Goal: Task Accomplishment & Management: Complete application form

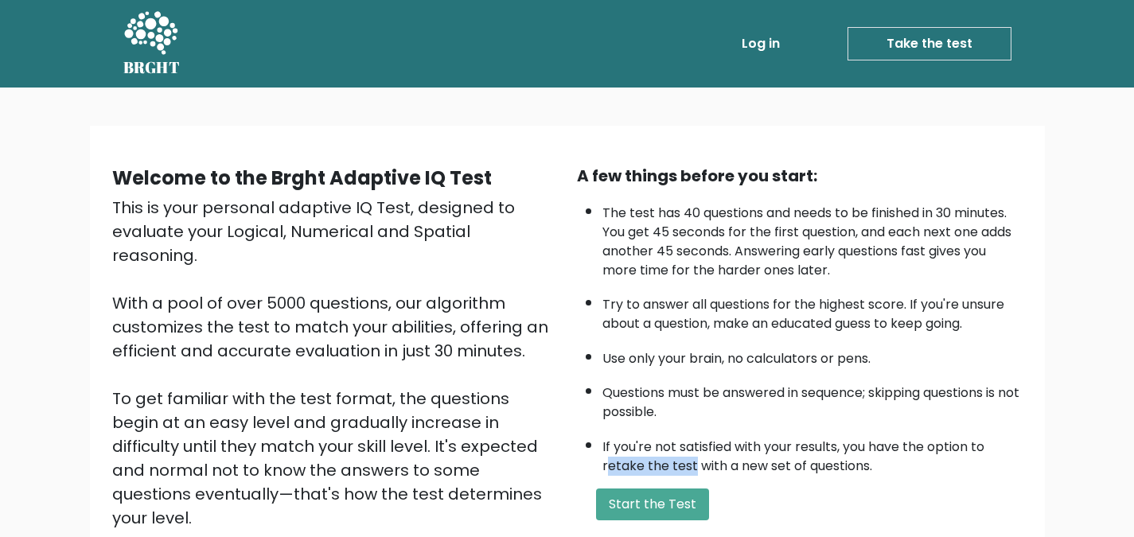
drag, startPoint x: 605, startPoint y: 464, endPoint x: 694, endPoint y: 462, distance: 89.1
click at [694, 462] on li "If you're not satisfied with your results, you have the option to retake the te…" at bounding box center [812, 453] width 420 height 46
click at [653, 208] on li "The test has 40 questions and needs to be finished in 30 minutes. You get 45 se…" at bounding box center [812, 238] width 420 height 84
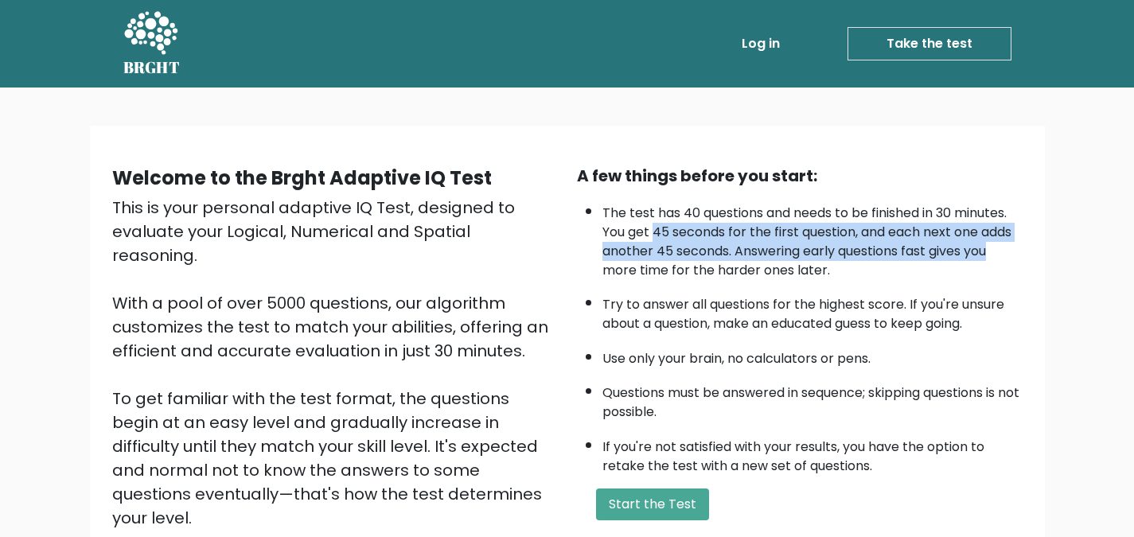
drag, startPoint x: 654, startPoint y: 232, endPoint x: 1006, endPoint y: 250, distance: 352.1
click at [1006, 250] on li "The test has 40 questions and needs to be finished in 30 minutes. You get 45 se…" at bounding box center [812, 238] width 420 height 84
click at [948, 247] on li "The test has 40 questions and needs to be finished in 30 minutes. You get 45 se…" at bounding box center [812, 238] width 420 height 84
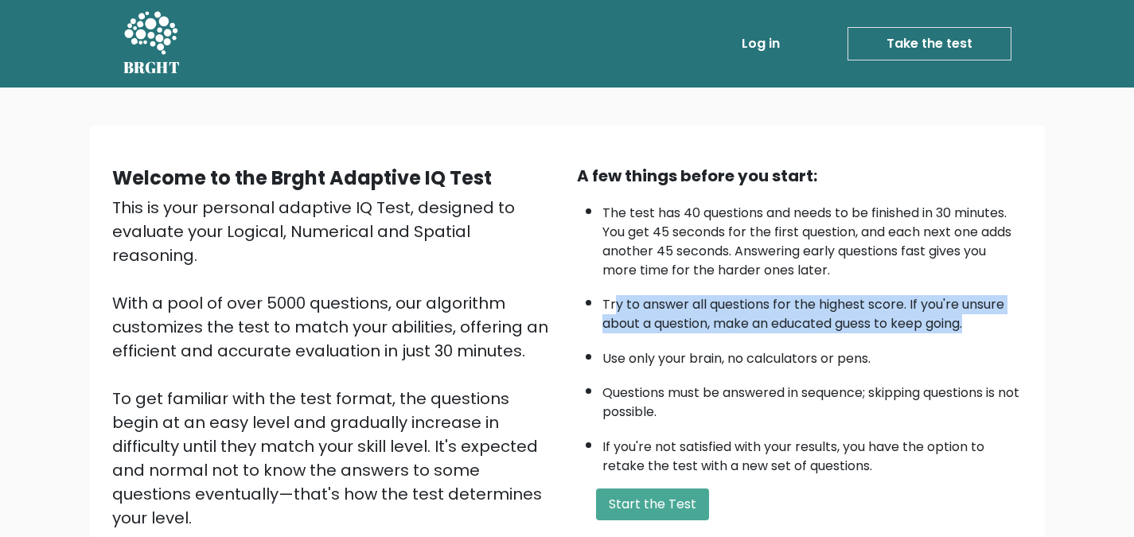
drag, startPoint x: 616, startPoint y: 308, endPoint x: 1008, endPoint y: 325, distance: 392.6
click at [1008, 325] on li "Try to answer all questions for the highest score. If you're unsure about a que…" at bounding box center [812, 310] width 420 height 46
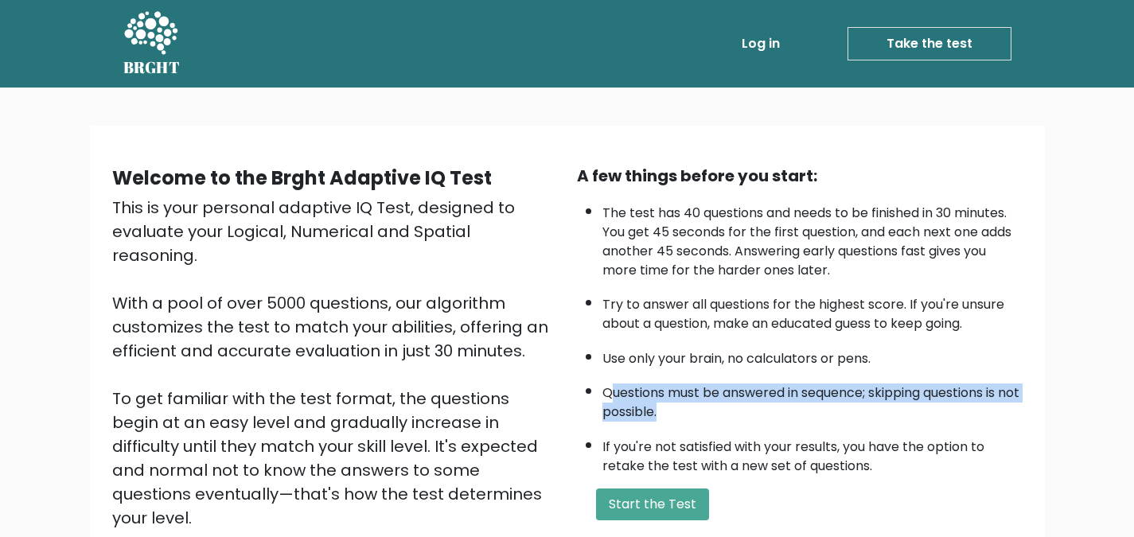
drag, startPoint x: 611, startPoint y: 394, endPoint x: 726, endPoint y: 403, distance: 115.0
click at [726, 403] on li "Questions must be answered in sequence; skipping questions is not possible." at bounding box center [812, 399] width 420 height 46
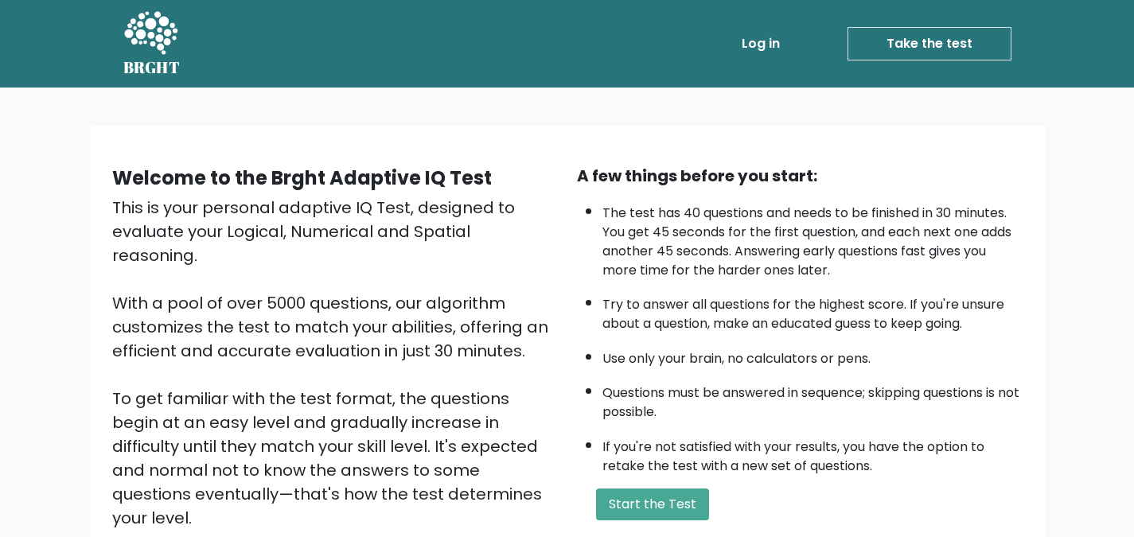
drag, startPoint x: 640, startPoint y: 443, endPoint x: 624, endPoint y: 450, distance: 17.1
click at [637, 445] on li "If you're not satisfied with your results, you have the option to retake the te…" at bounding box center [812, 453] width 420 height 46
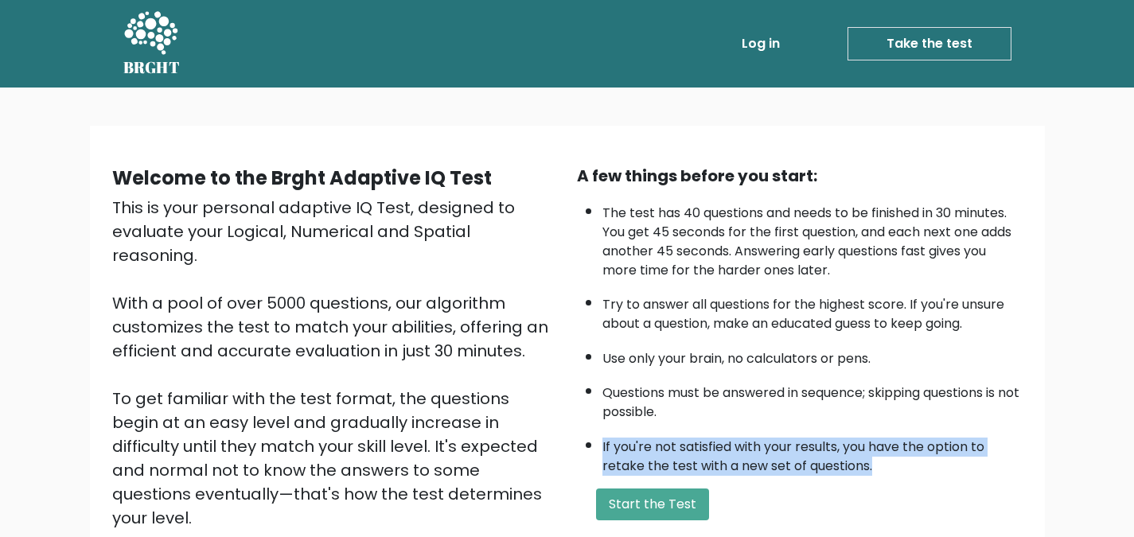
drag, startPoint x: 598, startPoint y: 450, endPoint x: 957, endPoint y: 411, distance: 361.0
click at [976, 473] on ul "The test has 40 questions and needs to be finished in 30 minutes. You get 45 se…" at bounding box center [800, 336] width 446 height 280
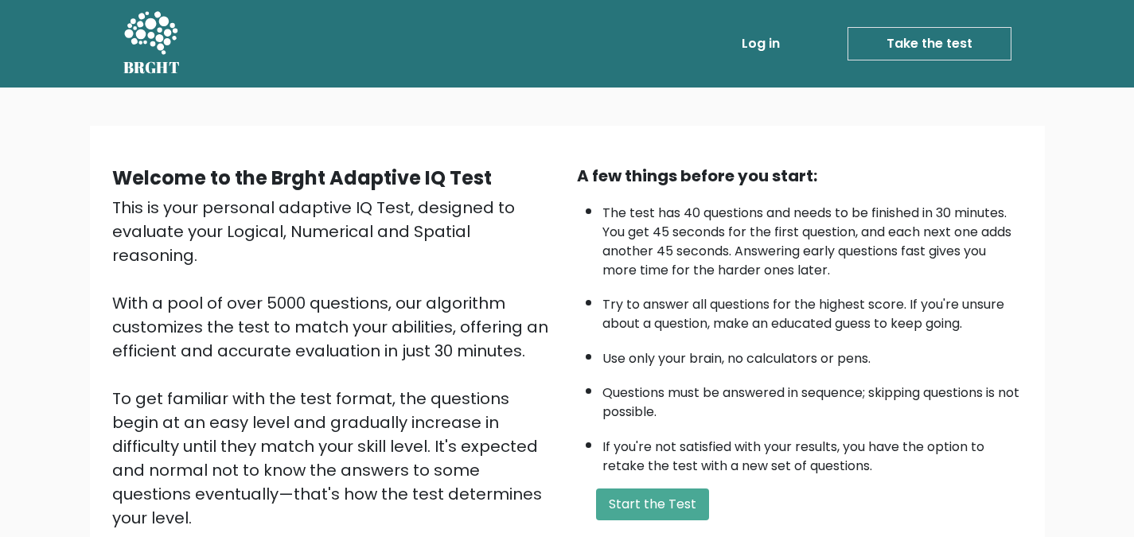
click at [444, 306] on div "This is your personal adaptive IQ Test, designed to evaluate your Logical, Nume…" at bounding box center [335, 387] width 446 height 382
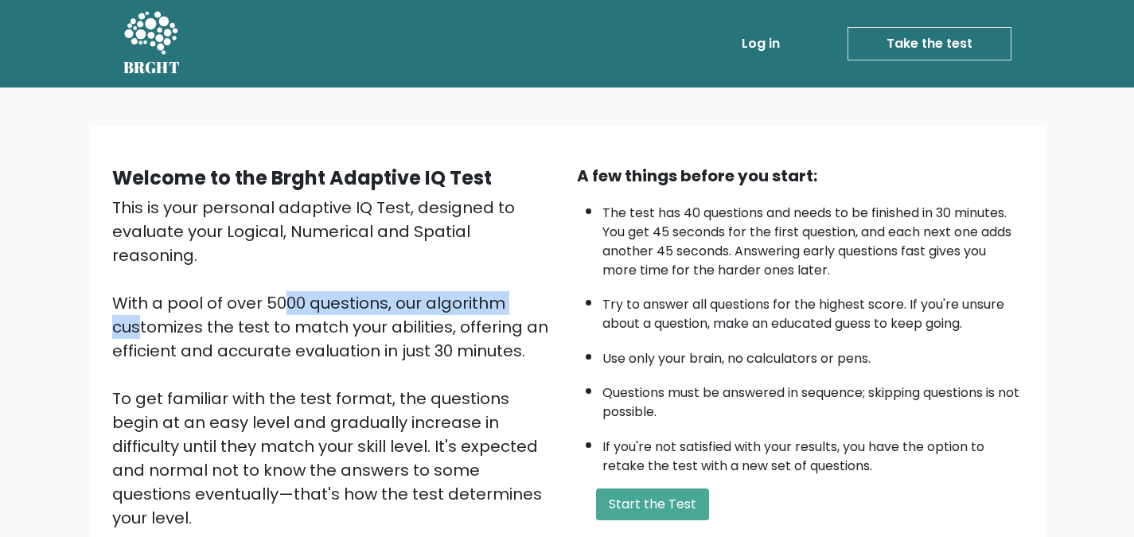
drag, startPoint x: 127, startPoint y: 284, endPoint x: 371, endPoint y: 274, distance: 244.5
click at [371, 274] on div "This is your personal adaptive IQ Test, designed to evaluate your Logical, Nume…" at bounding box center [335, 387] width 446 height 382
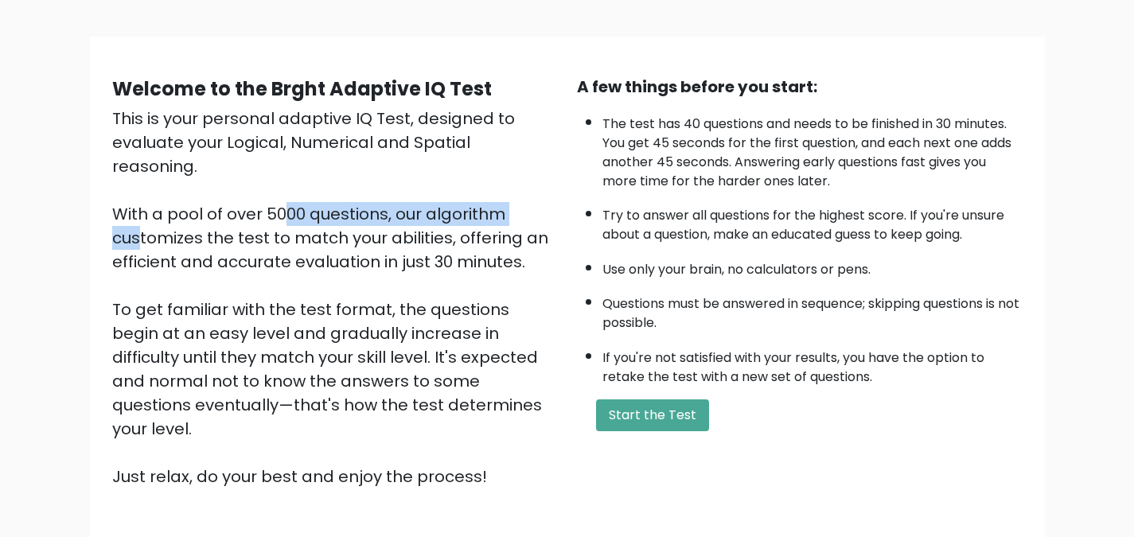
scroll to position [132, 0]
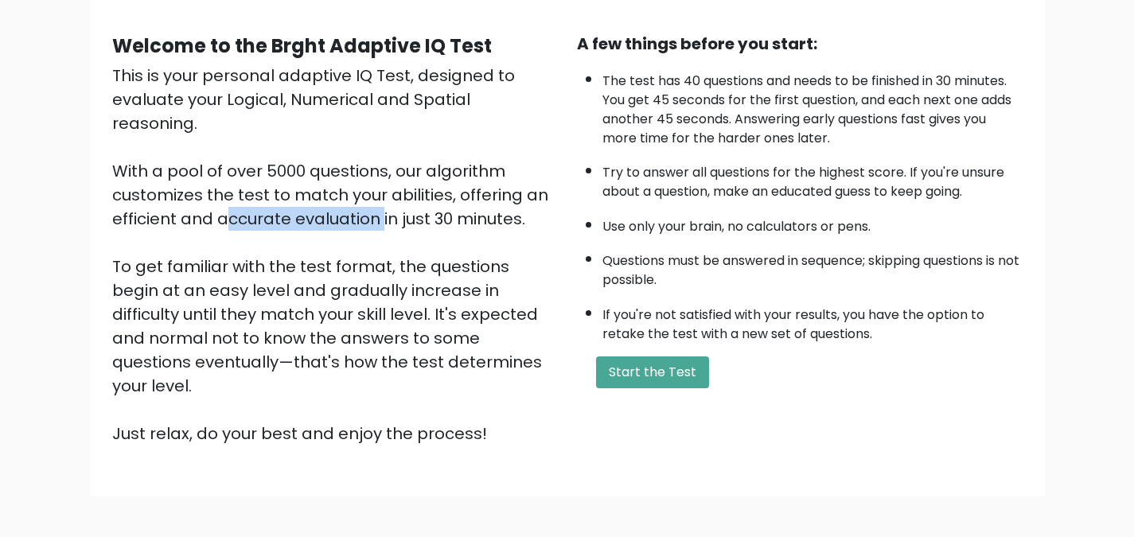
drag, startPoint x: 208, startPoint y: 193, endPoint x: 499, endPoint y: 182, distance: 291.4
click at [499, 182] on div "This is your personal adaptive IQ Test, designed to evaluate your Logical, Nume…" at bounding box center [335, 255] width 446 height 382
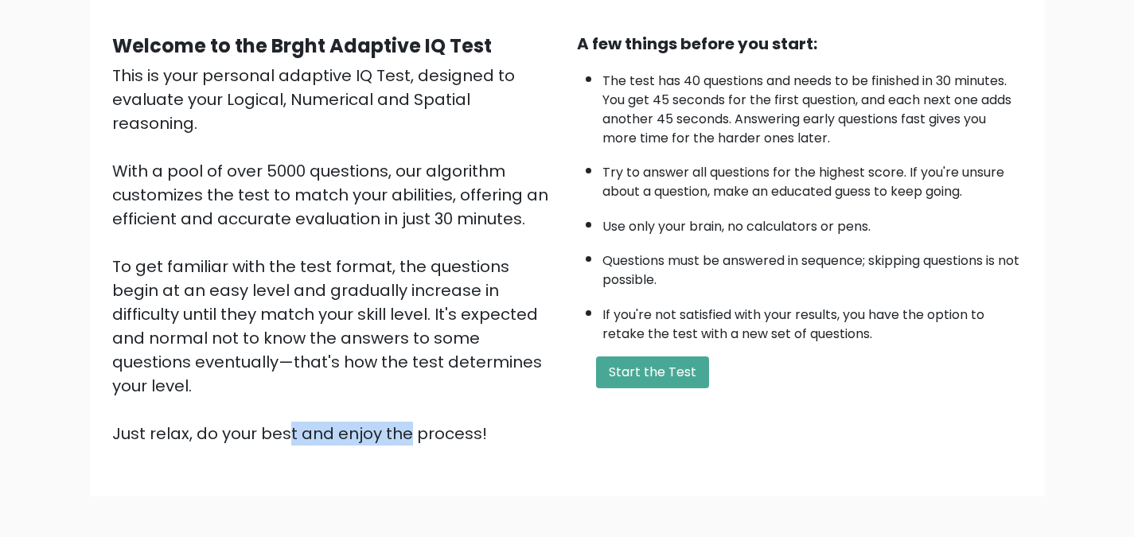
drag, startPoint x: 127, startPoint y: 388, endPoint x: 237, endPoint y: 380, distance: 110.1
click at [237, 380] on div "This is your personal adaptive IQ Test, designed to evaluate your Logical, Nume…" at bounding box center [335, 255] width 446 height 382
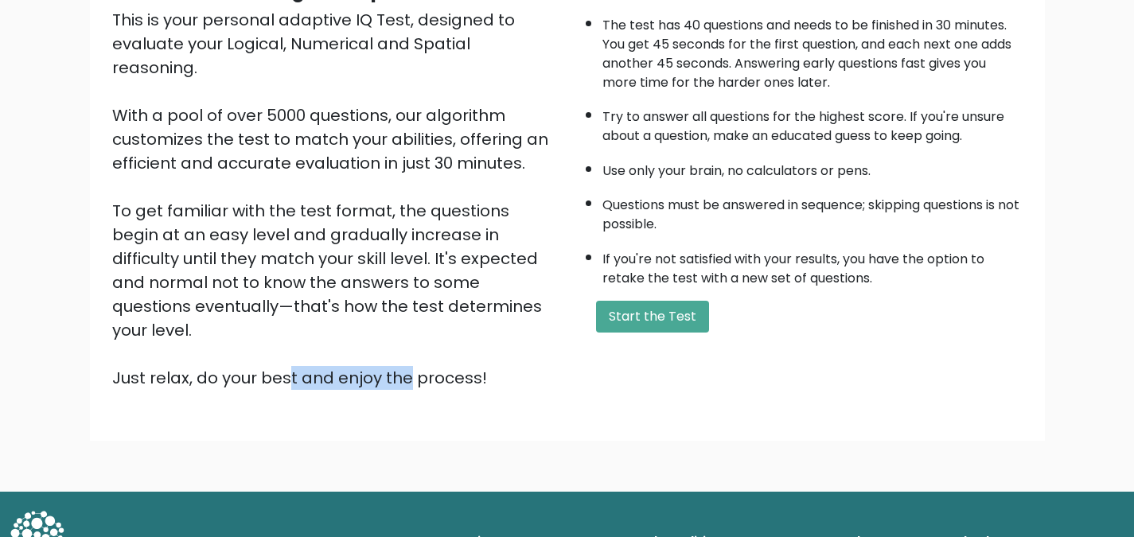
scroll to position [192, 0]
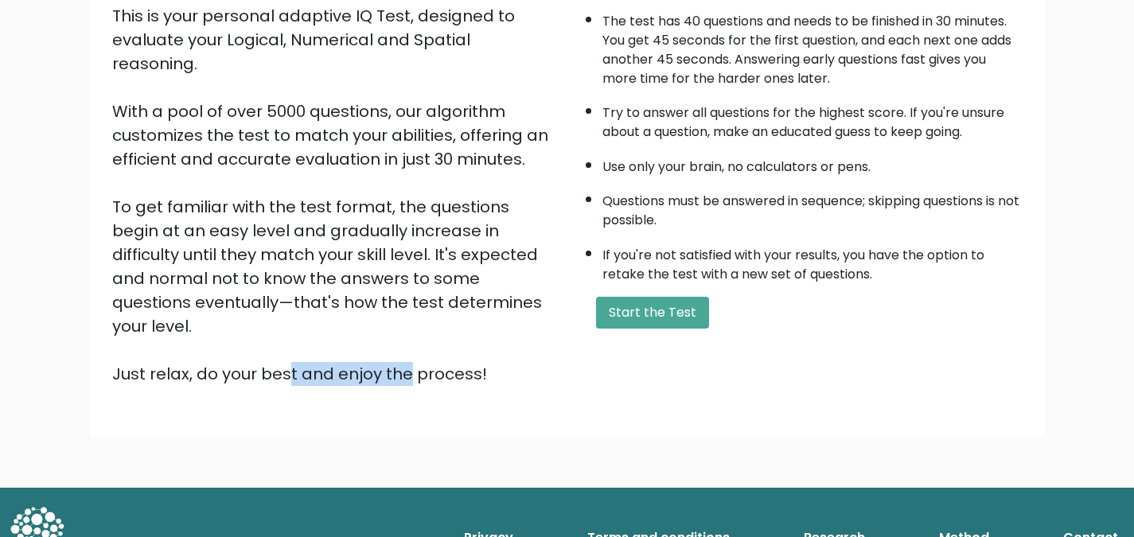
drag, startPoint x: 345, startPoint y: 329, endPoint x: 482, endPoint y: 331, distance: 137.7
click at [482, 331] on div "This is your personal adaptive IQ Test, designed to evaluate your Logical, Nume…" at bounding box center [335, 195] width 446 height 382
click at [458, 320] on div "This is your personal adaptive IQ Test, designed to evaluate your Logical, Nume…" at bounding box center [335, 195] width 446 height 382
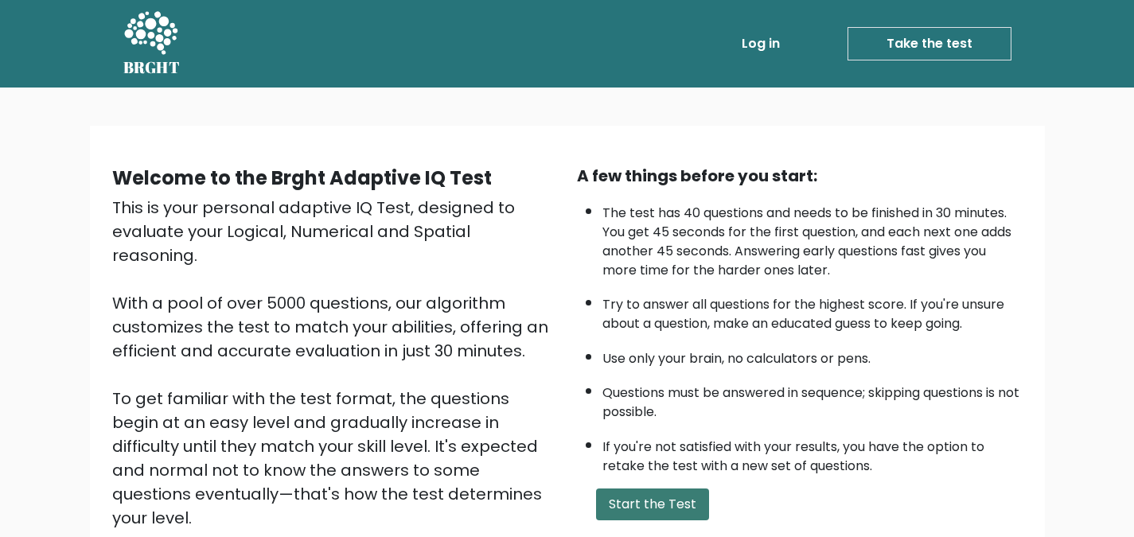
click at [642, 496] on button "Start the Test" at bounding box center [652, 505] width 113 height 32
click at [668, 507] on button "Start the Test" at bounding box center [652, 505] width 113 height 32
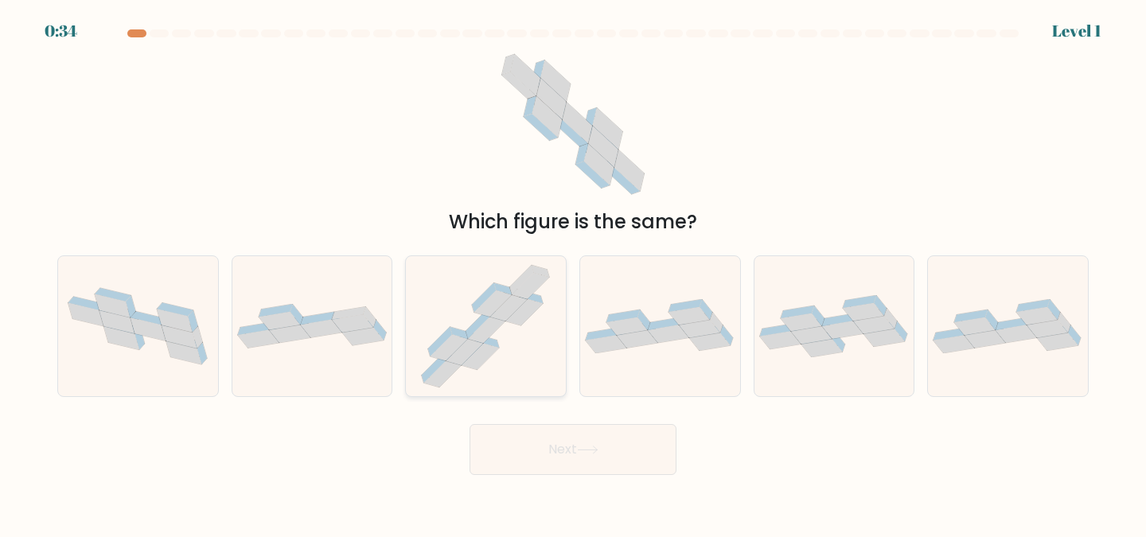
click at [446, 331] on icon at bounding box center [440, 341] width 24 height 29
click at [573, 273] on input "c." at bounding box center [573, 271] width 1 height 4
radio input "true"
click at [529, 464] on button "Next" at bounding box center [572, 449] width 207 height 51
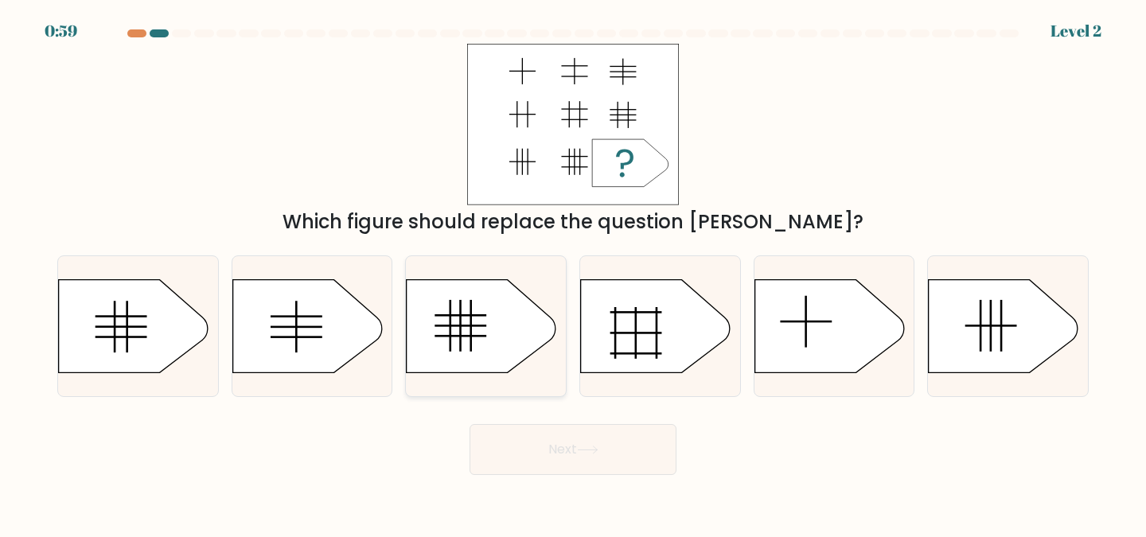
click at [456, 354] on icon at bounding box center [482, 325] width 150 height 93
click at [573, 273] on input "c." at bounding box center [573, 271] width 1 height 4
radio input "true"
click at [621, 451] on button "Next" at bounding box center [572, 449] width 207 height 51
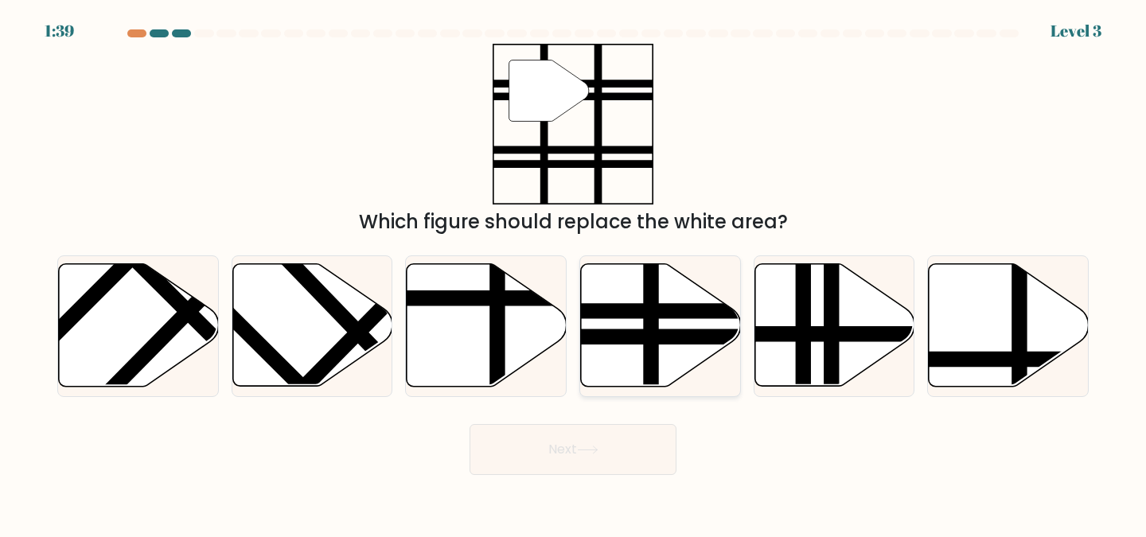
click at [664, 337] on line at bounding box center [709, 337] width 322 height 0
click at [574, 273] on input "d." at bounding box center [573, 271] width 1 height 4
radio input "true"
click at [656, 457] on button "Next" at bounding box center [572, 449] width 207 height 51
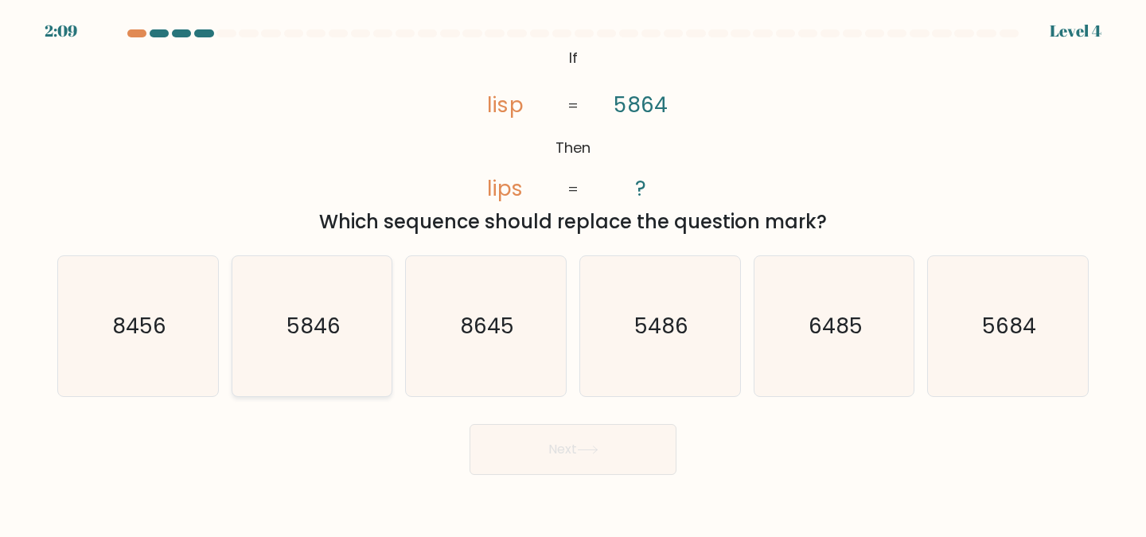
click at [274, 359] on icon "5846" at bounding box center [312, 326] width 141 height 141
click at [573, 273] on input "b. 5846" at bounding box center [573, 271] width 1 height 4
radio input "true"
click at [624, 457] on button "Next" at bounding box center [572, 449] width 207 height 51
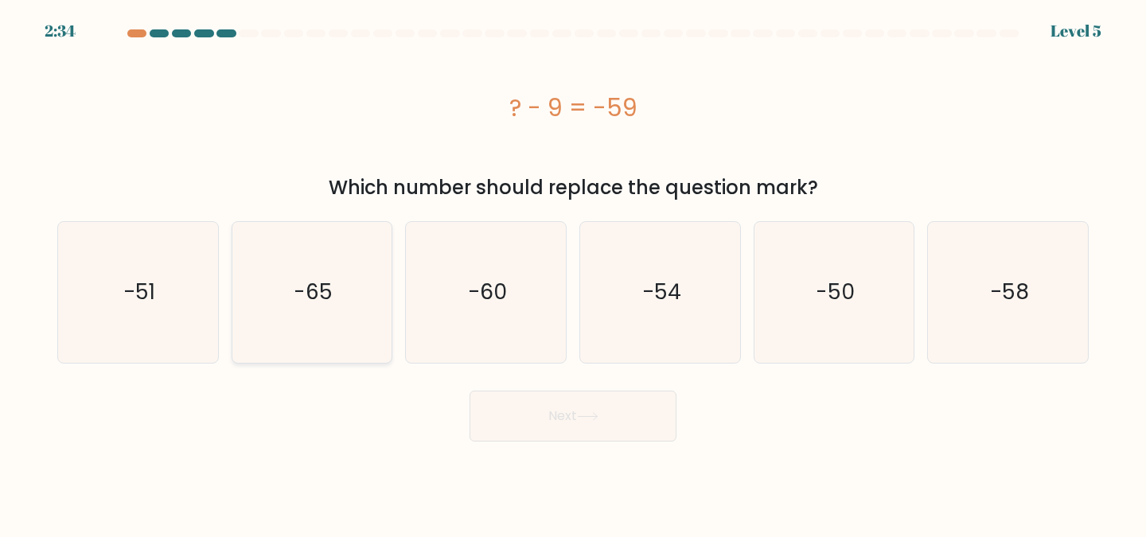
click at [319, 306] on icon "-65" at bounding box center [312, 292] width 141 height 141
click at [573, 273] on input "b. -65" at bounding box center [573, 271] width 1 height 4
radio input "true"
click at [459, 302] on icon "-60" at bounding box center [485, 292] width 141 height 141
click at [573, 273] on input "c. -60" at bounding box center [573, 271] width 1 height 4
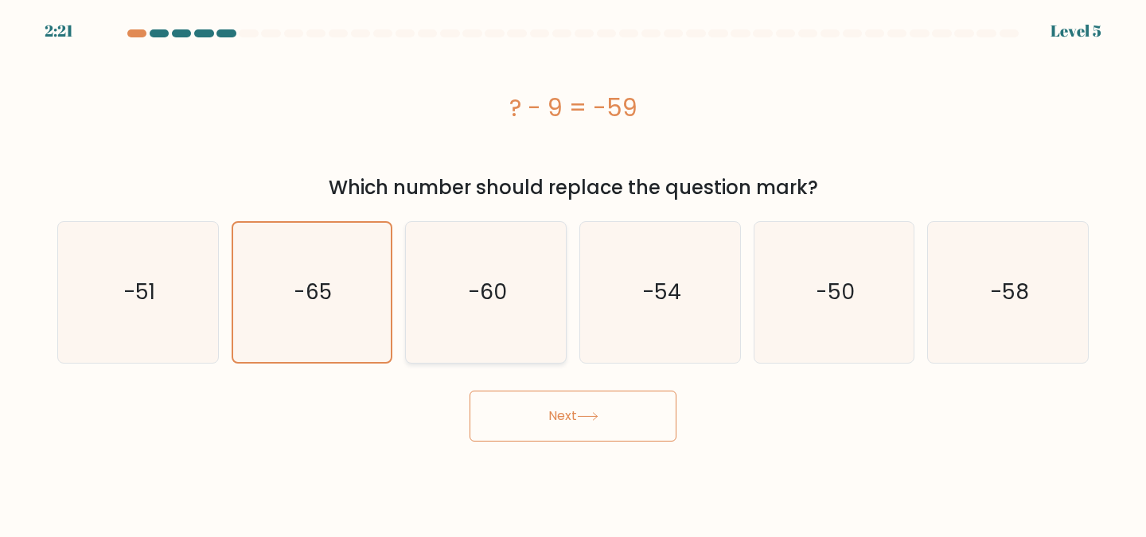
radio input "true"
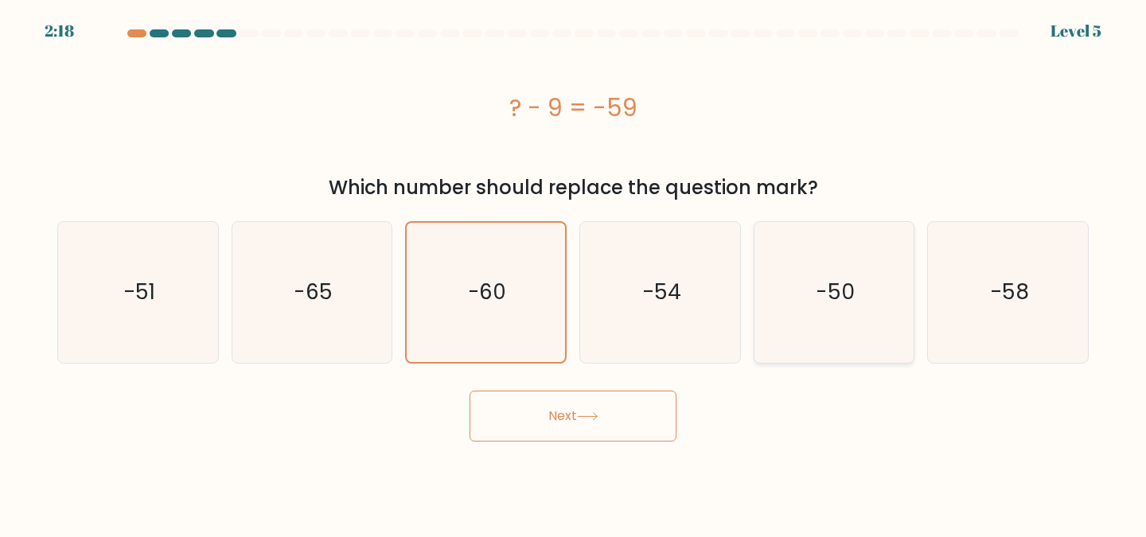
click at [844, 308] on icon "-50" at bounding box center [834, 292] width 141 height 141
click at [574, 273] on input "e. -50" at bounding box center [573, 271] width 1 height 4
radio input "true"
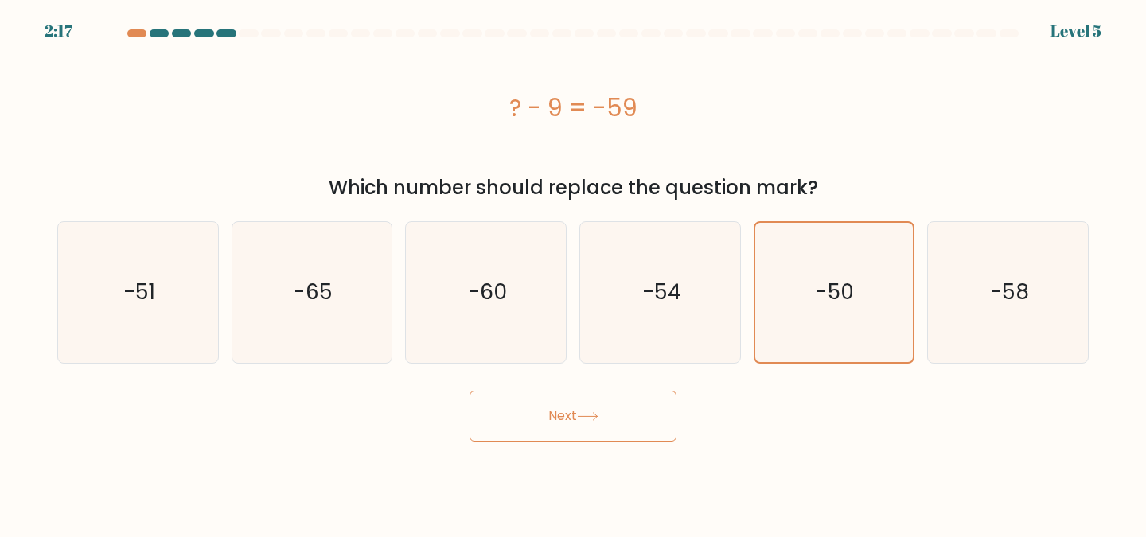
click at [629, 416] on button "Next" at bounding box center [572, 416] width 207 height 51
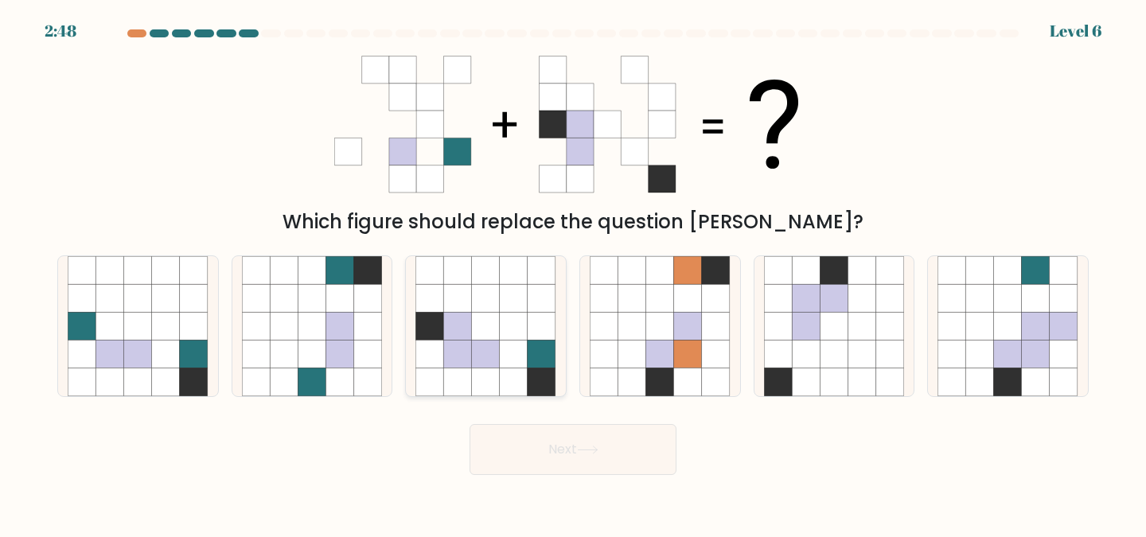
click at [463, 359] on icon at bounding box center [458, 355] width 28 height 28
click at [573, 273] on input "c." at bounding box center [573, 271] width 1 height 4
radio input "true"
click at [616, 468] on button "Next" at bounding box center [572, 449] width 207 height 51
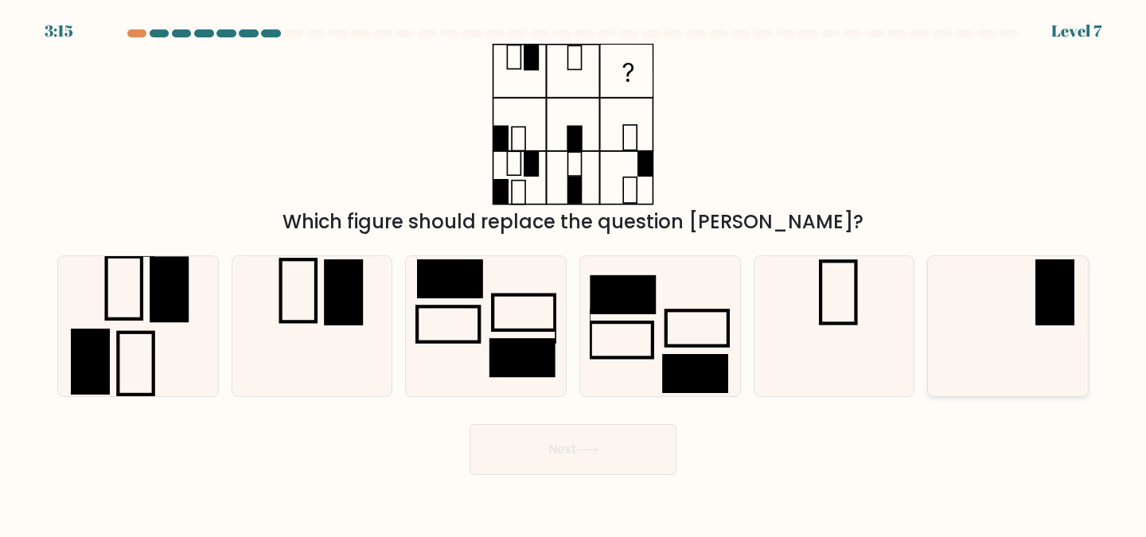
click at [1026, 293] on icon at bounding box center [1007, 326] width 141 height 141
click at [574, 273] on input "f." at bounding box center [573, 271] width 1 height 4
radio input "true"
click at [605, 460] on button "Next" at bounding box center [572, 449] width 207 height 51
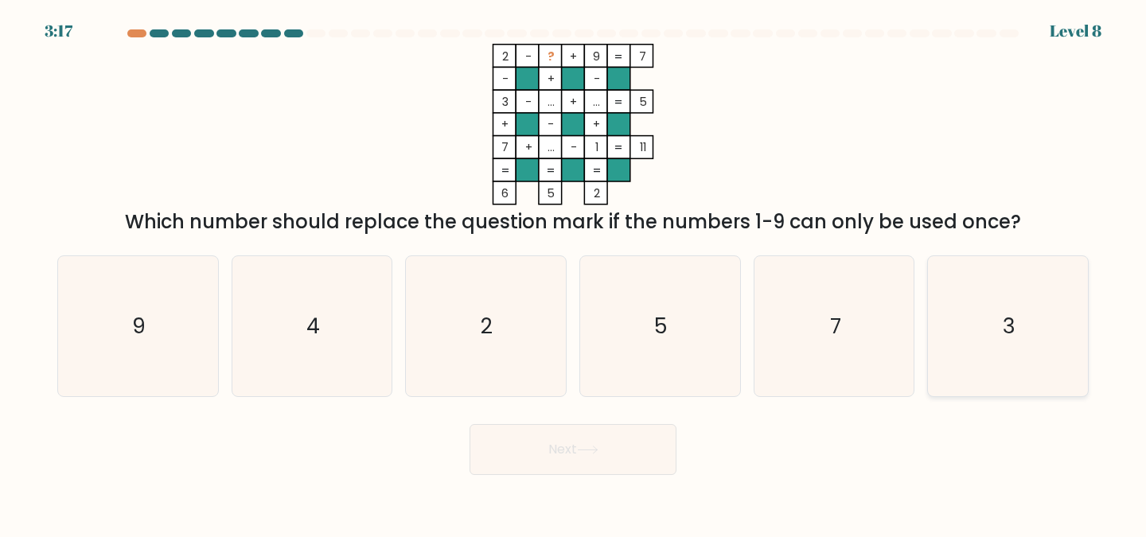
click at [994, 321] on icon "3" at bounding box center [1007, 326] width 141 height 141
click at [574, 273] on input "f. 3" at bounding box center [573, 271] width 1 height 4
radio input "true"
click at [341, 352] on icon "4" at bounding box center [312, 326] width 141 height 141
click at [573, 273] on input "b. 4" at bounding box center [573, 271] width 1 height 4
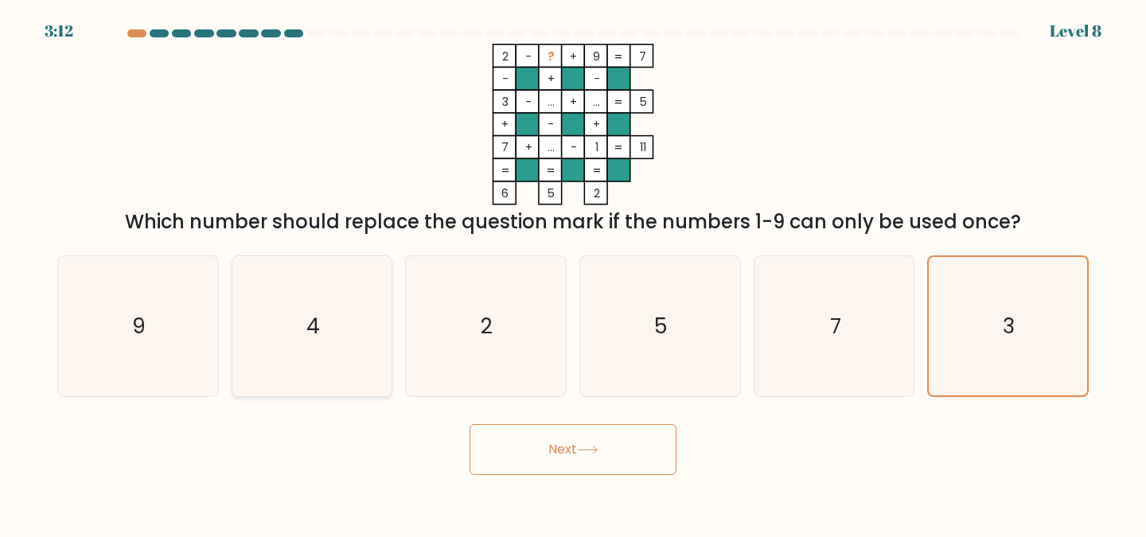
radio input "true"
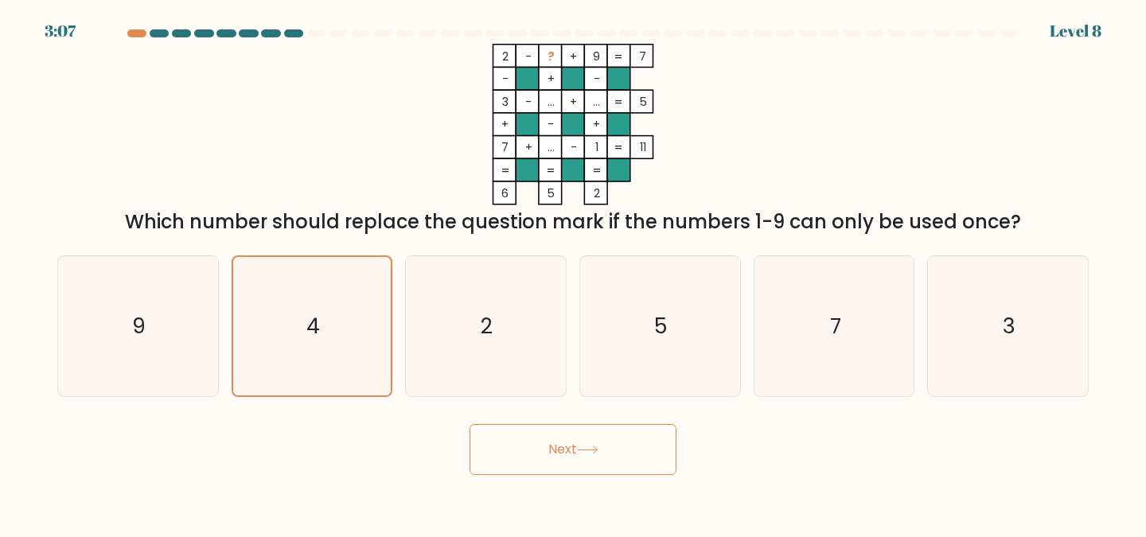
click at [587, 450] on icon at bounding box center [587, 449] width 19 height 7
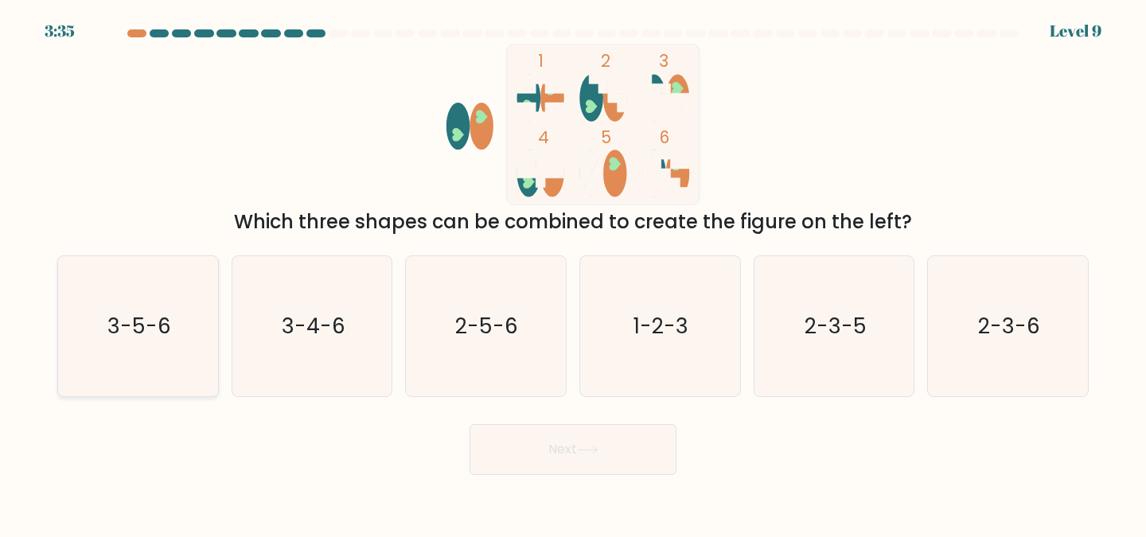
click at [126, 348] on icon "3-5-6" at bounding box center [138, 326] width 141 height 141
click at [573, 273] on input "a. 3-5-6" at bounding box center [573, 271] width 1 height 4
radio input "true"
click at [566, 461] on button "Next" at bounding box center [572, 449] width 207 height 51
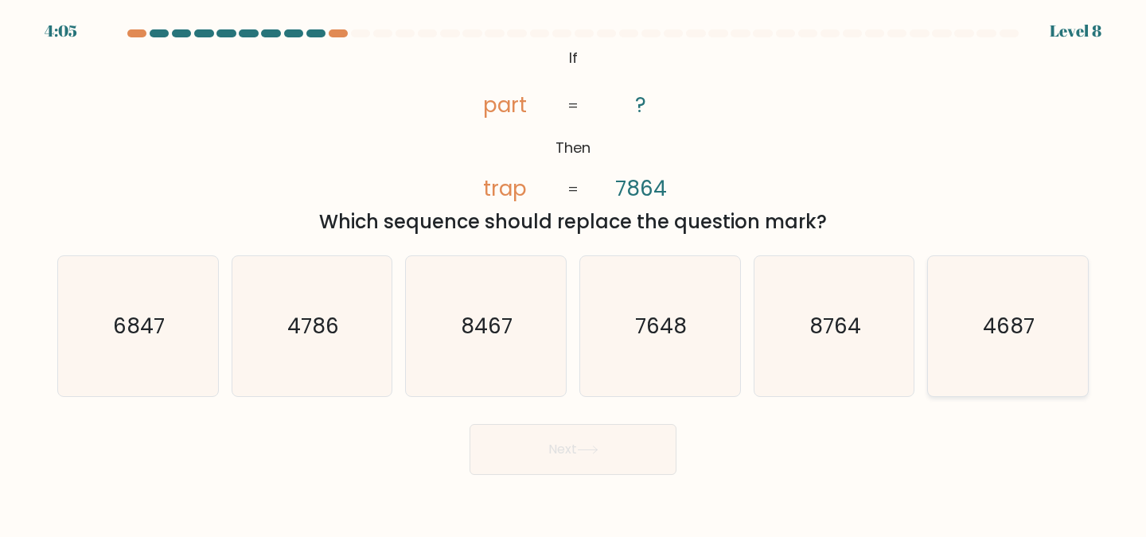
click at [1031, 332] on text "4687" at bounding box center [1009, 325] width 52 height 29
click at [574, 273] on input "f. 4687" at bounding box center [573, 271] width 1 height 4
radio input "true"
click at [612, 465] on button "Next" at bounding box center [572, 449] width 207 height 51
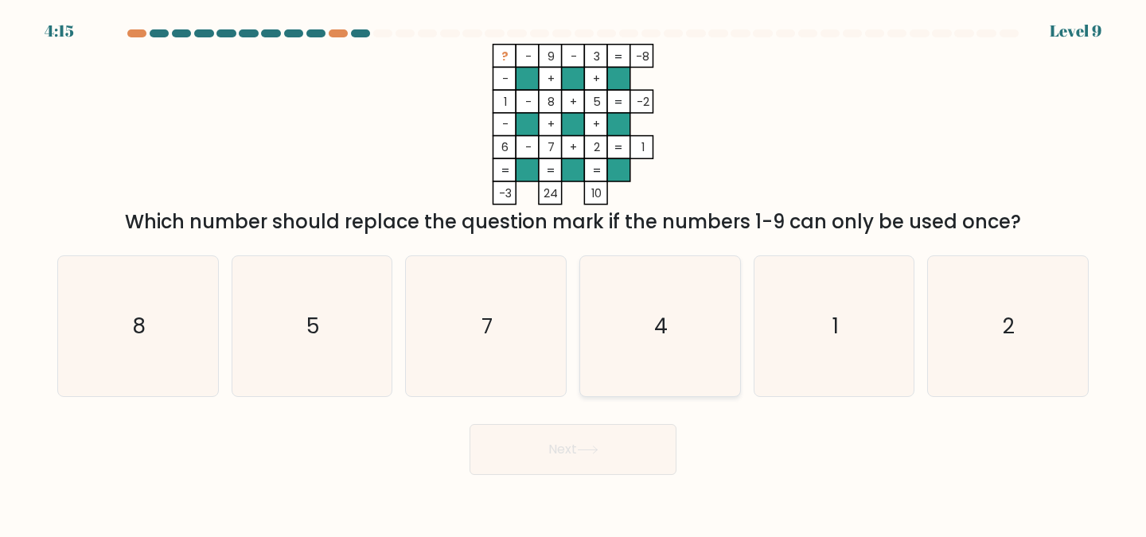
click at [704, 333] on icon "4" at bounding box center [660, 326] width 141 height 141
click at [574, 273] on input "d. 4" at bounding box center [573, 271] width 1 height 4
radio input "true"
click at [614, 456] on button "Next" at bounding box center [572, 449] width 207 height 51
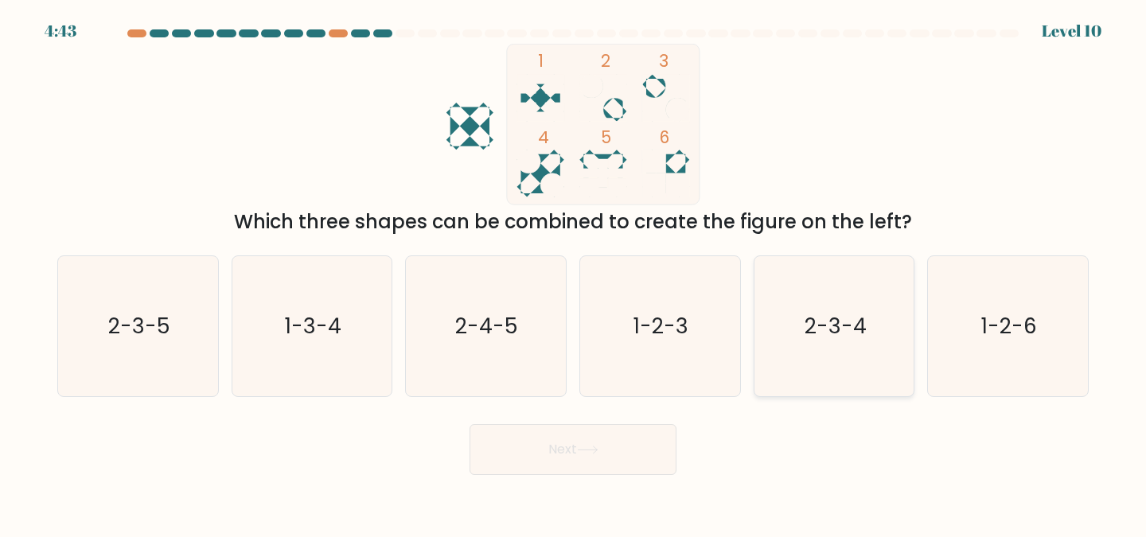
click at [818, 356] on icon "2-3-4" at bounding box center [834, 326] width 141 height 141
click at [574, 273] on input "e. 2-3-4" at bounding box center [573, 271] width 1 height 4
radio input "true"
click at [619, 449] on button "Next" at bounding box center [572, 449] width 207 height 51
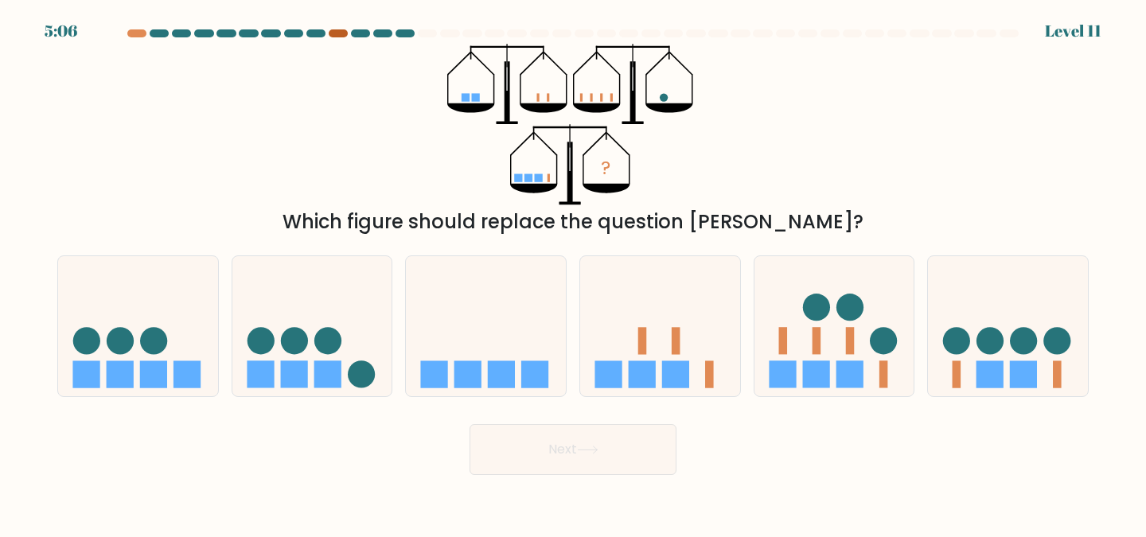
click at [337, 33] on div at bounding box center [338, 33] width 19 height 8
click at [622, 336] on icon at bounding box center [660, 326] width 160 height 132
click at [574, 273] on input "d." at bounding box center [573, 271] width 1 height 4
radio input "true"
click at [497, 341] on icon at bounding box center [486, 326] width 160 height 132
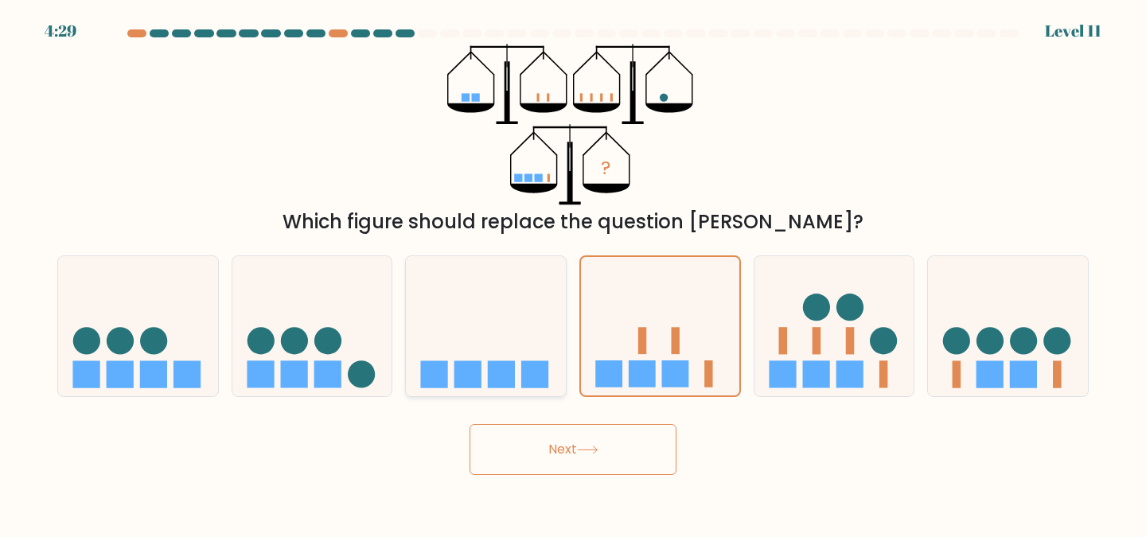
click at [573, 273] on input "c." at bounding box center [573, 271] width 1 height 4
radio input "true"
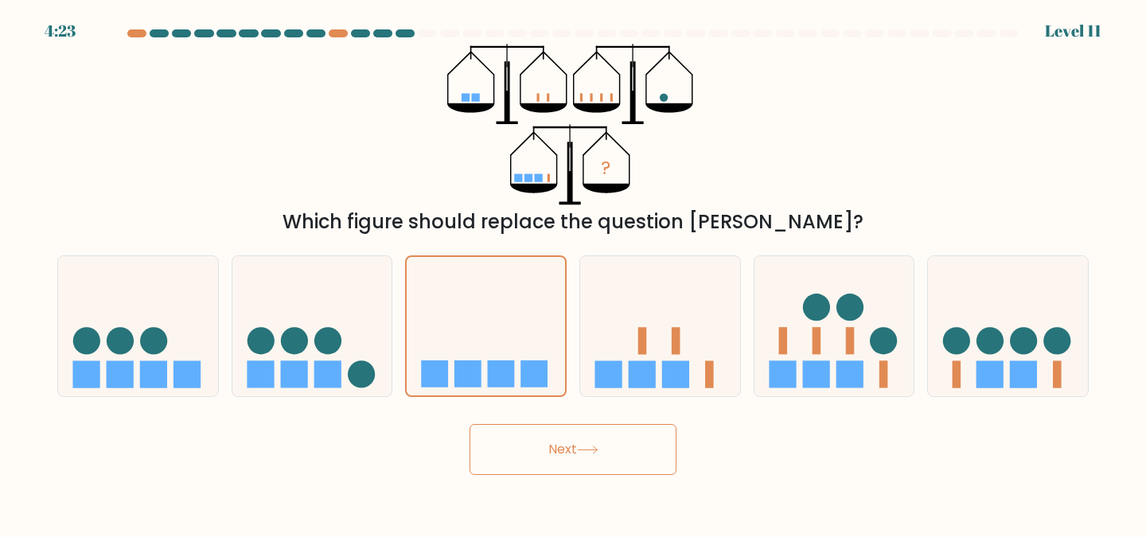
click at [543, 477] on body "4:23 Level 11" at bounding box center [573, 268] width 1146 height 537
click at [543, 465] on button "Next" at bounding box center [572, 449] width 207 height 51
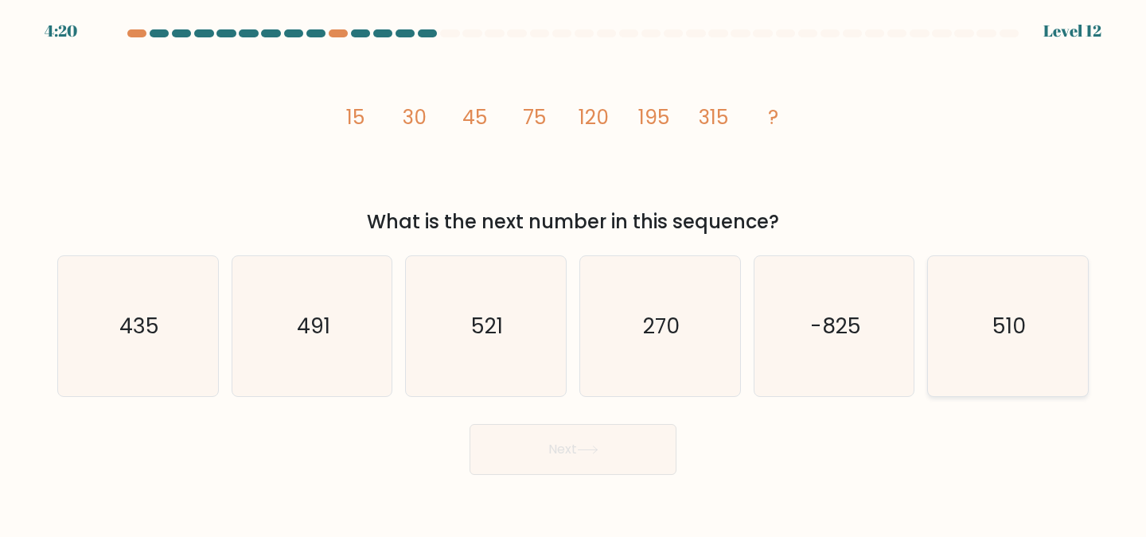
click at [1009, 333] on text "510" at bounding box center [1008, 325] width 33 height 29
click at [574, 273] on input "f. 510" at bounding box center [573, 271] width 1 height 4
radio input "true"
click at [628, 447] on button "Next" at bounding box center [572, 449] width 207 height 51
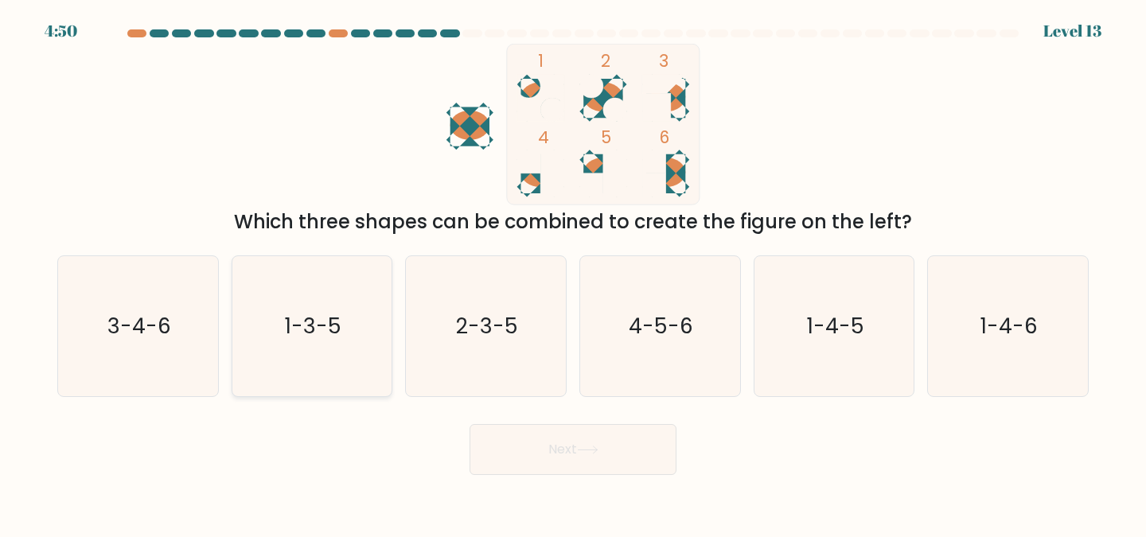
click at [308, 359] on icon "1-3-5" at bounding box center [312, 326] width 141 height 141
click at [573, 273] on input "b. 1-3-5" at bounding box center [573, 271] width 1 height 4
radio input "true"
click at [848, 351] on icon "1-4-5" at bounding box center [834, 326] width 141 height 141
click at [574, 273] on input "e. 1-4-5" at bounding box center [573, 271] width 1 height 4
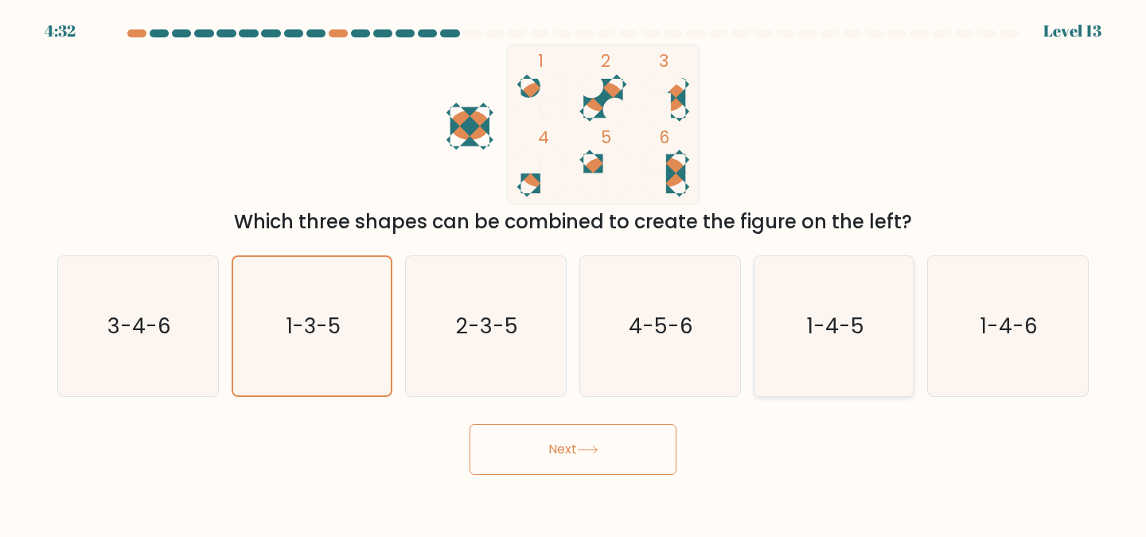
radio input "true"
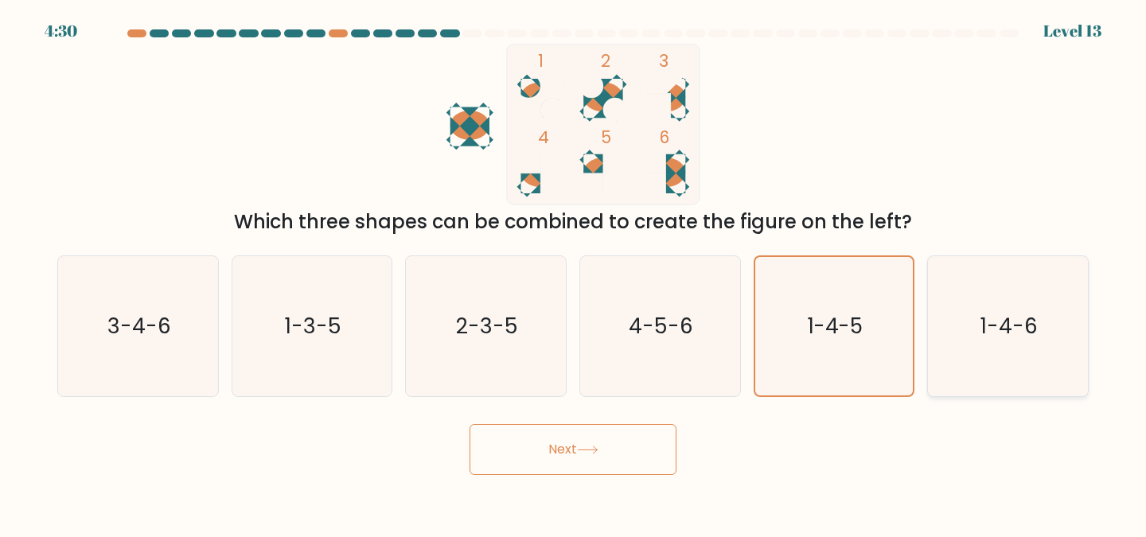
click at [1056, 352] on icon "1-4-6" at bounding box center [1007, 326] width 141 height 141
click at [574, 273] on input "f. 1-4-6" at bounding box center [573, 271] width 1 height 4
radio input "true"
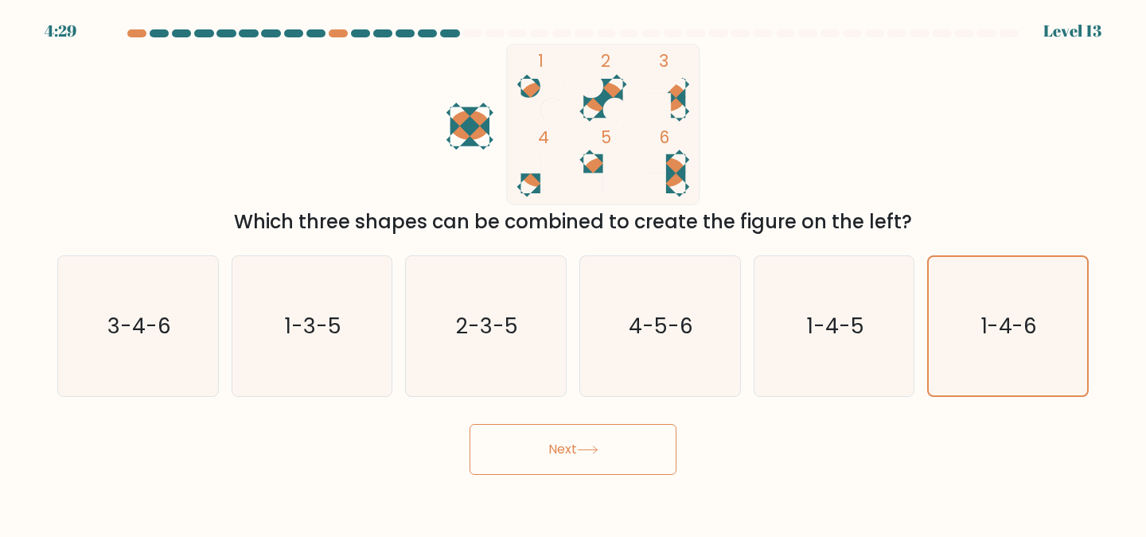
click at [586, 440] on button "Next" at bounding box center [572, 449] width 207 height 51
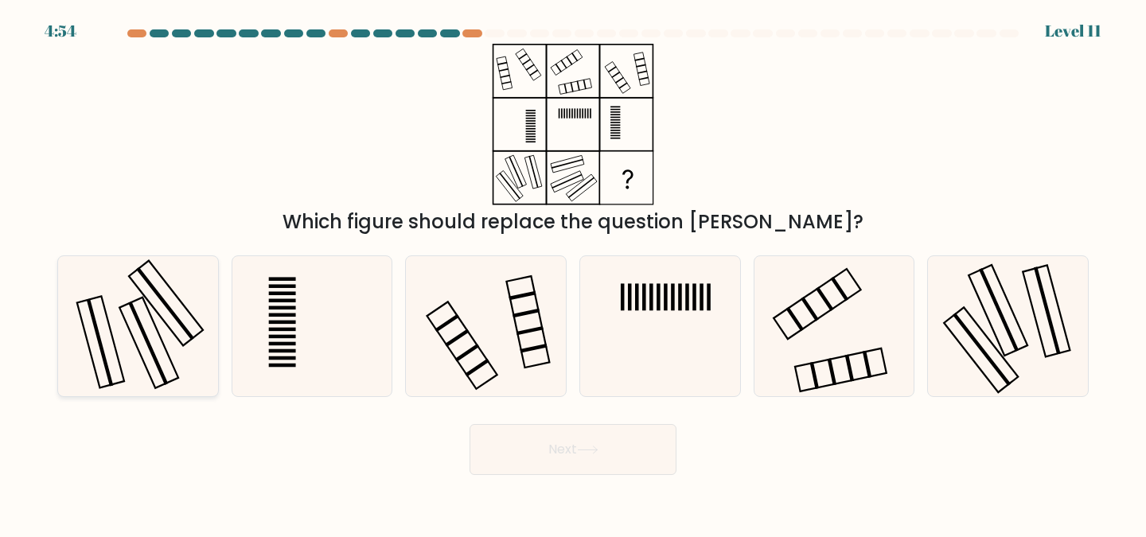
click at [150, 315] on rect at bounding box center [148, 343] width 59 height 91
click at [573, 273] on input "a." at bounding box center [573, 271] width 1 height 4
radio input "true"
click at [572, 453] on button "Next" at bounding box center [572, 449] width 207 height 51
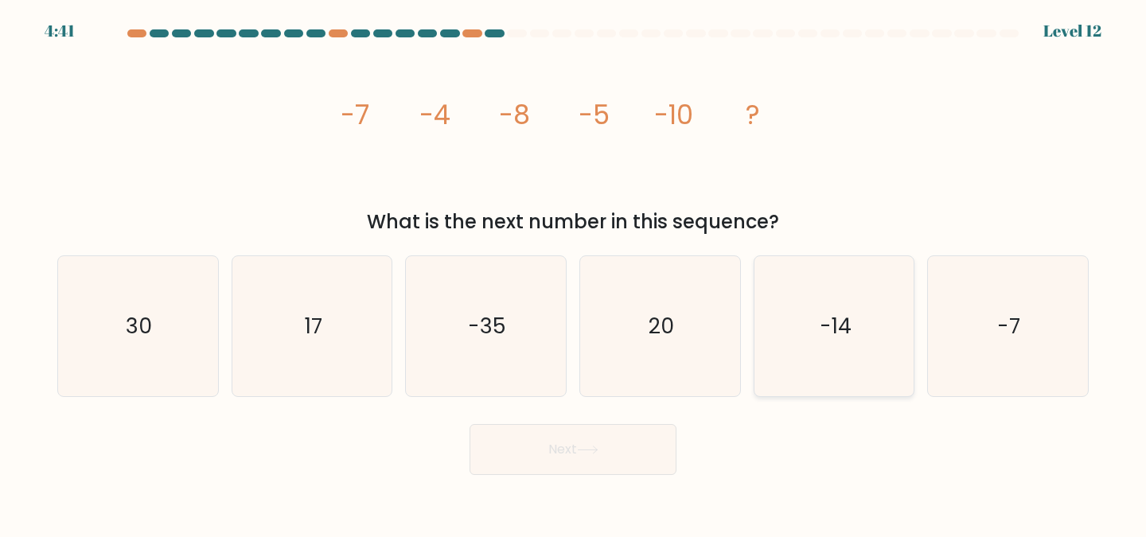
click at [847, 321] on text "-14" at bounding box center [836, 325] width 32 height 29
click at [574, 273] on input "e. -14" at bounding box center [573, 271] width 1 height 4
radio input "true"
click at [644, 461] on button "Next" at bounding box center [572, 449] width 207 height 51
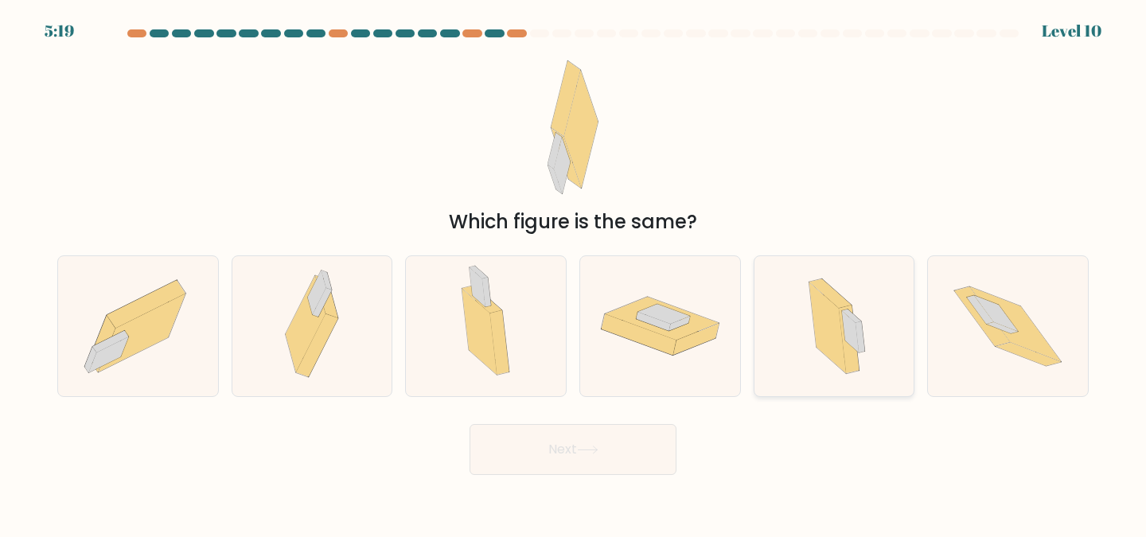
click at [846, 327] on icon at bounding box center [850, 331] width 17 height 41
click at [574, 273] on input "e." at bounding box center [573, 271] width 1 height 4
radio input "true"
click at [531, 447] on button "Next" at bounding box center [572, 449] width 207 height 51
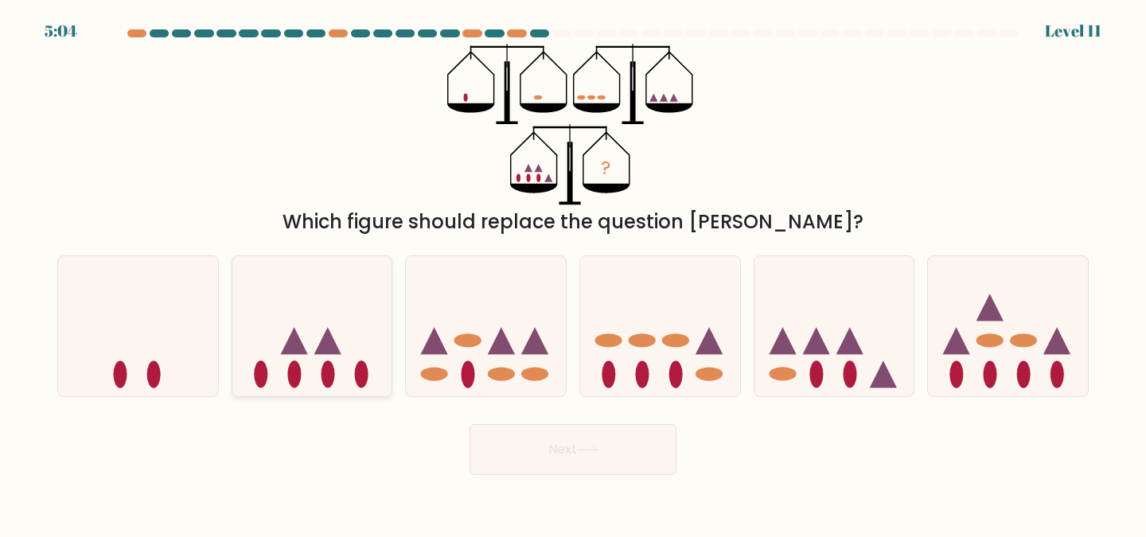
click at [309, 336] on icon at bounding box center [312, 326] width 160 height 132
click at [573, 273] on input "b." at bounding box center [573, 271] width 1 height 4
radio input "true"
click at [570, 440] on button "Next" at bounding box center [572, 449] width 207 height 51
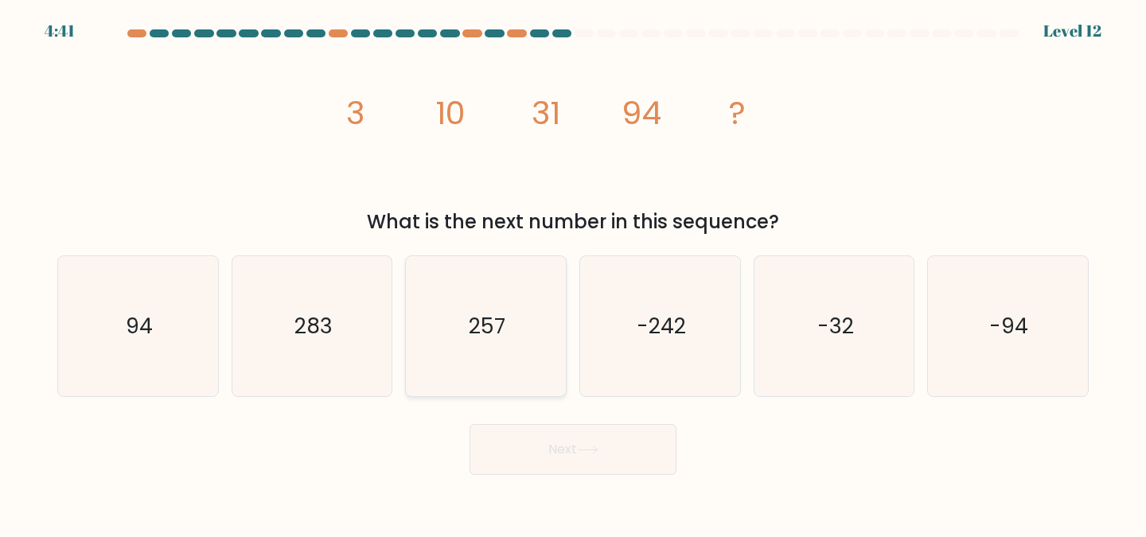
click at [504, 371] on icon "257" at bounding box center [485, 326] width 141 height 141
click at [573, 273] on input "c. 257" at bounding box center [573, 271] width 1 height 4
radio input "true"
click at [575, 459] on button "Next" at bounding box center [572, 449] width 207 height 51
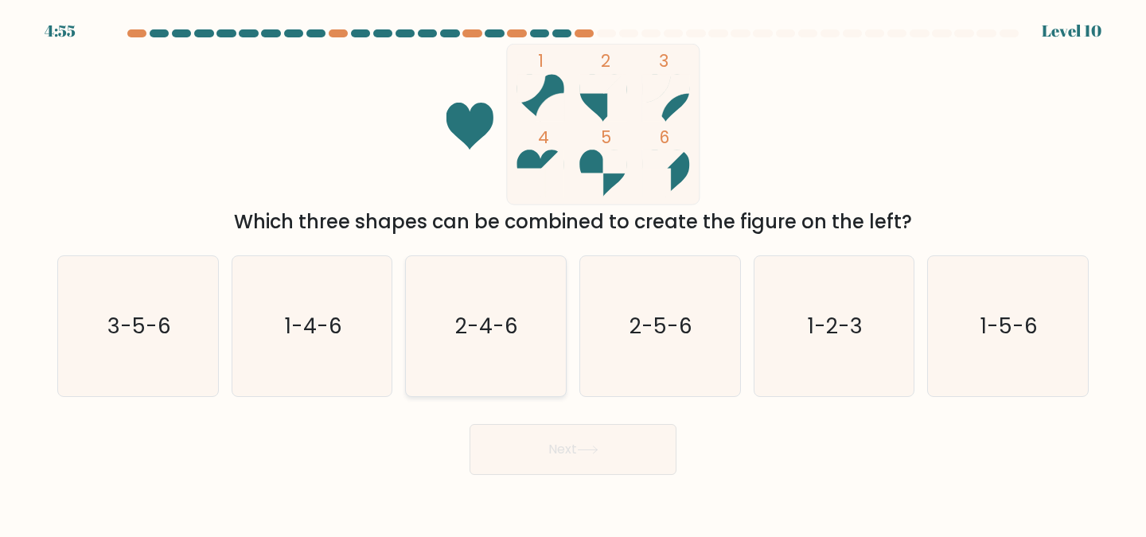
click at [512, 359] on icon "2-4-6" at bounding box center [485, 326] width 141 height 141
click at [573, 273] on input "c. 2-4-6" at bounding box center [573, 271] width 1 height 4
radio input "true"
click at [542, 454] on button "Next" at bounding box center [572, 449] width 207 height 51
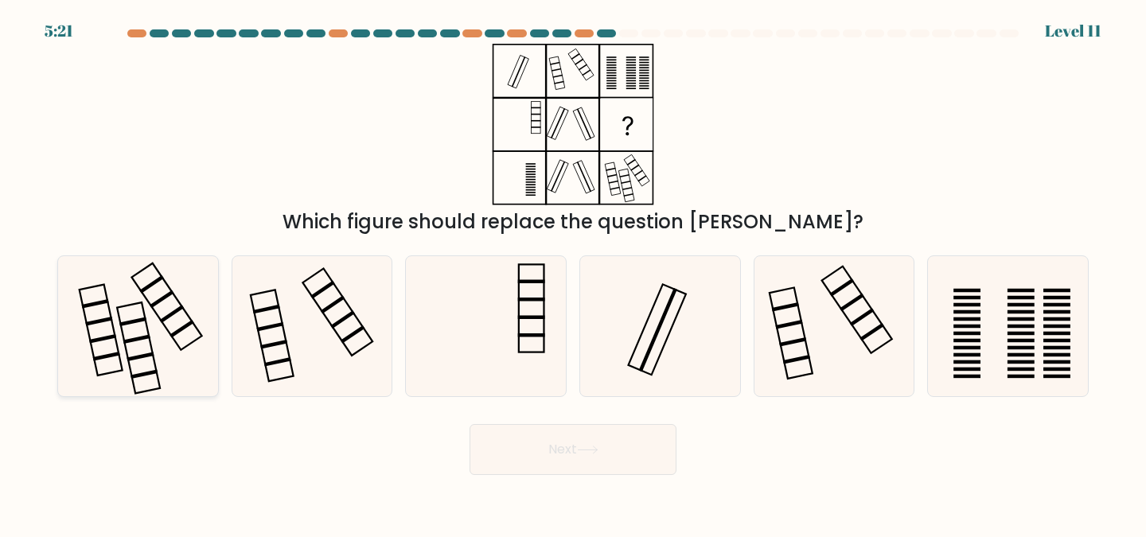
click at [190, 335] on icon at bounding box center [138, 326] width 141 height 141
click at [573, 273] on input "a." at bounding box center [573, 271] width 1 height 4
radio input "true"
click at [1093, 317] on div "f." at bounding box center [1008, 326] width 174 height 142
click at [1039, 328] on icon at bounding box center [1007, 326] width 141 height 141
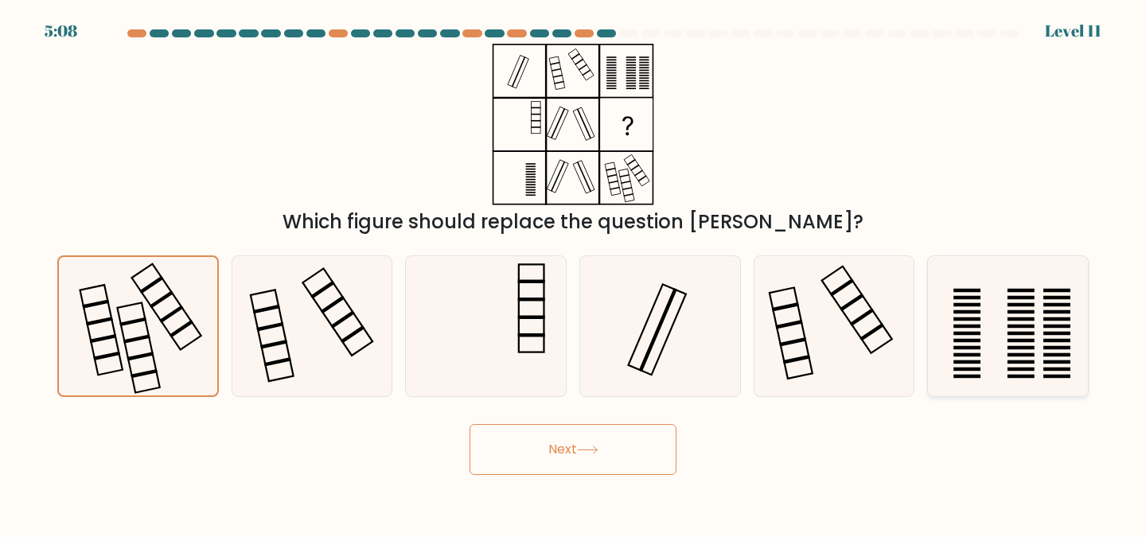
click at [574, 273] on input "f." at bounding box center [573, 271] width 1 height 4
radio input "true"
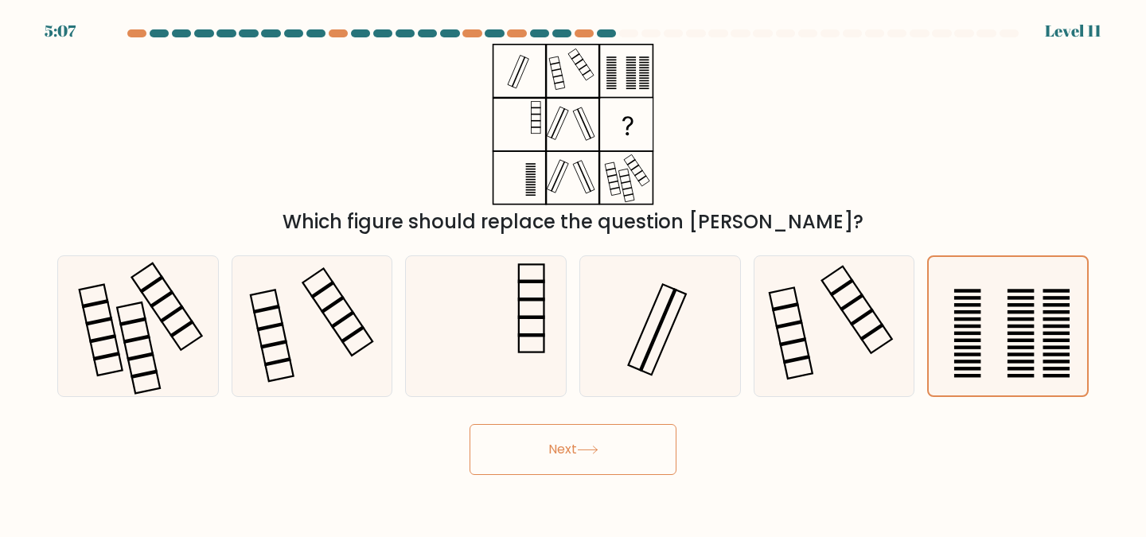
click at [564, 447] on button "Next" at bounding box center [572, 449] width 207 height 51
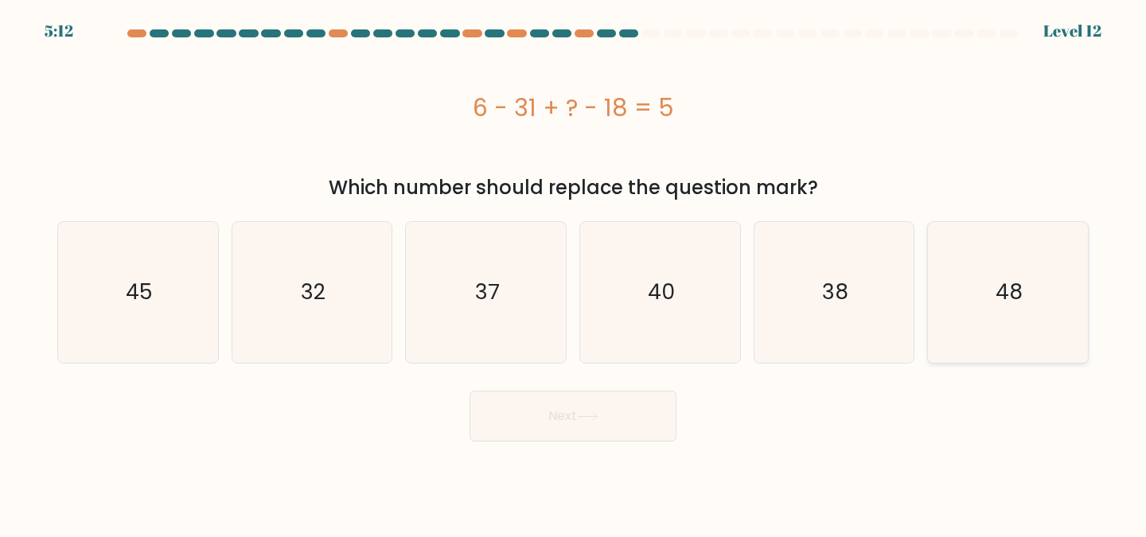
click at [980, 278] on icon "48" at bounding box center [1007, 292] width 141 height 141
click at [574, 273] on input "f. 48" at bounding box center [573, 271] width 1 height 4
radio input "true"
click at [587, 415] on icon at bounding box center [587, 416] width 21 height 9
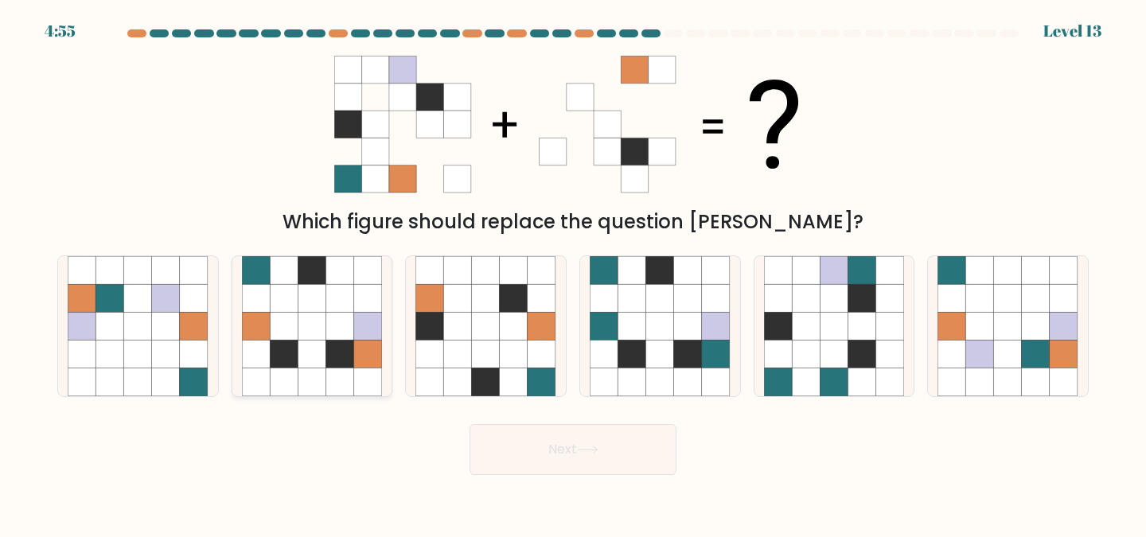
click at [367, 358] on icon at bounding box center [368, 355] width 28 height 28
click at [573, 273] on input "b." at bounding box center [573, 271] width 1 height 4
radio input "true"
click at [580, 449] on button "Next" at bounding box center [572, 449] width 207 height 51
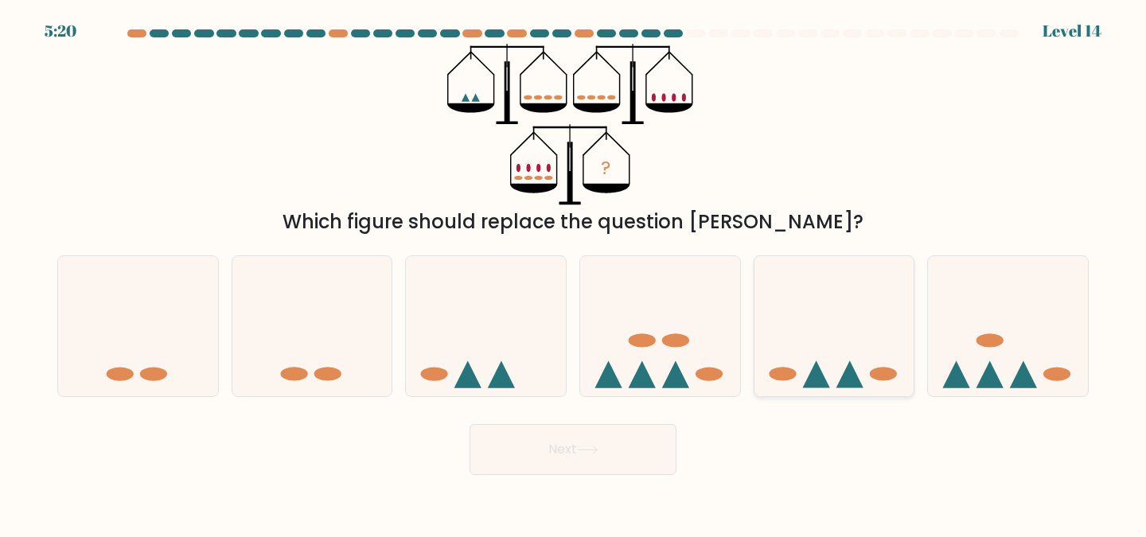
click at [851, 339] on icon at bounding box center [834, 326] width 160 height 132
click at [574, 273] on input "e." at bounding box center [573, 271] width 1 height 4
radio input "true"
click at [619, 332] on icon at bounding box center [660, 326] width 160 height 132
click at [574, 273] on input "d." at bounding box center [573, 271] width 1 height 4
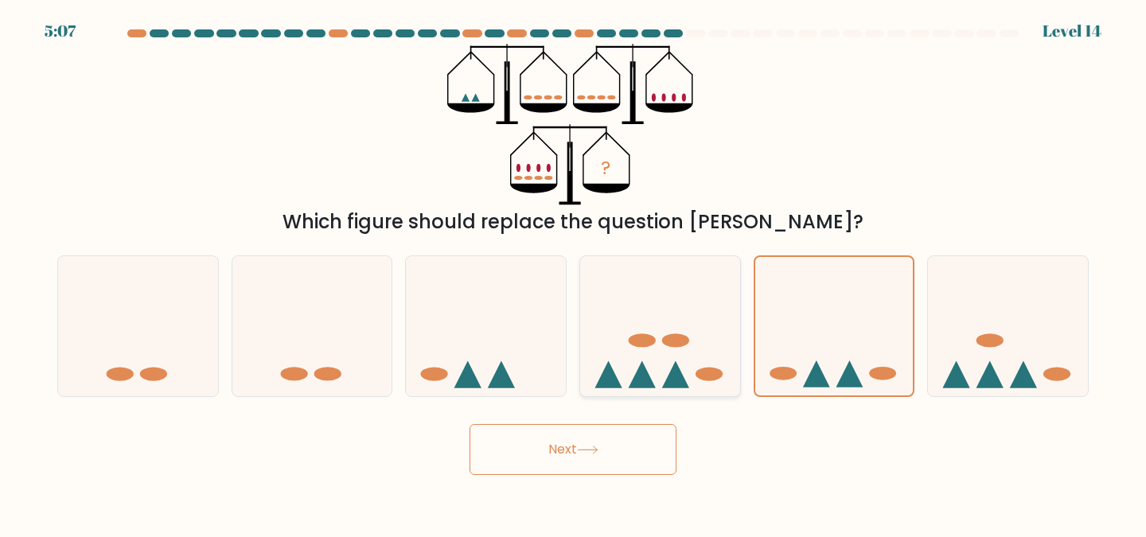
radio input "true"
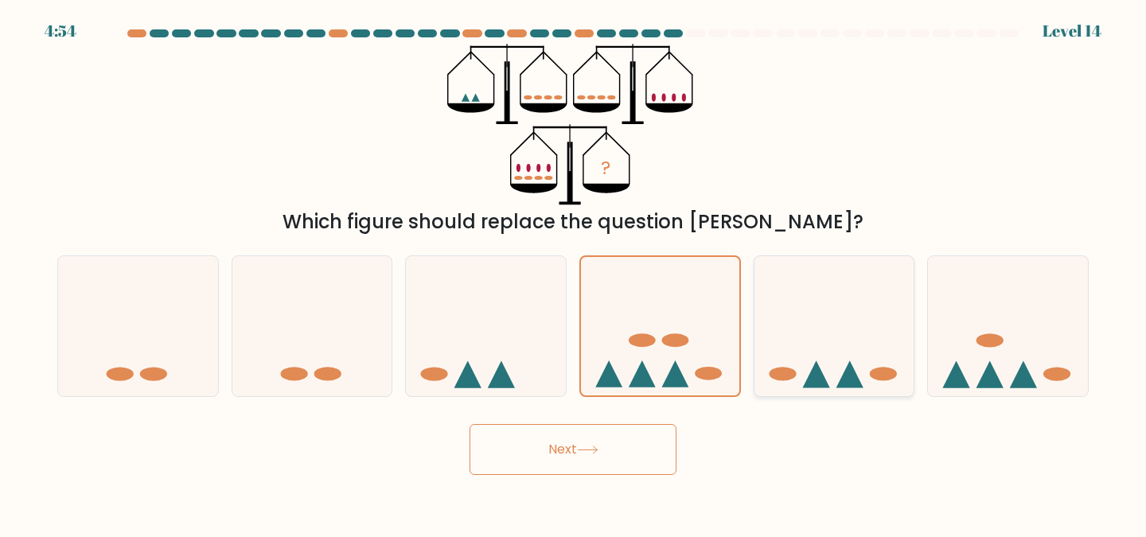
click at [859, 338] on icon at bounding box center [834, 326] width 160 height 132
click at [574, 273] on input "e." at bounding box center [573, 271] width 1 height 4
radio input "true"
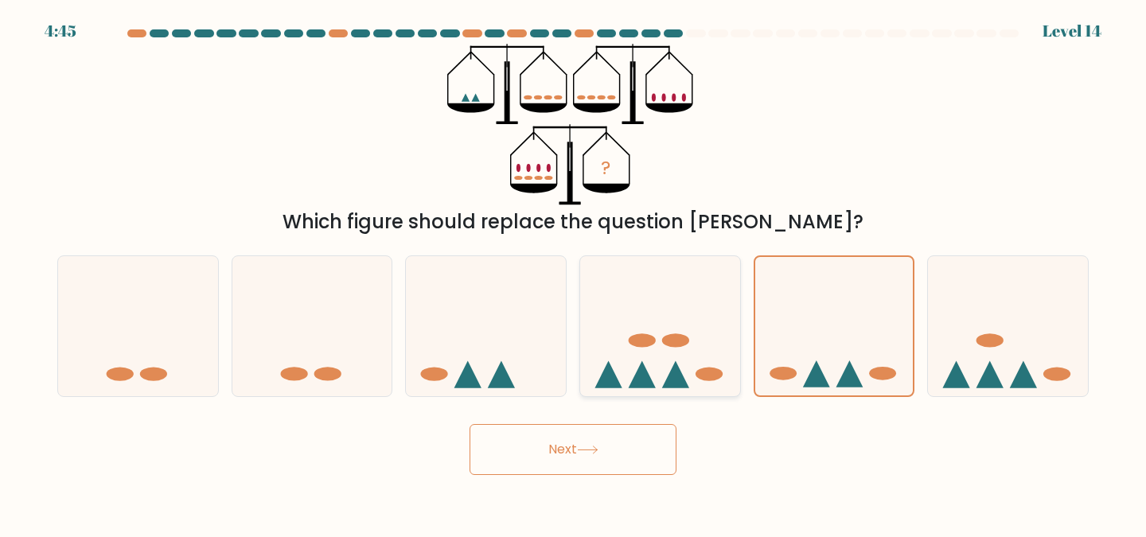
click at [668, 323] on icon at bounding box center [660, 326] width 160 height 132
click at [574, 273] on input "d." at bounding box center [573, 271] width 1 height 4
radio input "true"
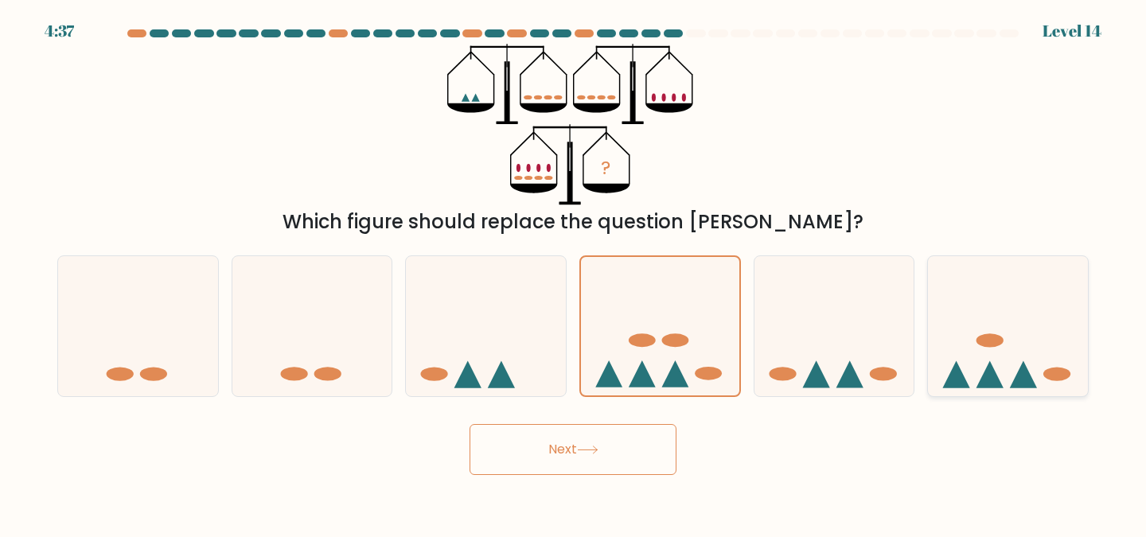
click at [1012, 329] on icon at bounding box center [1008, 326] width 160 height 132
click at [574, 273] on input "f." at bounding box center [573, 271] width 1 height 4
radio input "true"
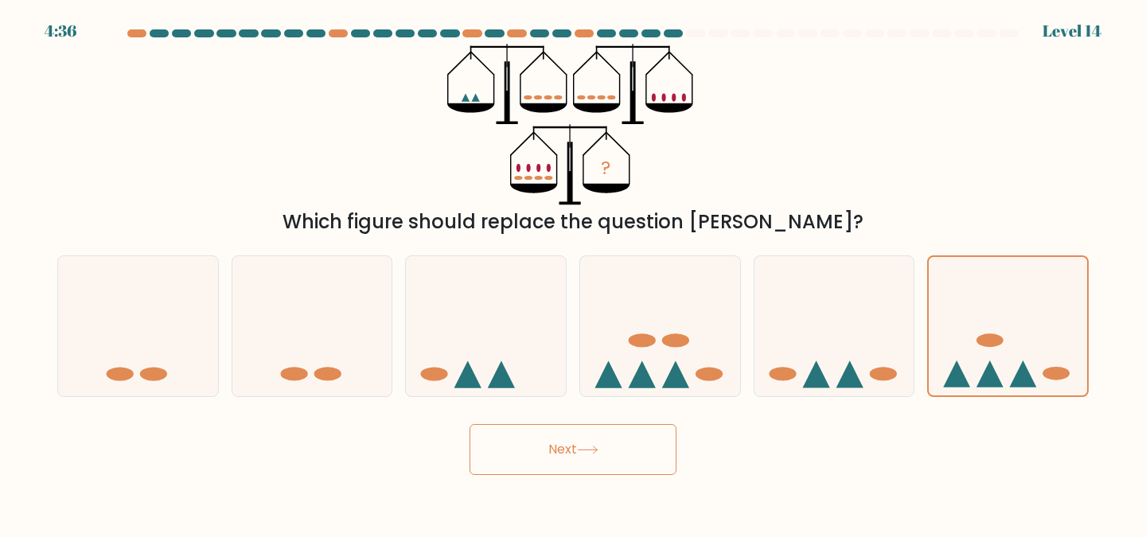
click at [639, 433] on button "Next" at bounding box center [572, 449] width 207 height 51
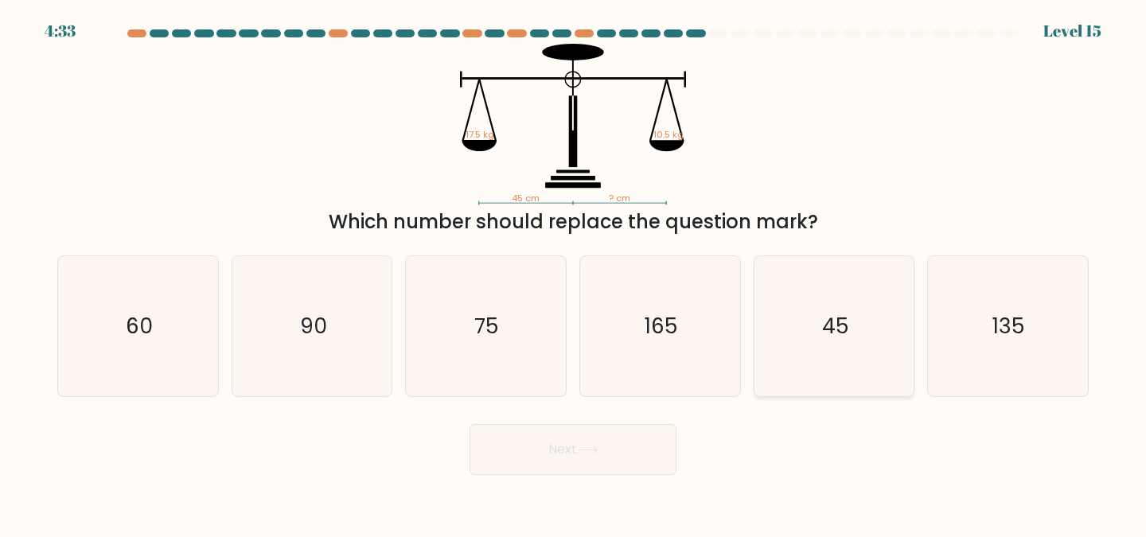
click at [842, 281] on icon "45" at bounding box center [834, 326] width 141 height 141
click at [574, 273] on input "e. 45" at bounding box center [573, 271] width 1 height 4
radio input "true"
click at [577, 446] on button "Next" at bounding box center [572, 449] width 207 height 51
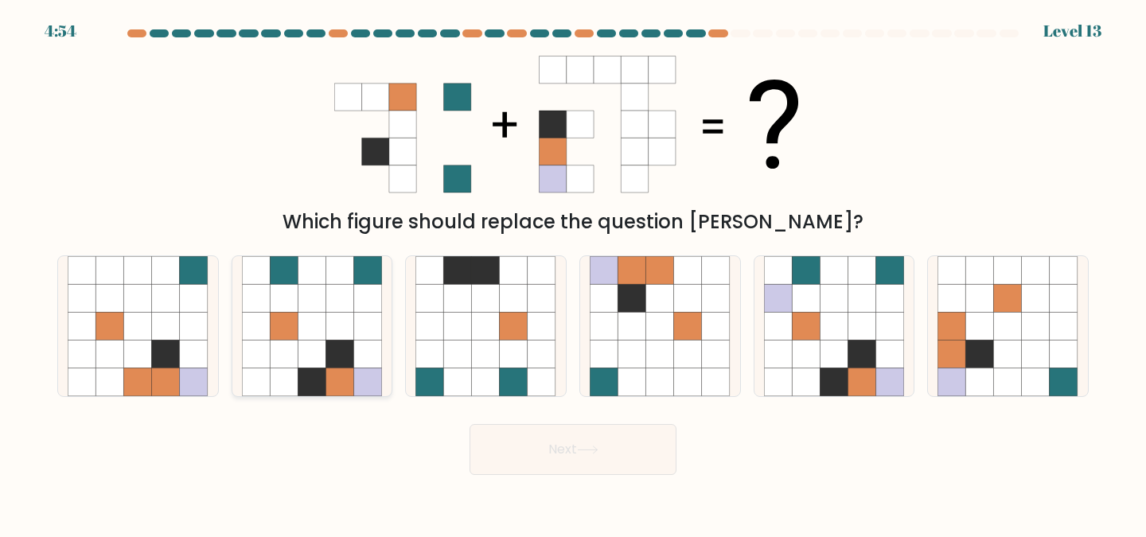
click at [333, 376] on icon at bounding box center [340, 382] width 28 height 28
click at [573, 273] on input "b." at bounding box center [573, 271] width 1 height 4
radio input "true"
click at [542, 437] on button "Next" at bounding box center [572, 449] width 207 height 51
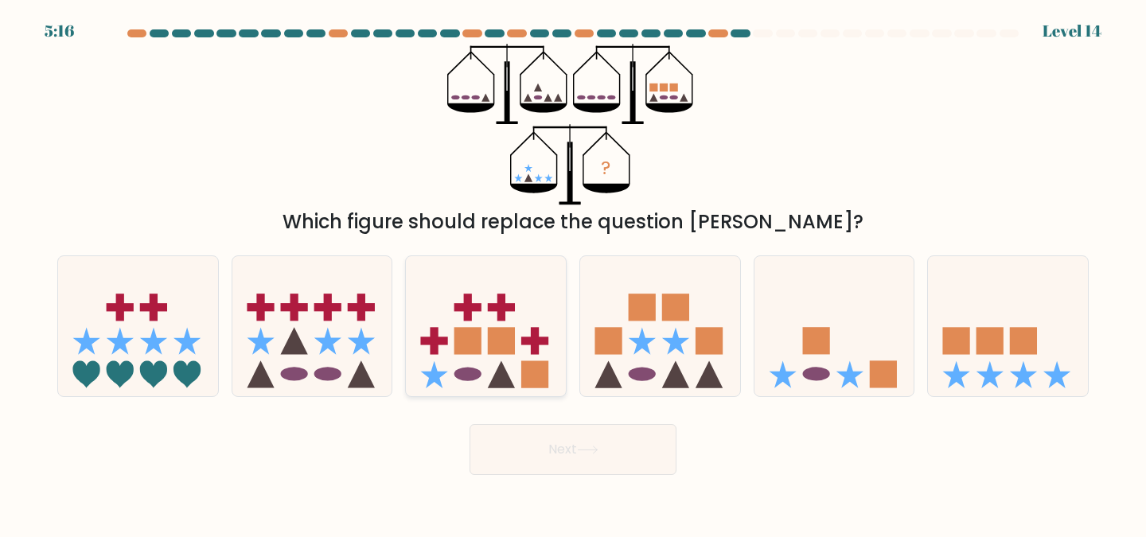
click at [551, 356] on icon at bounding box center [486, 326] width 160 height 132
click at [573, 273] on input "c." at bounding box center [573, 271] width 1 height 4
radio input "true"
click at [656, 320] on icon at bounding box center [660, 326] width 160 height 132
click at [574, 273] on input "d." at bounding box center [573, 271] width 1 height 4
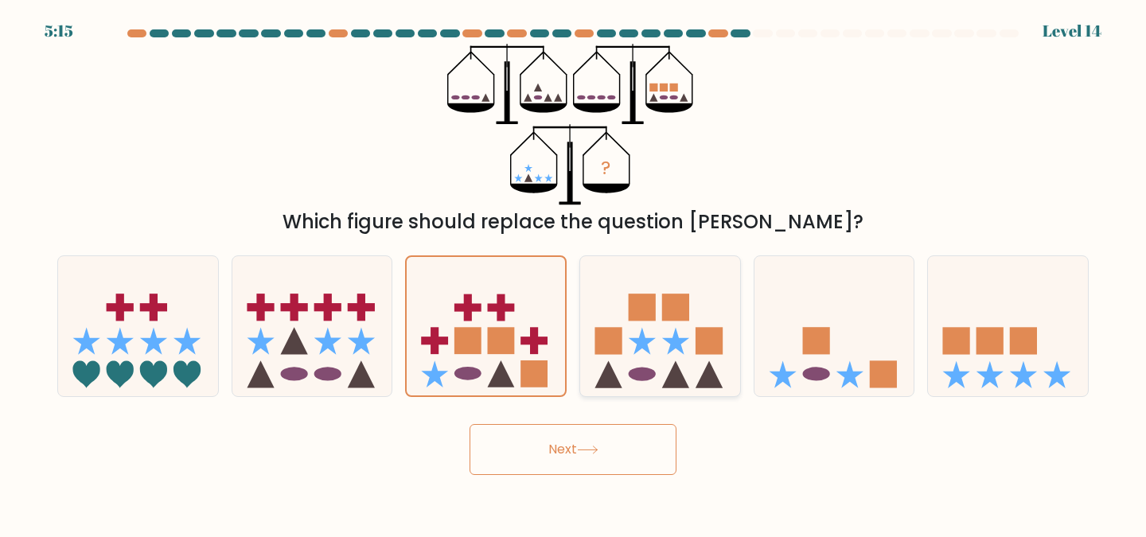
radio input "true"
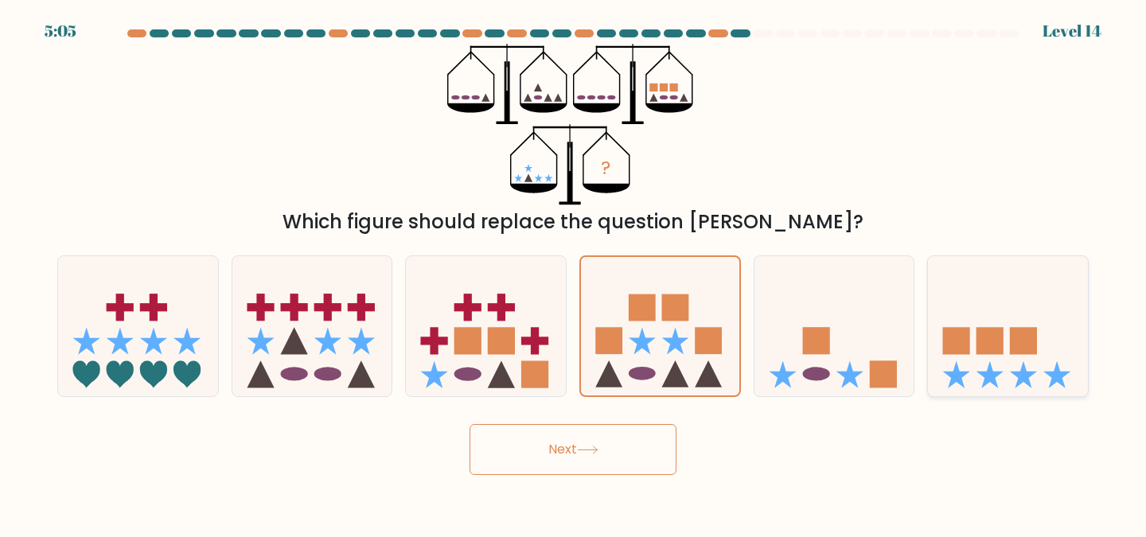
click at [1056, 328] on icon at bounding box center [1008, 326] width 160 height 132
click at [574, 273] on input "f." at bounding box center [573, 271] width 1 height 4
radio input "true"
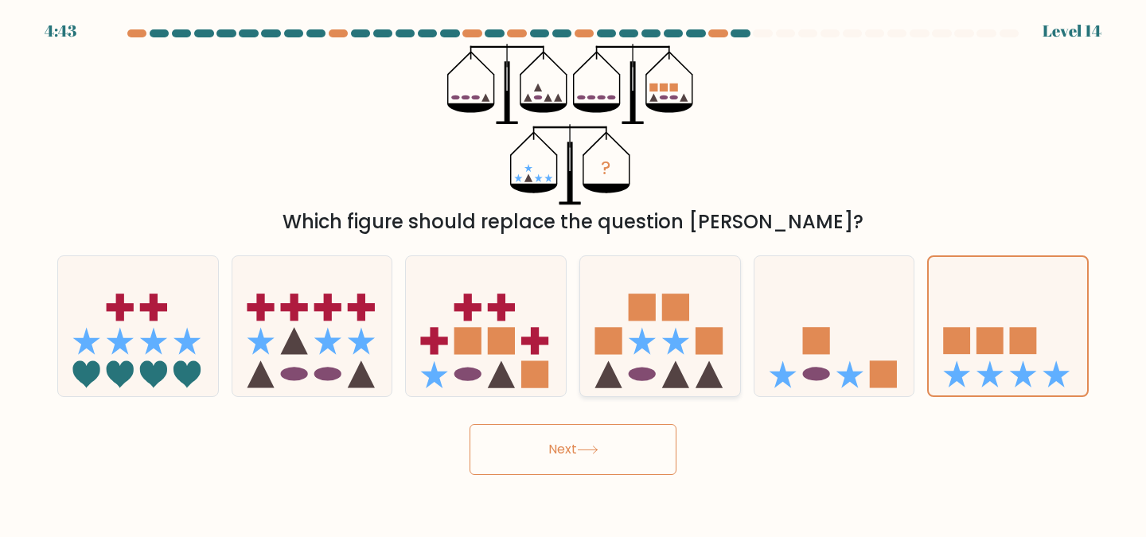
click at [698, 353] on rect at bounding box center [708, 340] width 27 height 27
click at [574, 273] on input "d." at bounding box center [573, 271] width 1 height 4
radio input "true"
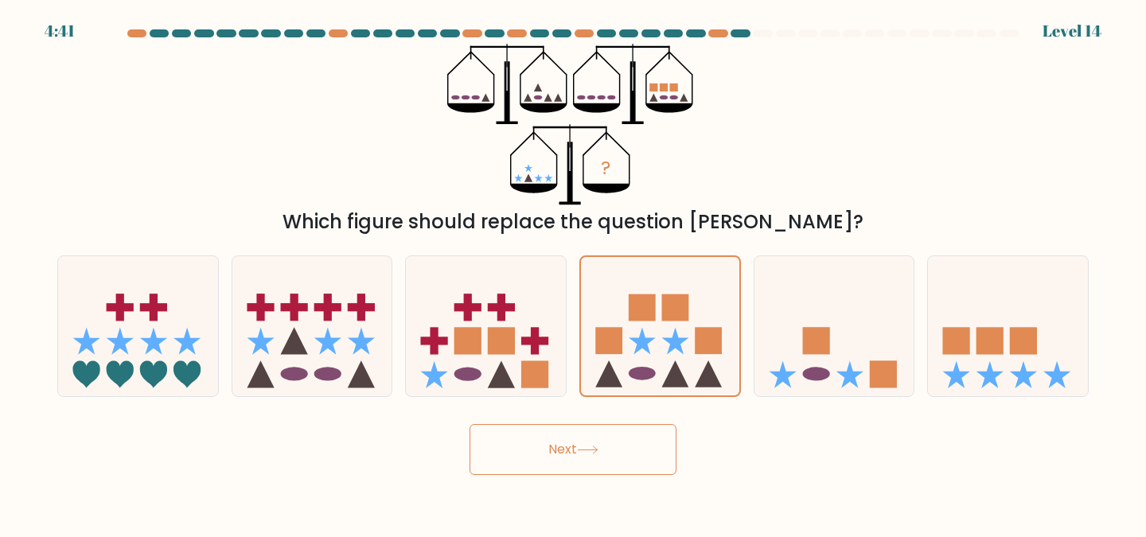
click at [625, 450] on button "Next" at bounding box center [572, 449] width 207 height 51
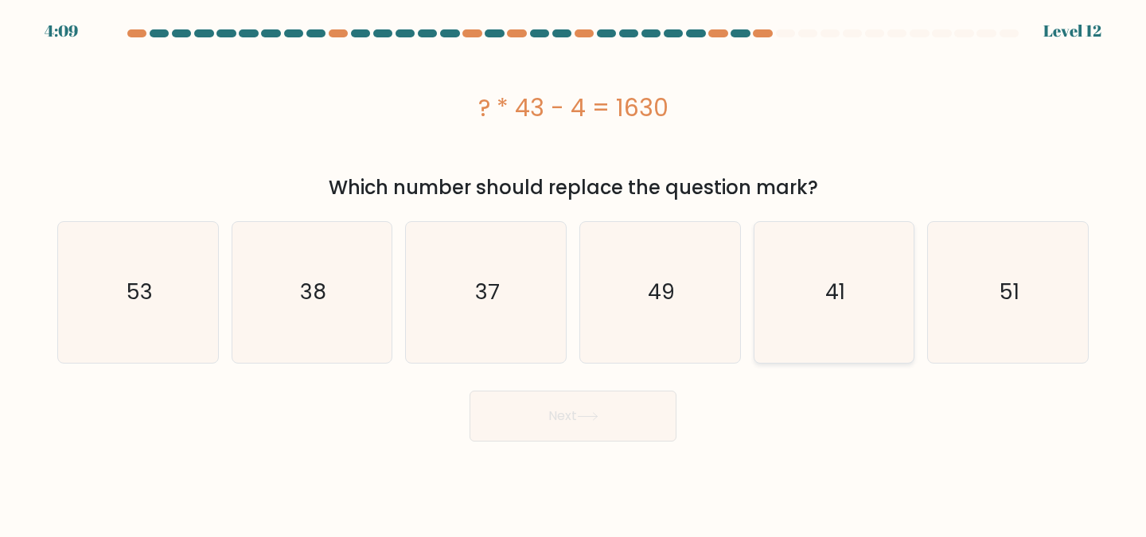
click at [873, 283] on icon "41" at bounding box center [834, 292] width 141 height 141
click at [574, 273] on input "e. 41" at bounding box center [573, 271] width 1 height 4
radio input "true"
click at [644, 407] on button "Next" at bounding box center [572, 416] width 207 height 51
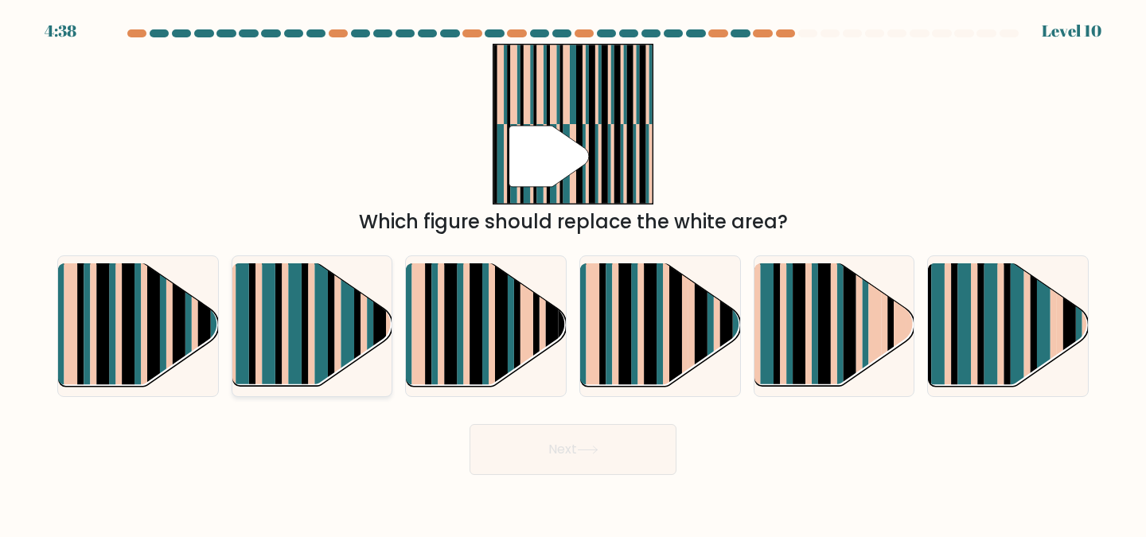
click at [365, 329] on rect at bounding box center [363, 340] width 6 height 158
click at [573, 273] on input "b." at bounding box center [573, 271] width 1 height 4
radio input "true"
click at [1057, 341] on rect at bounding box center [1060, 340] width 6 height 158
click at [574, 273] on input "f." at bounding box center [573, 271] width 1 height 4
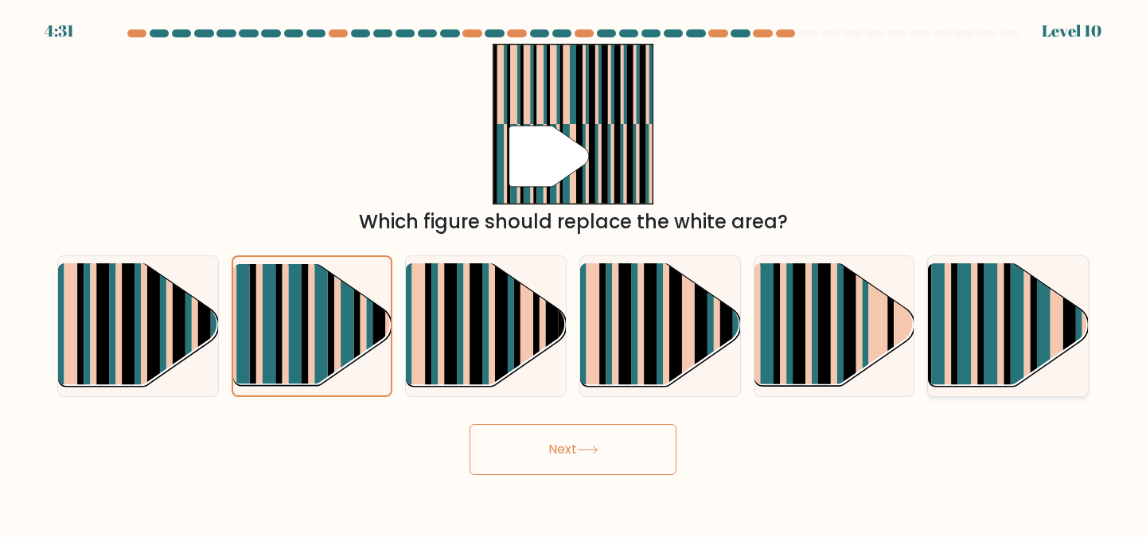
radio input "true"
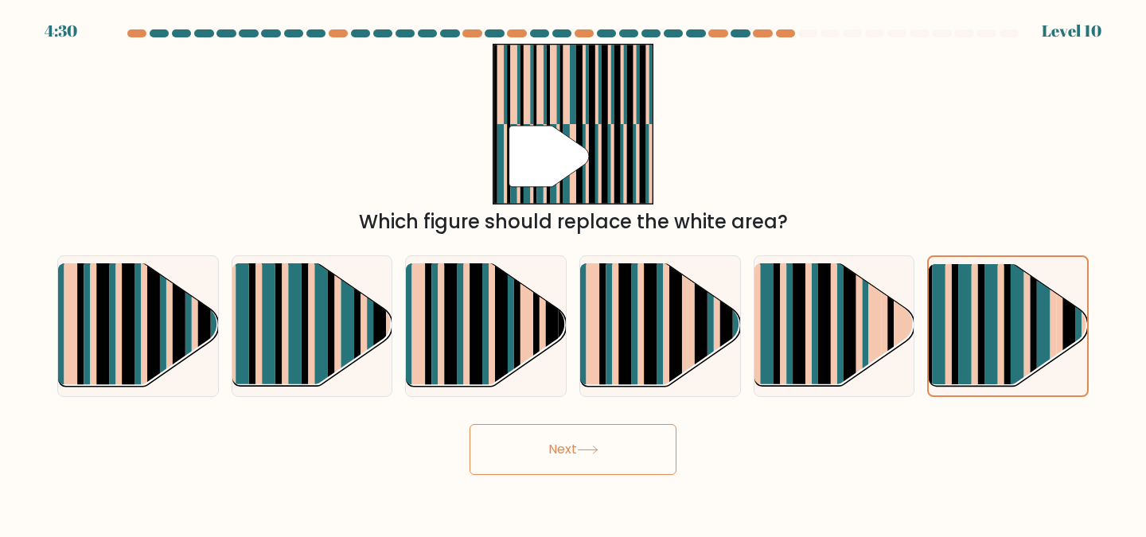
click at [603, 448] on button "Next" at bounding box center [572, 449] width 207 height 51
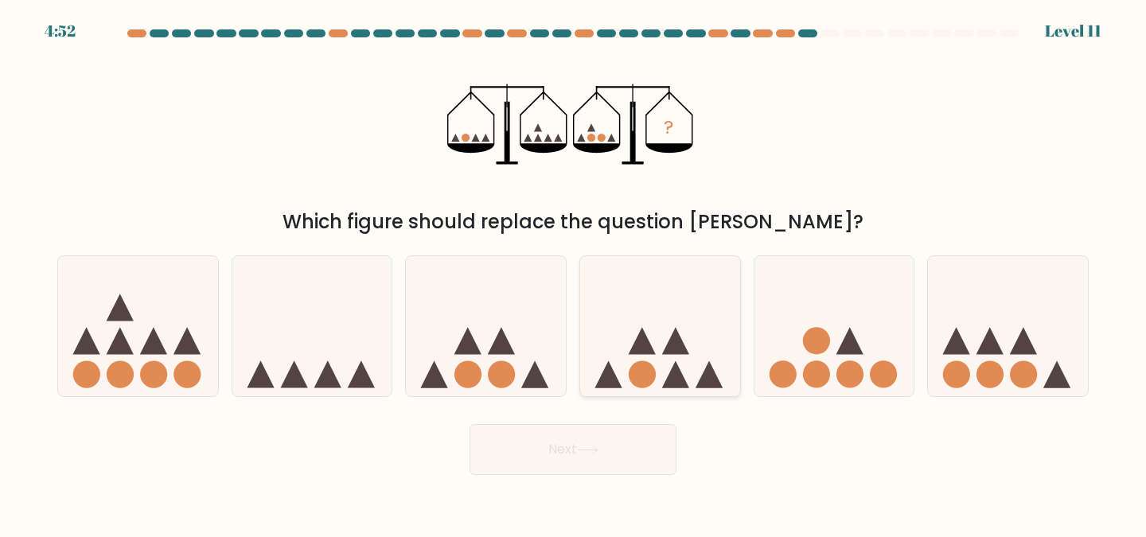
click at [676, 352] on icon at bounding box center [675, 340] width 27 height 27
click at [574, 273] on input "d." at bounding box center [573, 271] width 1 height 4
radio input "true"
click at [598, 449] on icon at bounding box center [587, 450] width 21 height 9
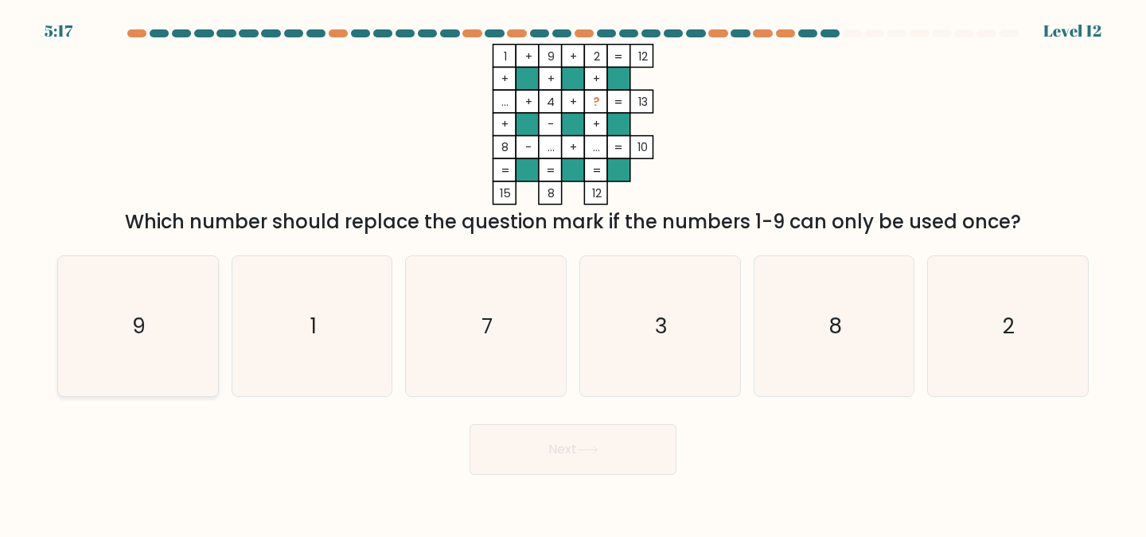
click at [180, 336] on icon "9" at bounding box center [138, 326] width 141 height 141
click at [573, 273] on input "a. 9" at bounding box center [573, 271] width 1 height 4
radio input "true"
click at [555, 463] on button "Next" at bounding box center [572, 449] width 207 height 51
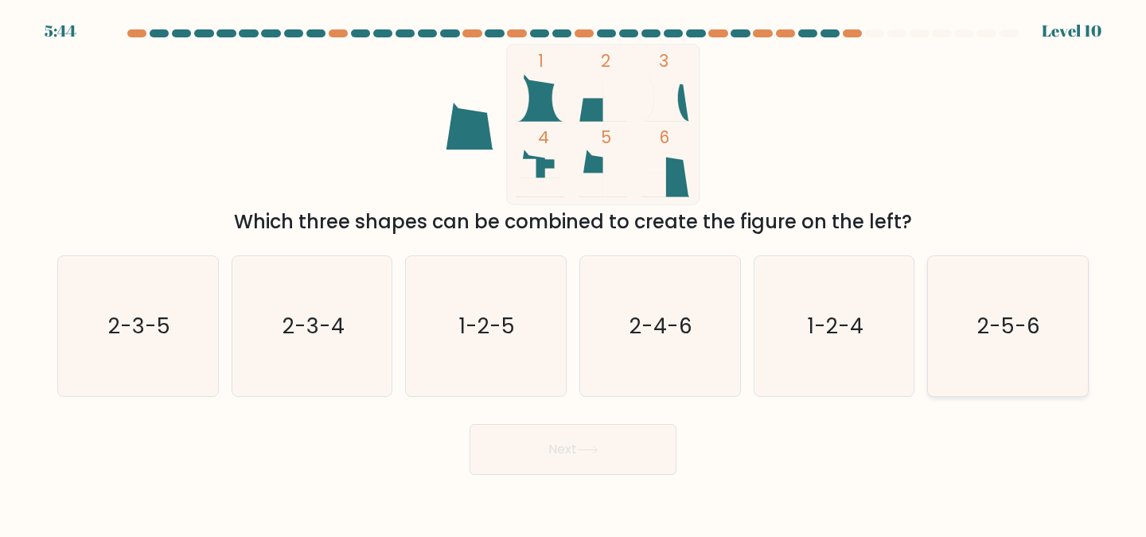
click at [1008, 345] on icon "2-5-6" at bounding box center [1007, 326] width 141 height 141
click at [574, 273] on input "f. 2-5-6" at bounding box center [573, 271] width 1 height 4
radio input "true"
click at [622, 444] on button "Next" at bounding box center [572, 449] width 207 height 51
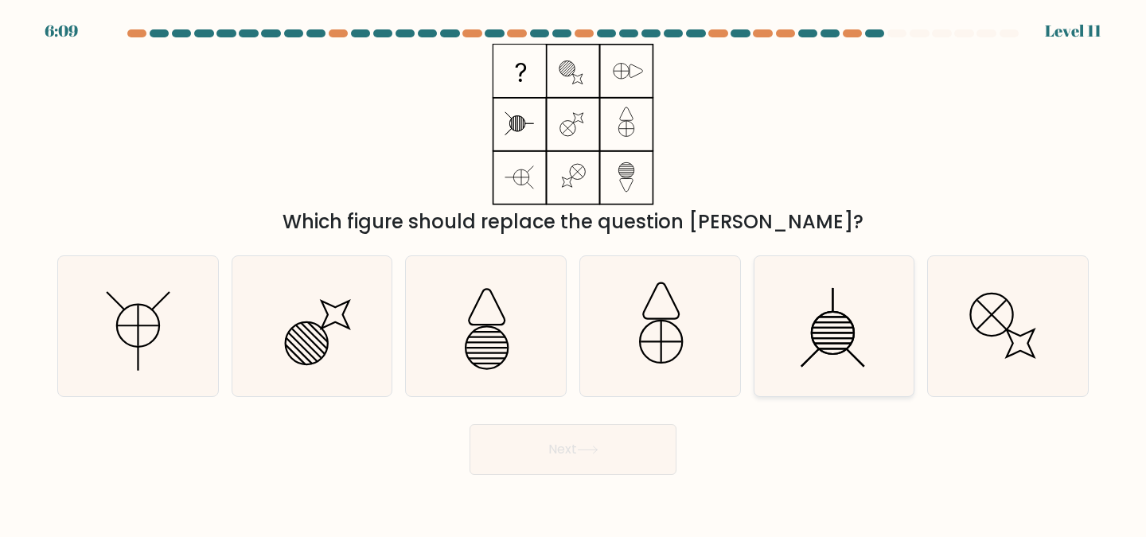
click at [834, 330] on icon at bounding box center [834, 326] width 141 height 141
click at [574, 273] on input "e." at bounding box center [573, 271] width 1 height 4
radio input "true"
click at [600, 445] on button "Next" at bounding box center [572, 449] width 207 height 51
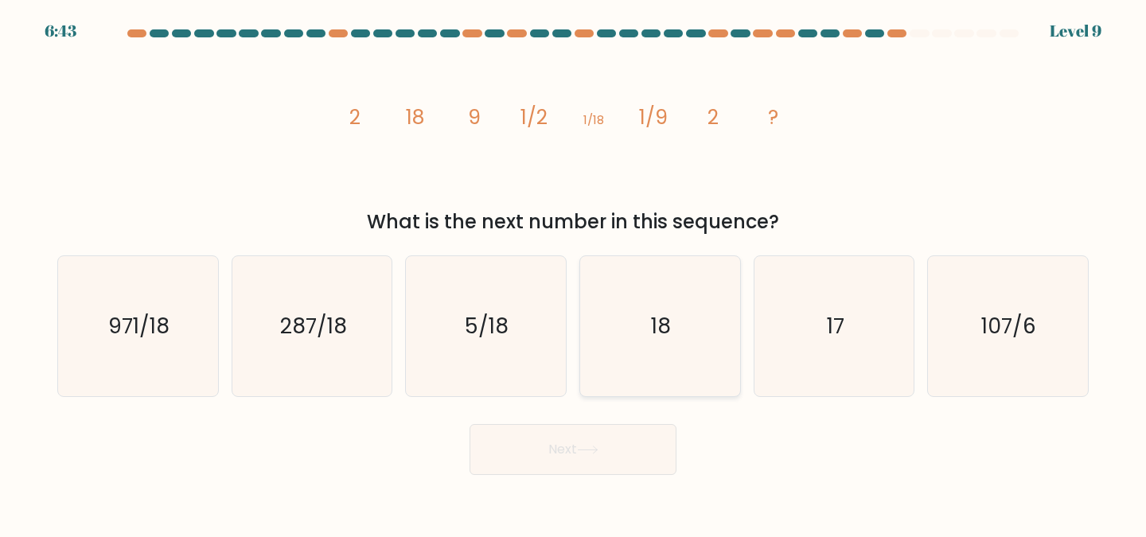
click at [655, 325] on text "18" at bounding box center [662, 325] width 20 height 29
click at [574, 273] on input "d. 18" at bounding box center [573, 271] width 1 height 4
radio input "true"
click at [586, 443] on button "Next" at bounding box center [572, 449] width 207 height 51
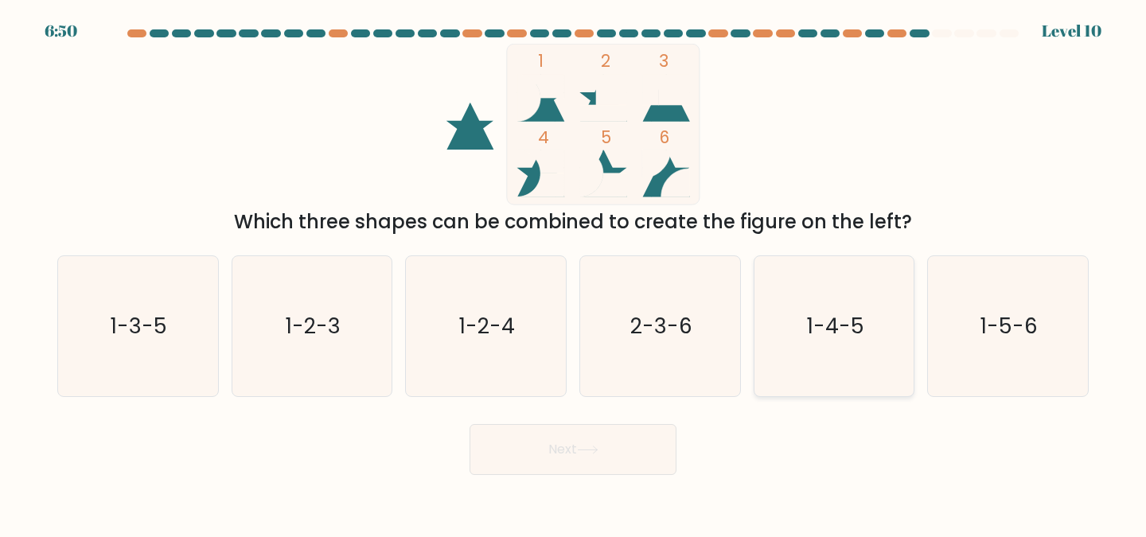
click at [910, 376] on div "1-4-5" at bounding box center [834, 326] width 162 height 142
click at [574, 273] on input "e. 1-4-5" at bounding box center [573, 271] width 1 height 4
radio input "true"
click at [608, 449] on button "Next" at bounding box center [572, 449] width 207 height 51
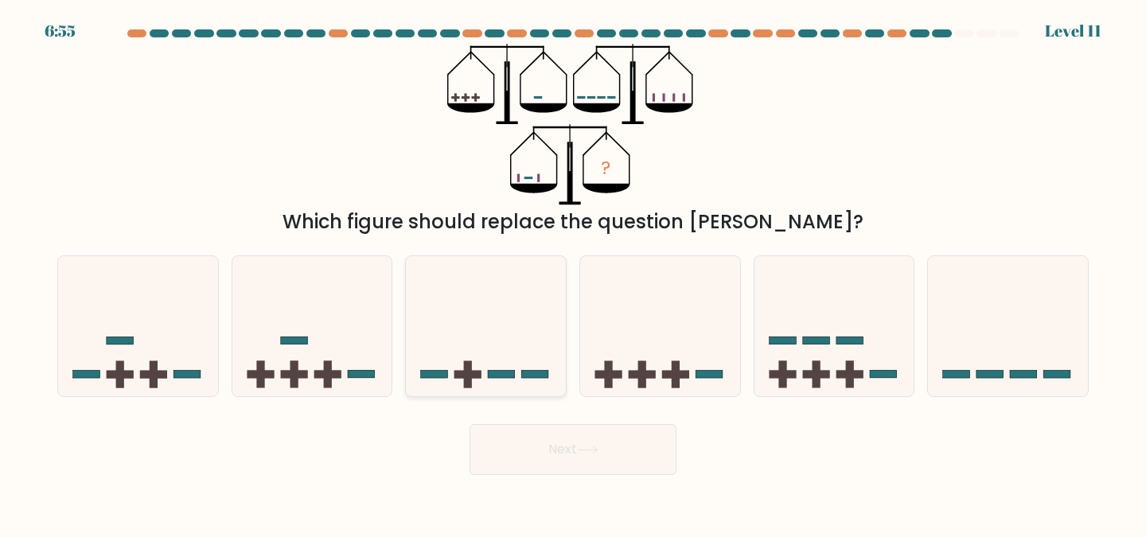
click at [484, 342] on icon at bounding box center [486, 326] width 160 height 132
click at [573, 273] on input "c." at bounding box center [573, 271] width 1 height 4
radio input "true"
click at [668, 281] on icon at bounding box center [660, 326] width 160 height 132
click at [574, 273] on input "d." at bounding box center [573, 271] width 1 height 4
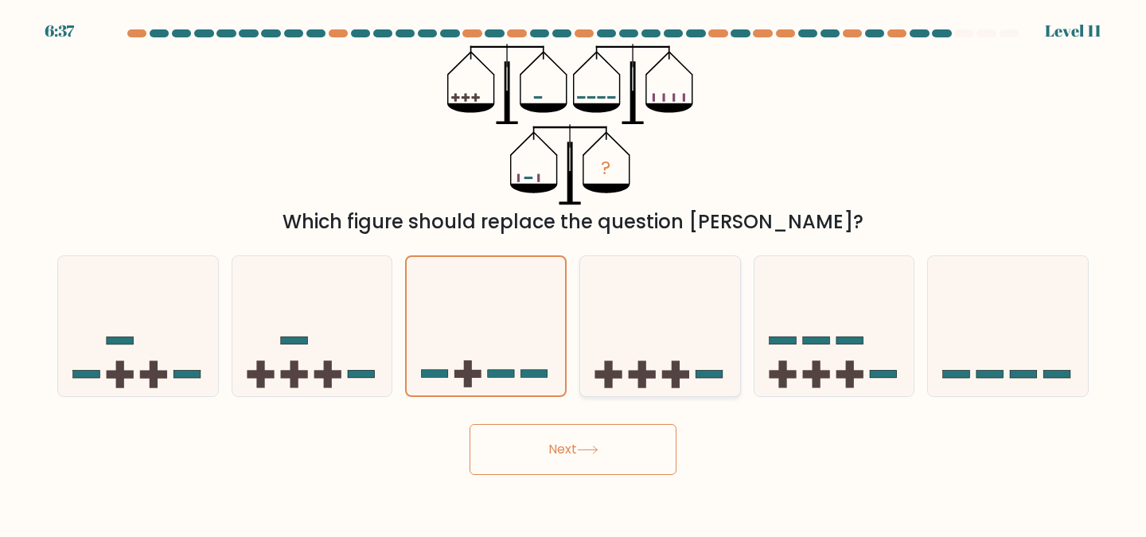
radio input "true"
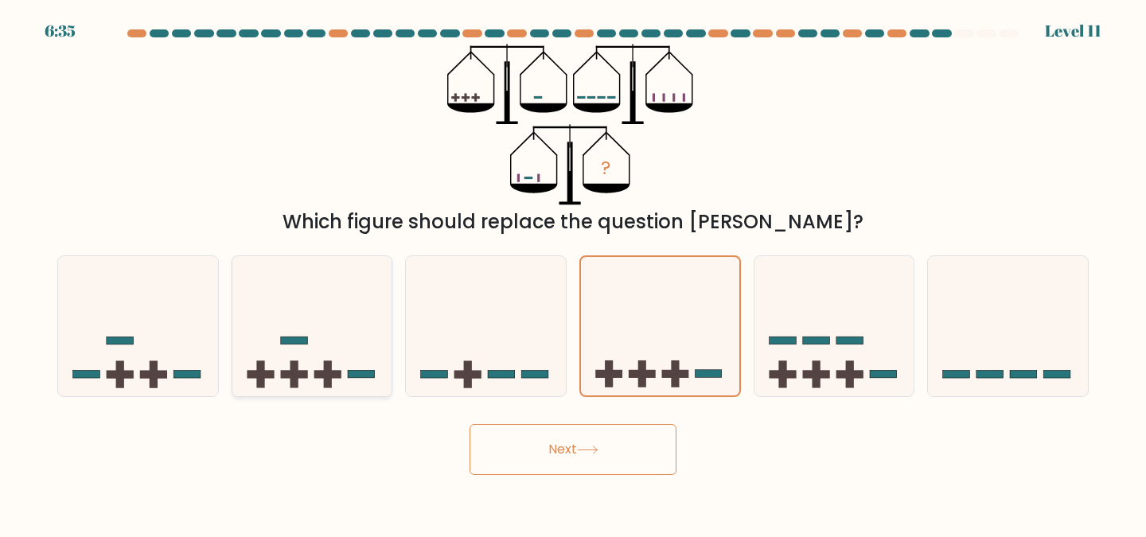
click at [350, 313] on icon at bounding box center [312, 326] width 160 height 132
click at [573, 273] on input "b." at bounding box center [573, 271] width 1 height 4
radio input "true"
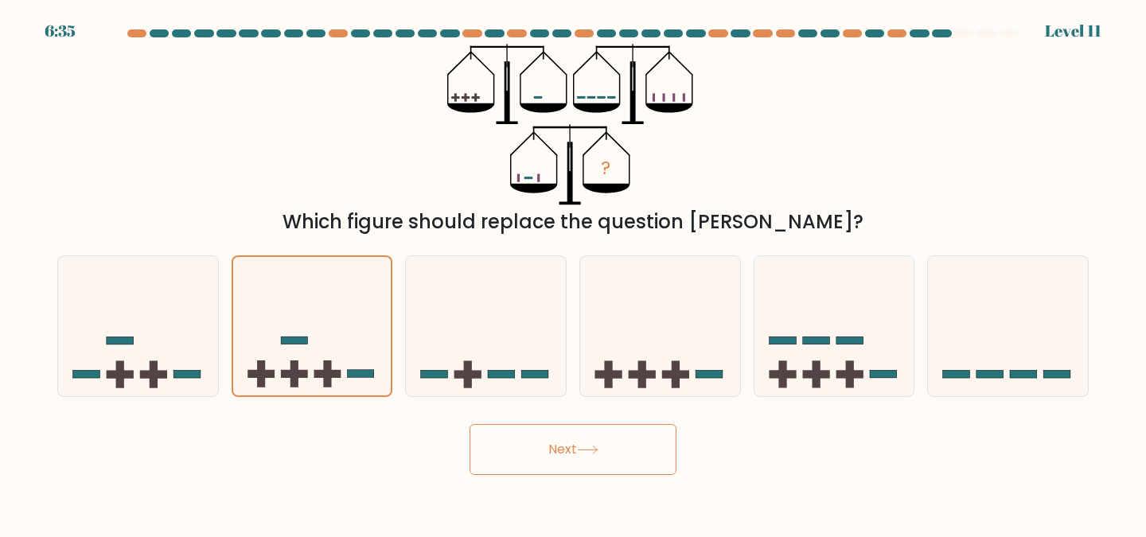
click at [541, 446] on button "Next" at bounding box center [572, 449] width 207 height 51
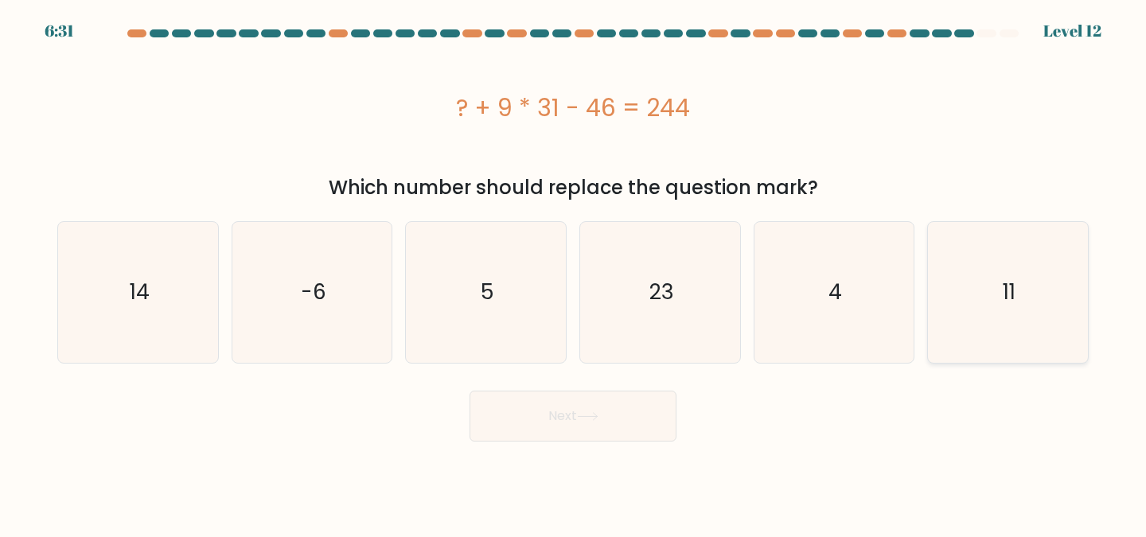
click at [1054, 278] on icon "11" at bounding box center [1007, 292] width 141 height 141
click at [574, 273] on input "f. 11" at bounding box center [573, 271] width 1 height 4
radio input "true"
click at [587, 434] on button "Next" at bounding box center [572, 416] width 207 height 51
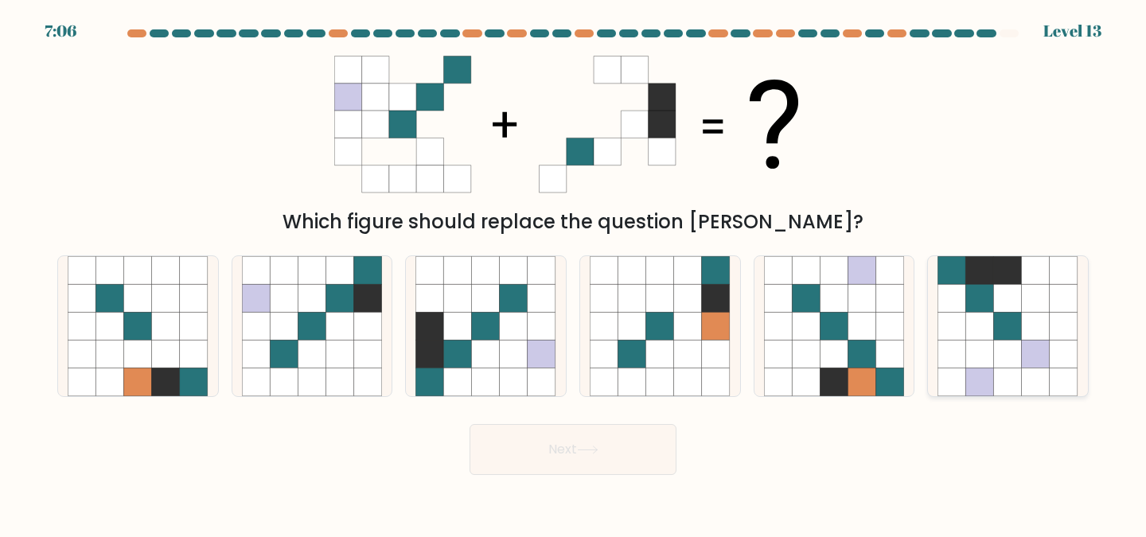
click at [1019, 281] on icon at bounding box center [1008, 270] width 28 height 28
click at [574, 273] on input "f." at bounding box center [573, 271] width 1 height 4
radio input "true"
click at [428, 337] on icon at bounding box center [430, 326] width 28 height 28
click at [573, 273] on input "c." at bounding box center [573, 271] width 1 height 4
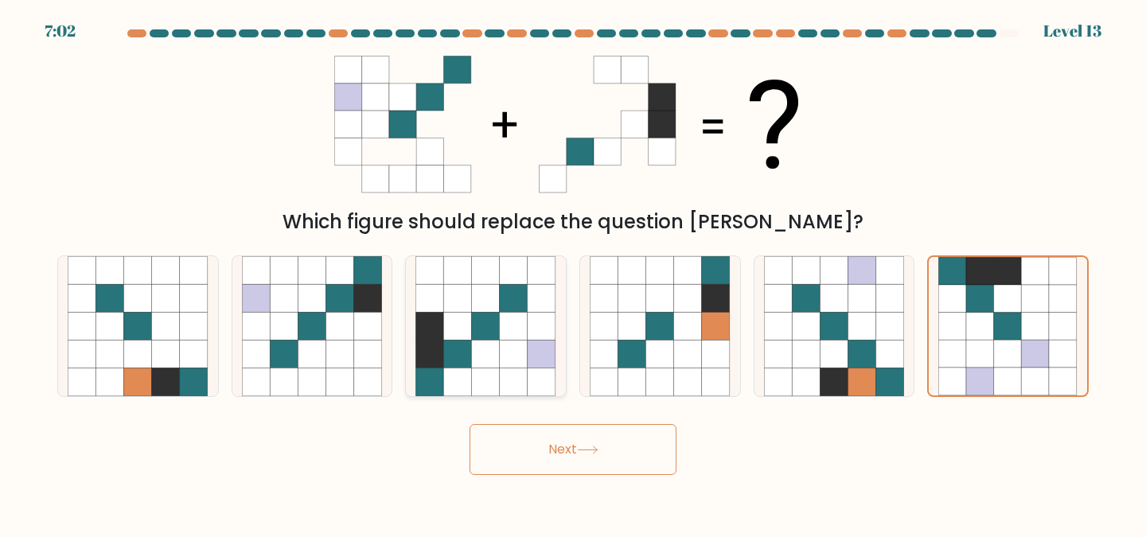
radio input "true"
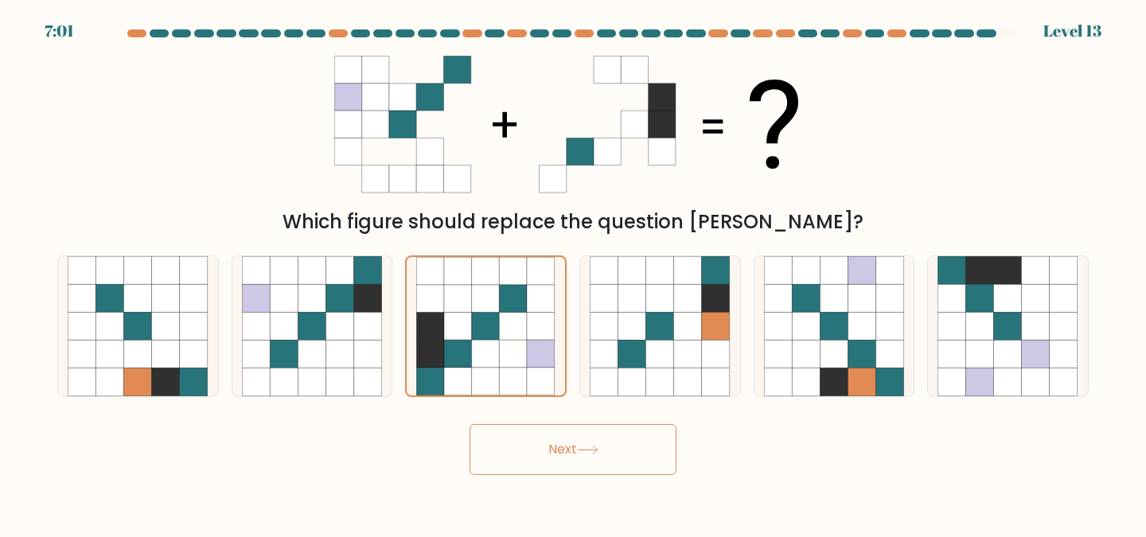
click at [558, 440] on button "Next" at bounding box center [572, 449] width 207 height 51
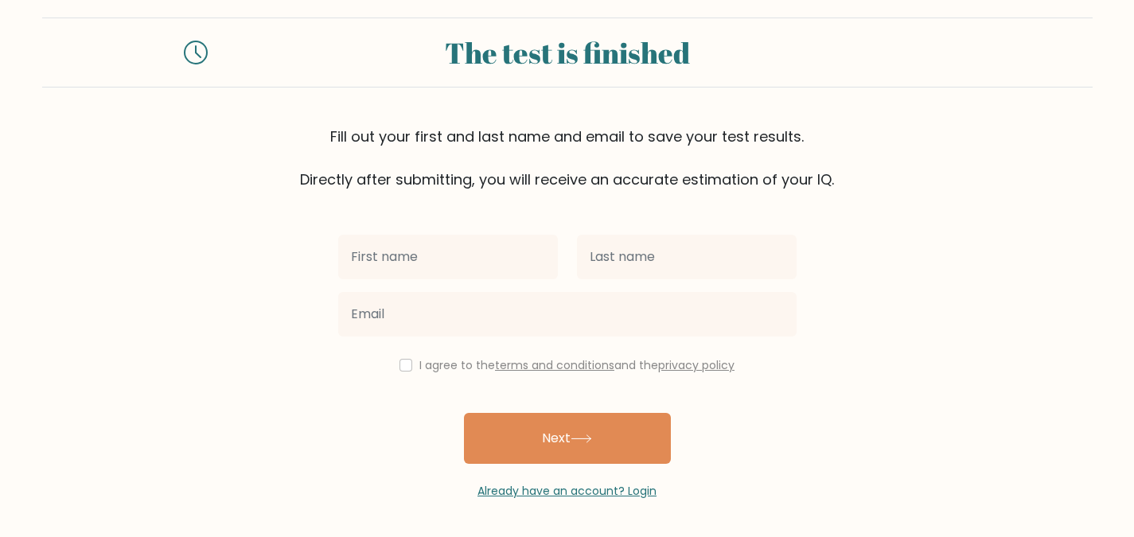
scroll to position [21, 0]
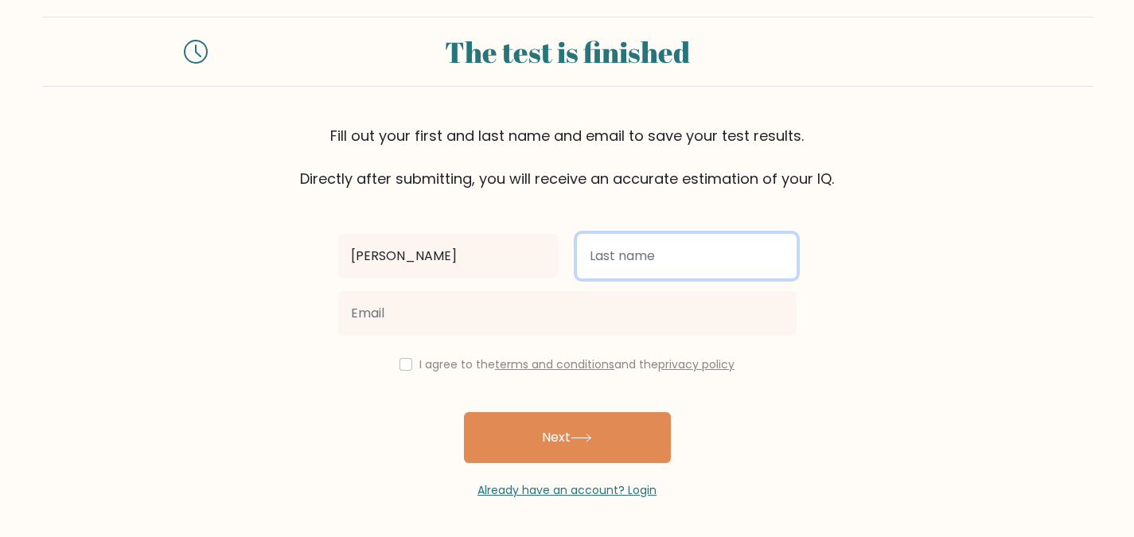
click at [601, 261] on input "text" at bounding box center [687, 256] width 220 height 45
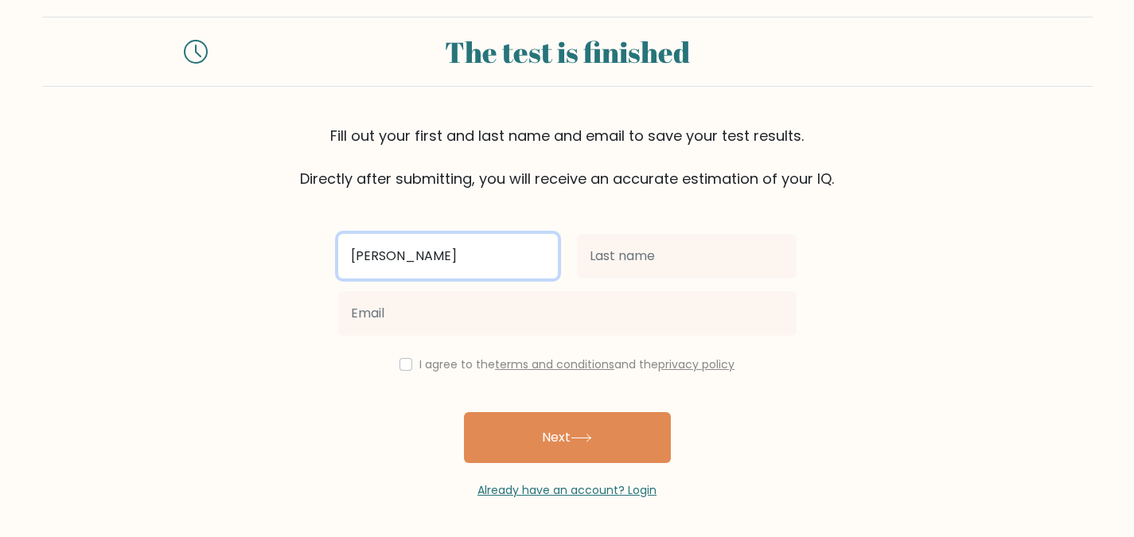
click at [360, 256] on input "karen" at bounding box center [448, 256] width 220 height 45
type input "[PERSON_NAME]"
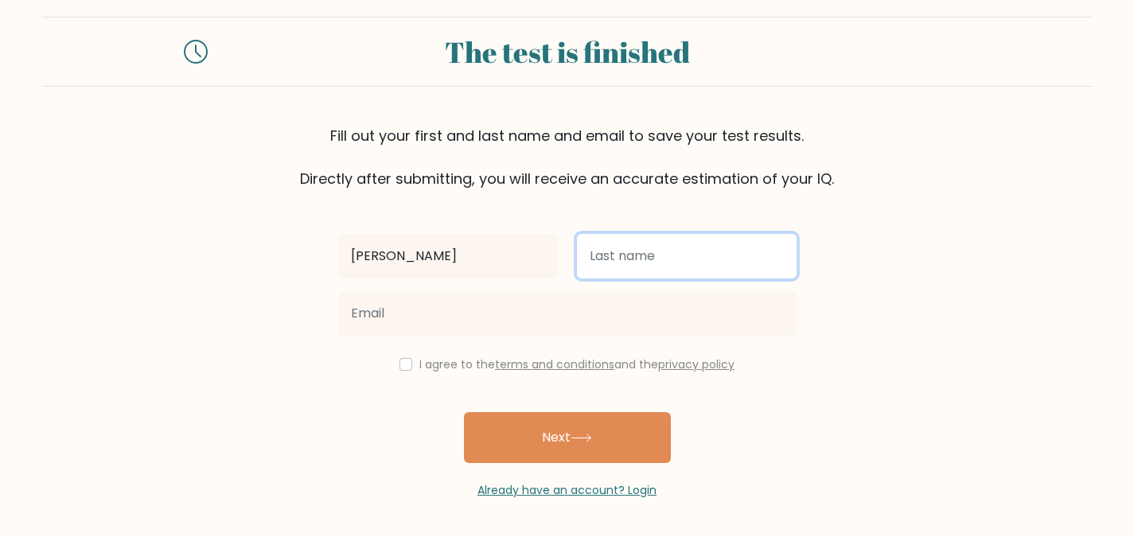
click at [607, 255] on input "text" at bounding box center [687, 256] width 220 height 45
type input "C"
type input "[PERSON_NAME]"
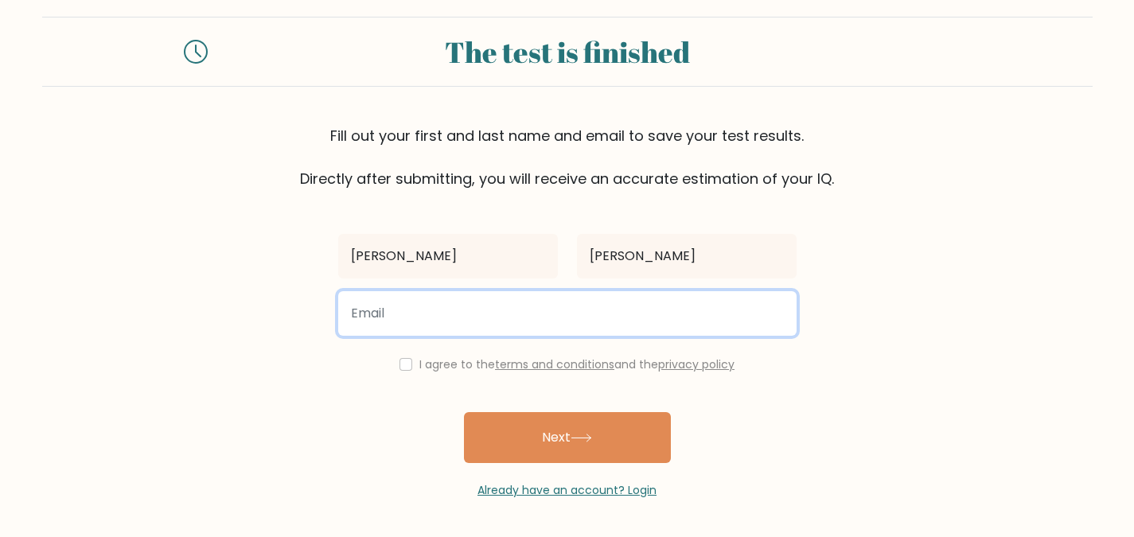
click at [566, 316] on input "email" at bounding box center [567, 313] width 458 height 45
type input "karen.ac0609@gmail.com"
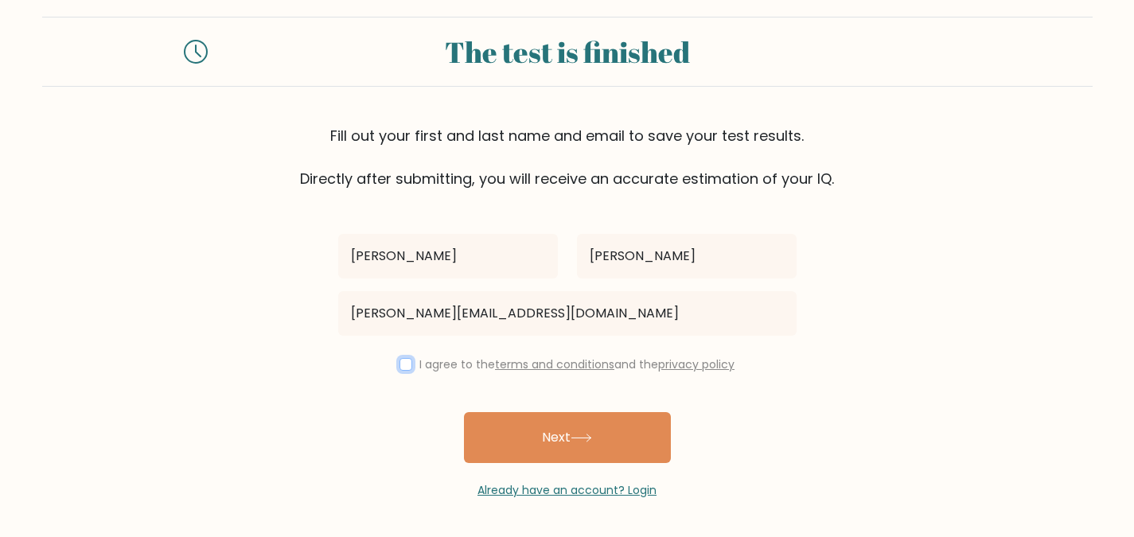
click at [403, 369] on input "checkbox" at bounding box center [405, 364] width 13 height 13
checkbox input "true"
click at [574, 454] on button "Next" at bounding box center [567, 437] width 207 height 51
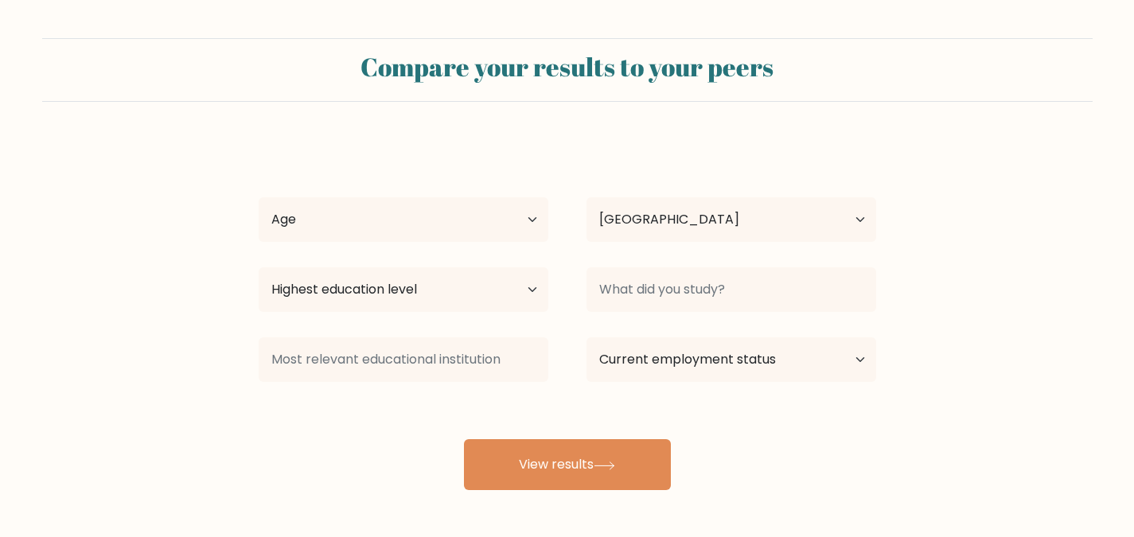
select select "ID"
click at [504, 215] on select "Age Under [DEMOGRAPHIC_DATA] [DEMOGRAPHIC_DATA] [DEMOGRAPHIC_DATA] [DEMOGRAPHIC…" at bounding box center [404, 219] width 290 height 45
select select "18_24"
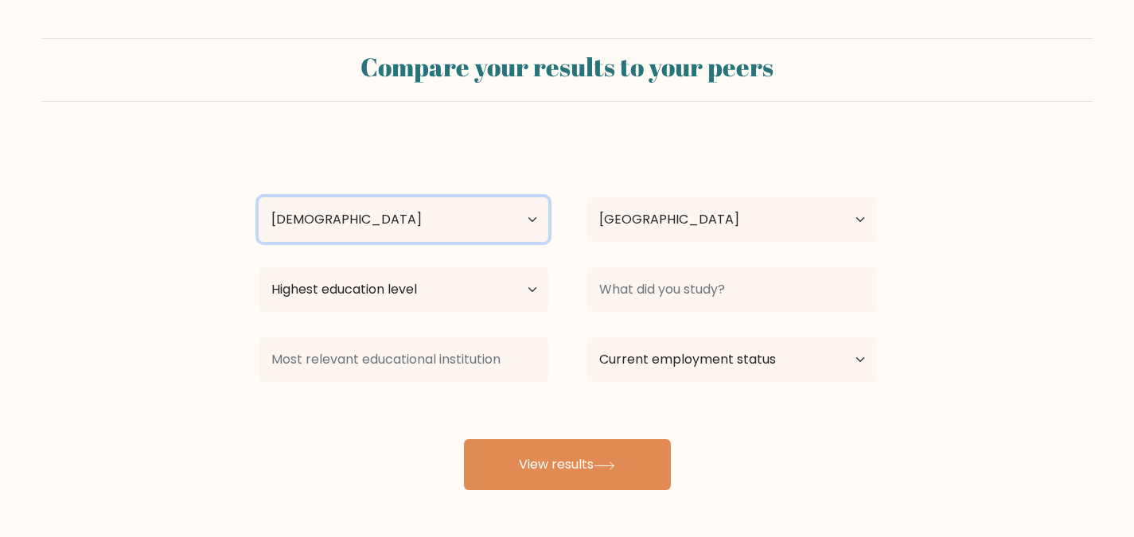
click at [259, 197] on select "Age Under [DEMOGRAPHIC_DATA] [DEMOGRAPHIC_DATA] [DEMOGRAPHIC_DATA] [DEMOGRAPHIC…" at bounding box center [404, 219] width 290 height 45
click at [694, 246] on div "Country [GEOGRAPHIC_DATA] [GEOGRAPHIC_DATA] [GEOGRAPHIC_DATA] [US_STATE] [GEOGR…" at bounding box center [731, 219] width 328 height 57
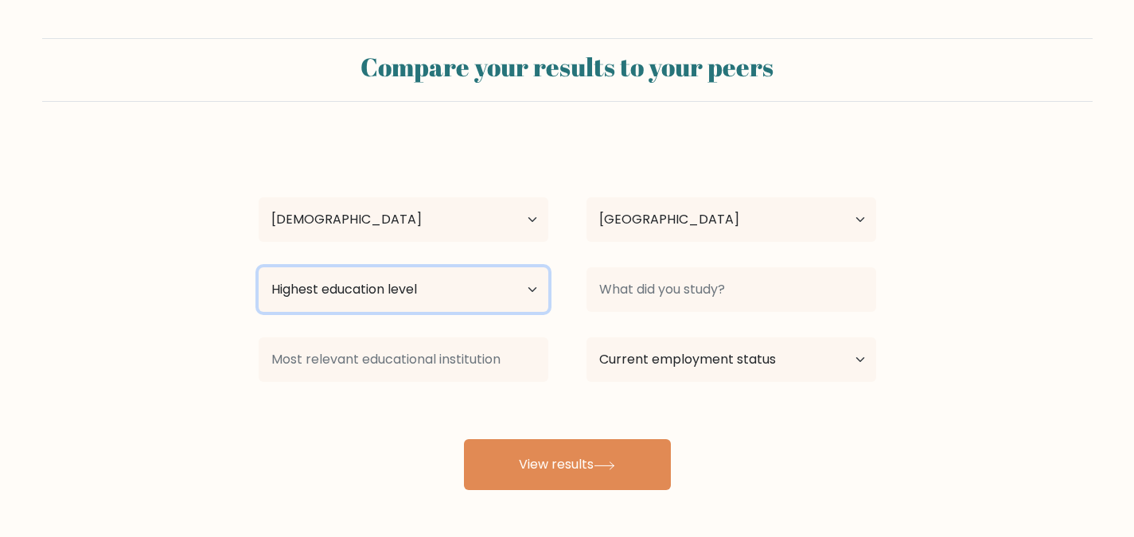
click at [466, 288] on select "Highest education level No schooling Primary Lower Secondary Upper Secondary Oc…" at bounding box center [404, 289] width 290 height 45
select select "bachelors_degree"
click at [259, 267] on select "Highest education level No schooling Primary Lower Secondary Upper Secondary Oc…" at bounding box center [404, 289] width 290 height 45
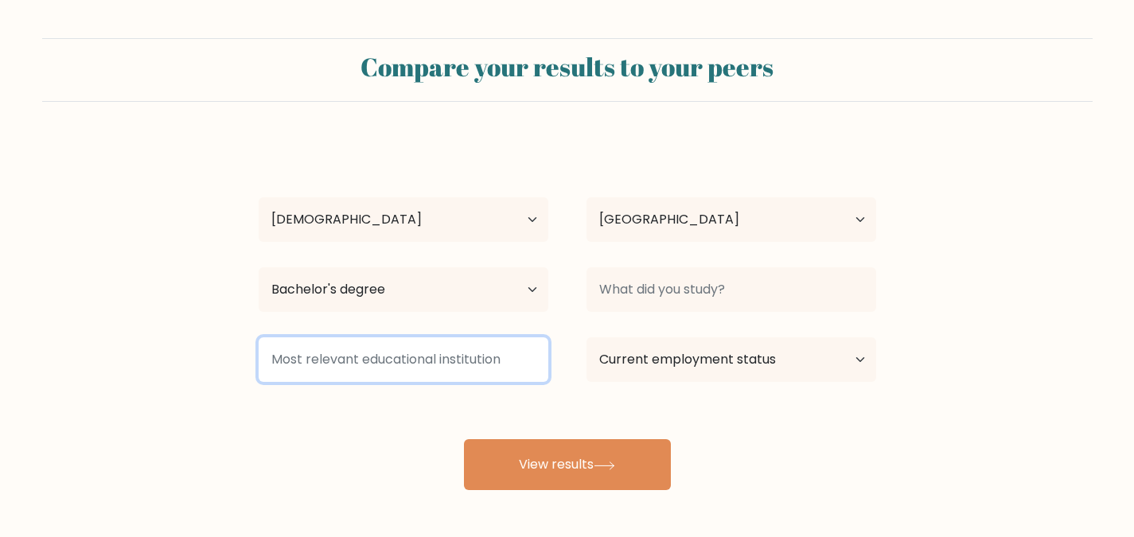
click at [431, 362] on input at bounding box center [404, 359] width 290 height 45
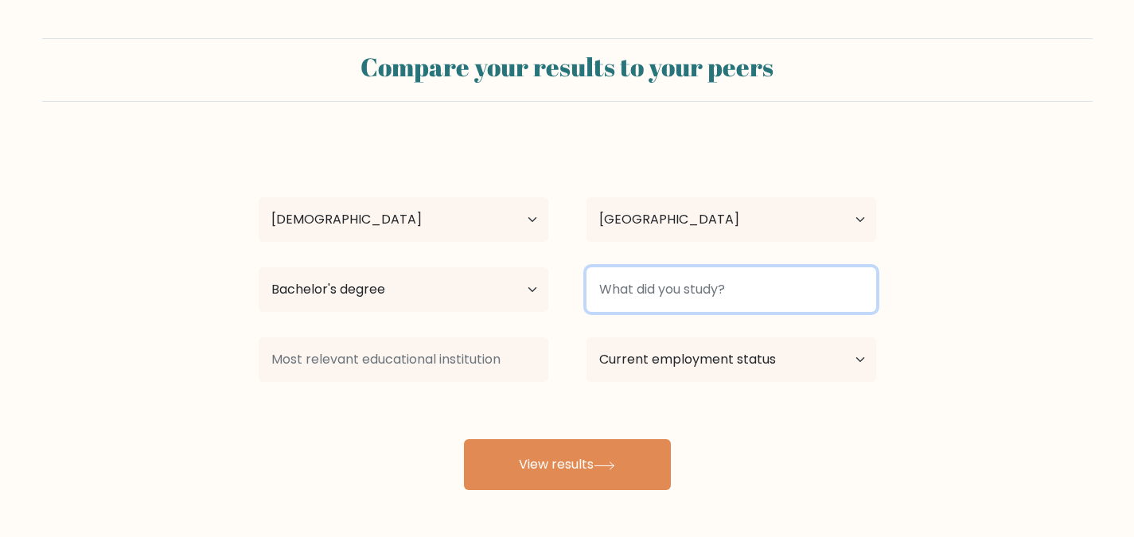
click at [653, 307] on input at bounding box center [731, 289] width 290 height 45
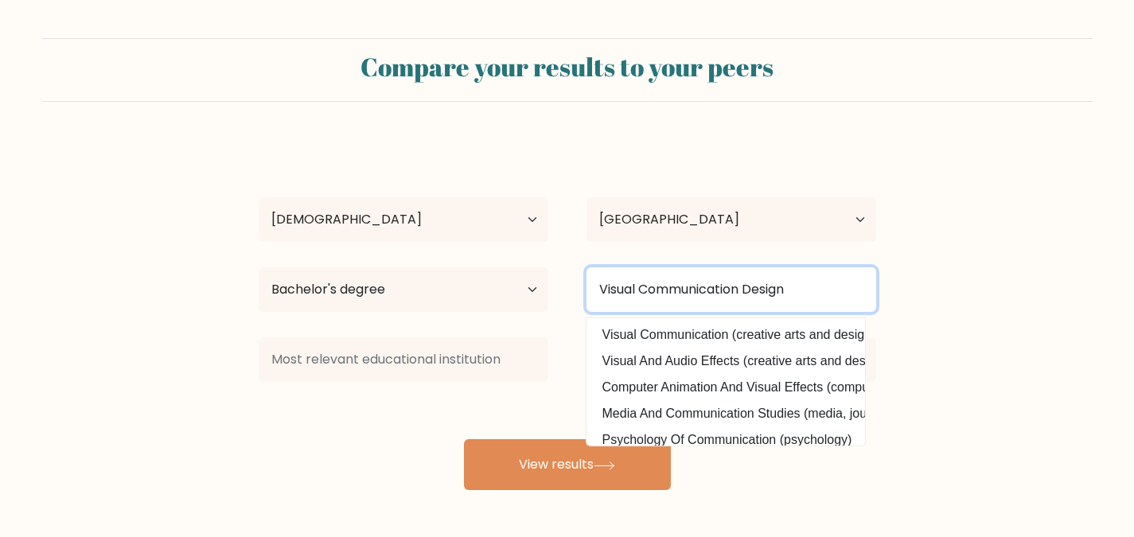
type input "Visual Communication Design"
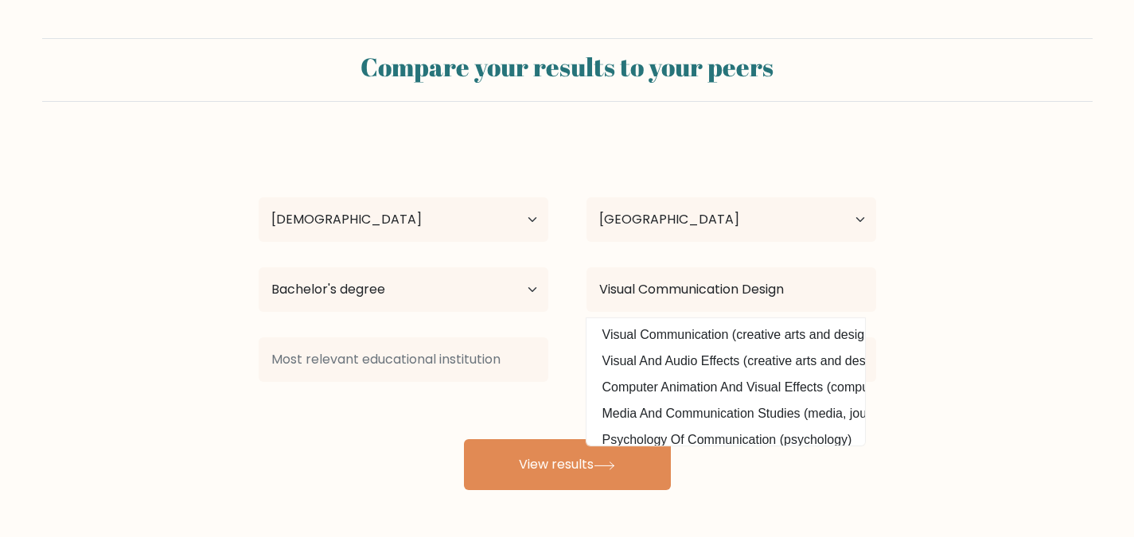
click at [972, 301] on form "Compare your results to your peers [PERSON_NAME] [PERSON_NAME] Age Under [DEMOG…" at bounding box center [567, 264] width 1134 height 452
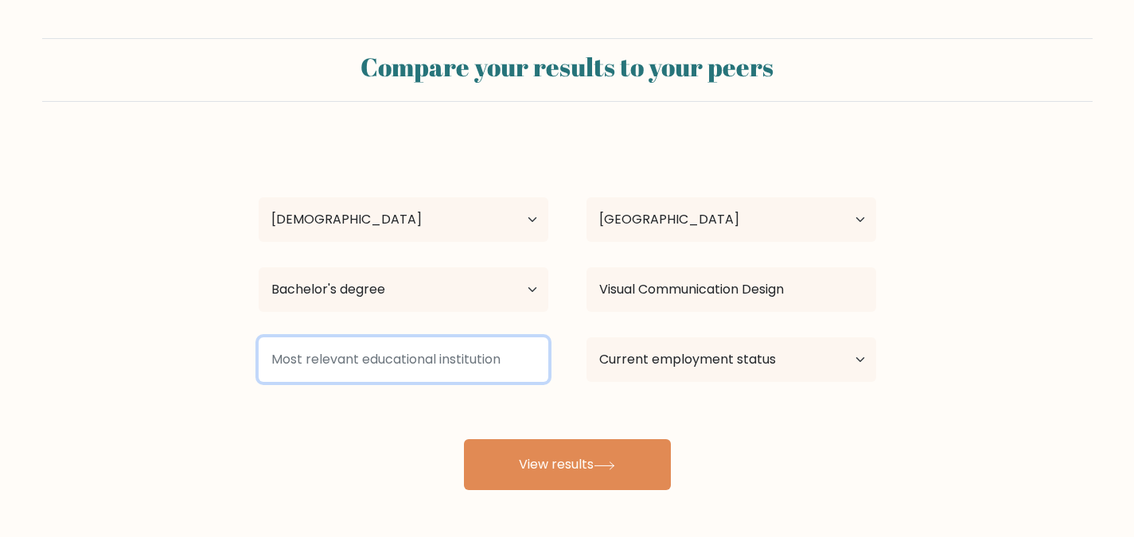
click at [438, 372] on input at bounding box center [404, 359] width 290 height 45
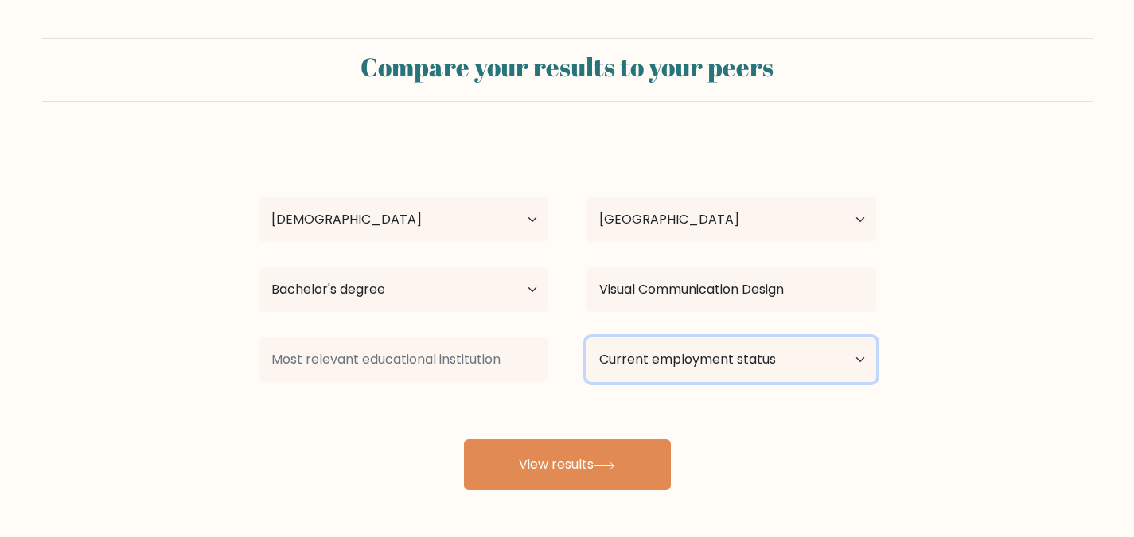
click at [697, 360] on select "Current employment status Employed Student Retired Other / prefer not to answer" at bounding box center [731, 359] width 290 height 45
select select "student"
click at [586, 337] on select "Current employment status Employed Student Retired Other / prefer not to answer" at bounding box center [731, 359] width 290 height 45
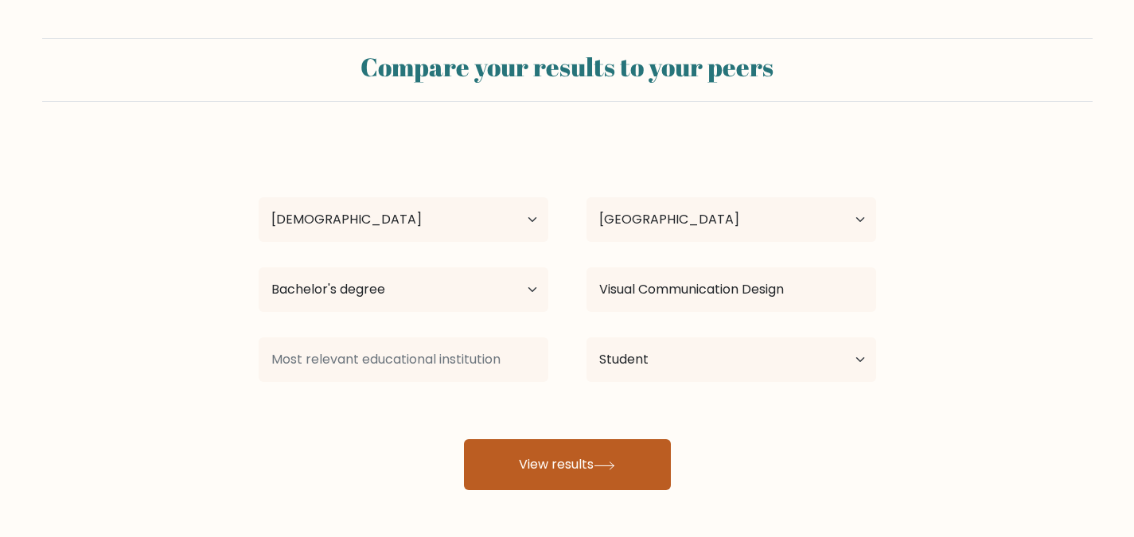
click at [613, 481] on button "View results" at bounding box center [567, 464] width 207 height 51
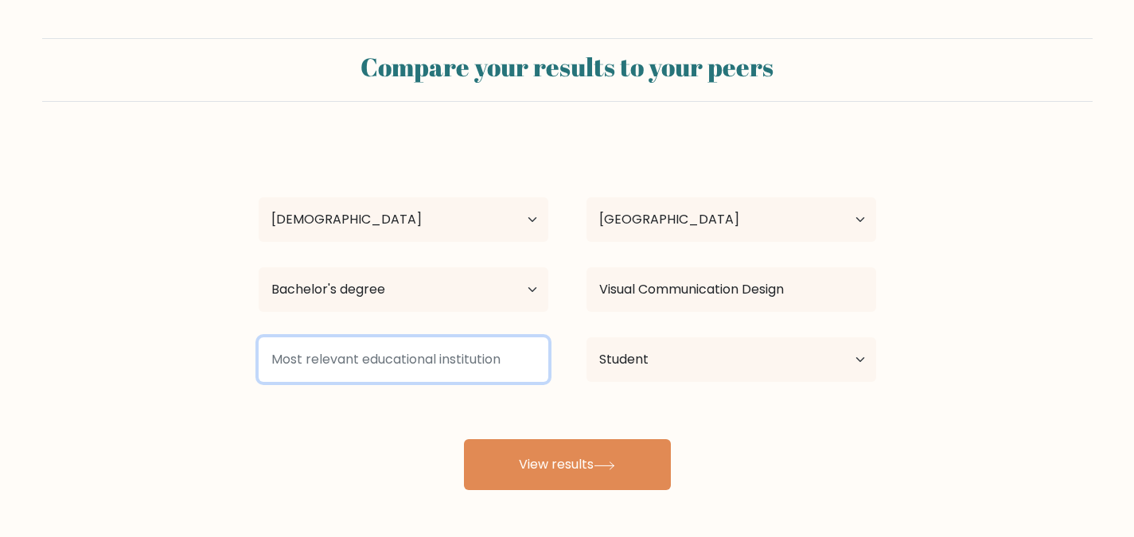
click at [438, 364] on input at bounding box center [404, 359] width 290 height 45
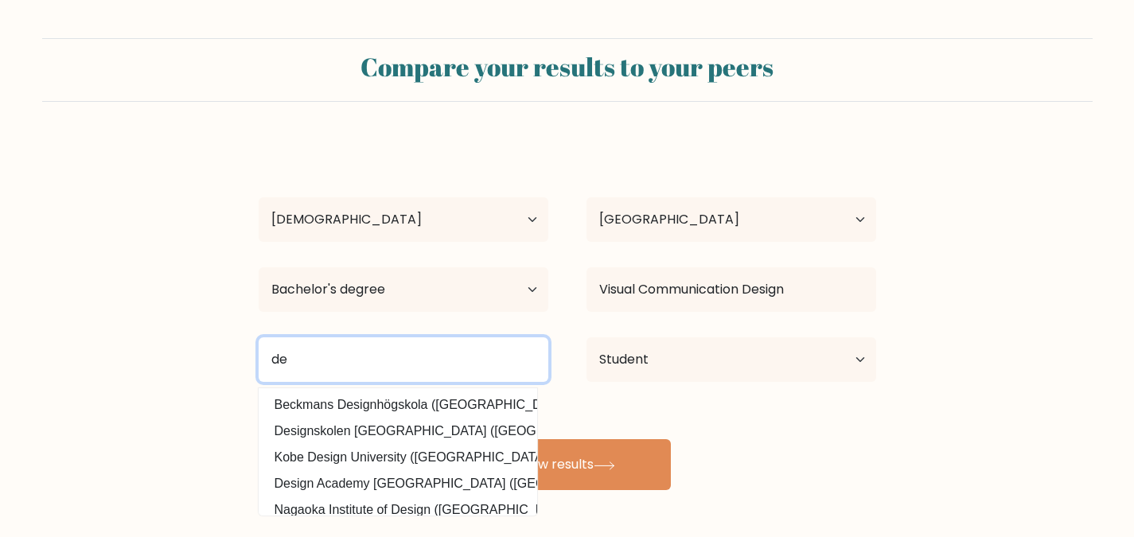
type input "d"
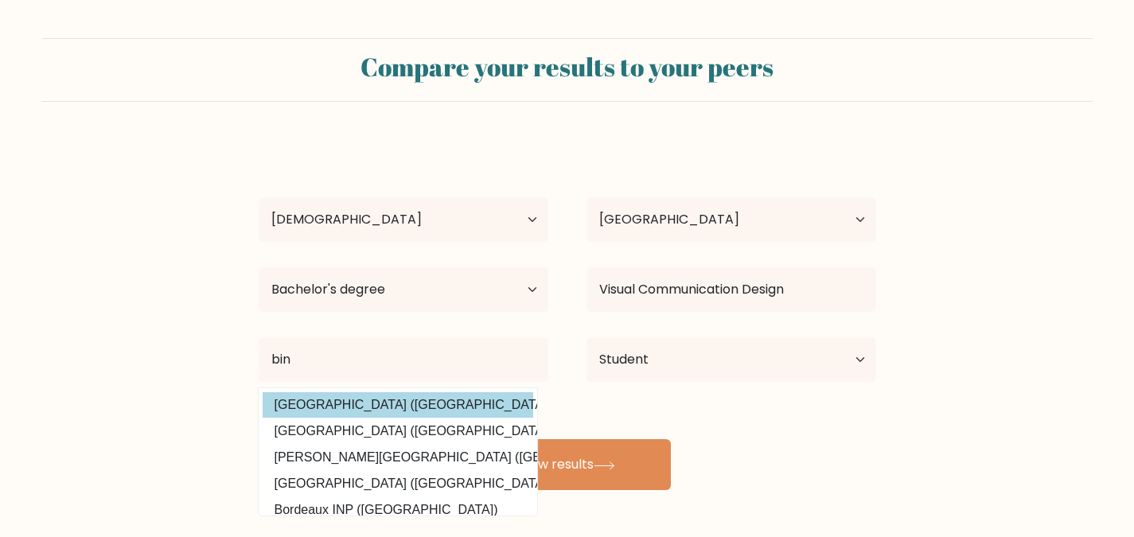
click at [413, 409] on div "Karen Alexandra Age Under 18 years old 18-24 years old 25-34 years old 35-44 ye…" at bounding box center [567, 315] width 637 height 350
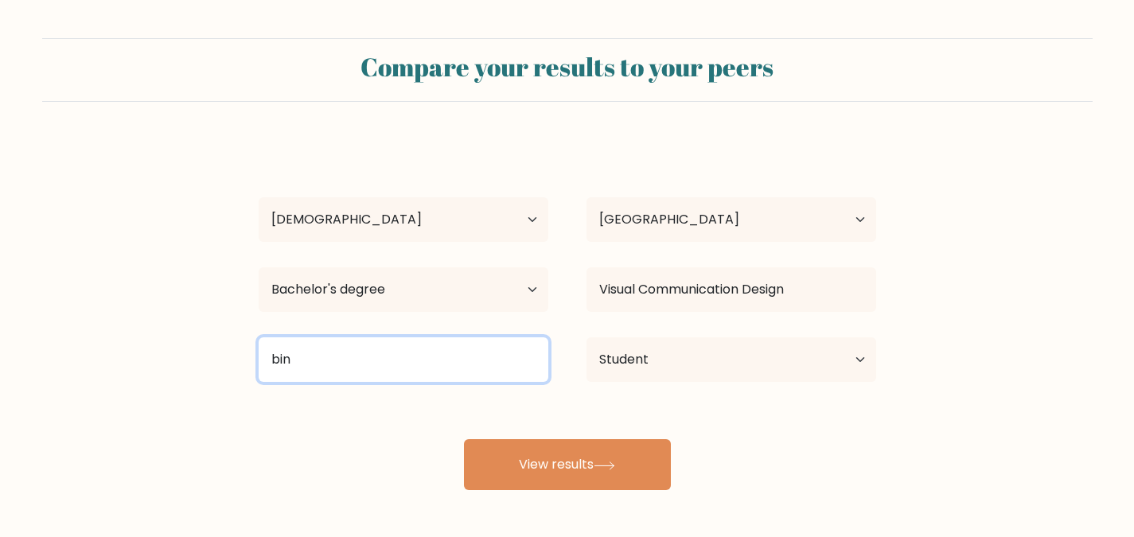
click at [373, 364] on input "bin" at bounding box center [404, 359] width 290 height 45
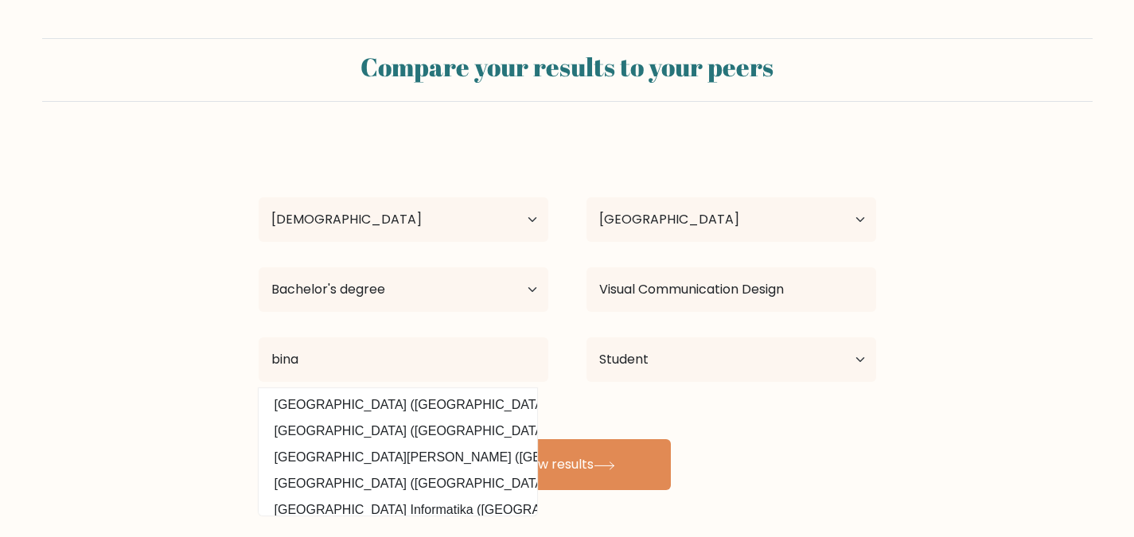
click at [373, 479] on option "Universitas Bina Nusantara (Indonesia)" at bounding box center [398, 483] width 271 height 25
type input "[GEOGRAPHIC_DATA]"
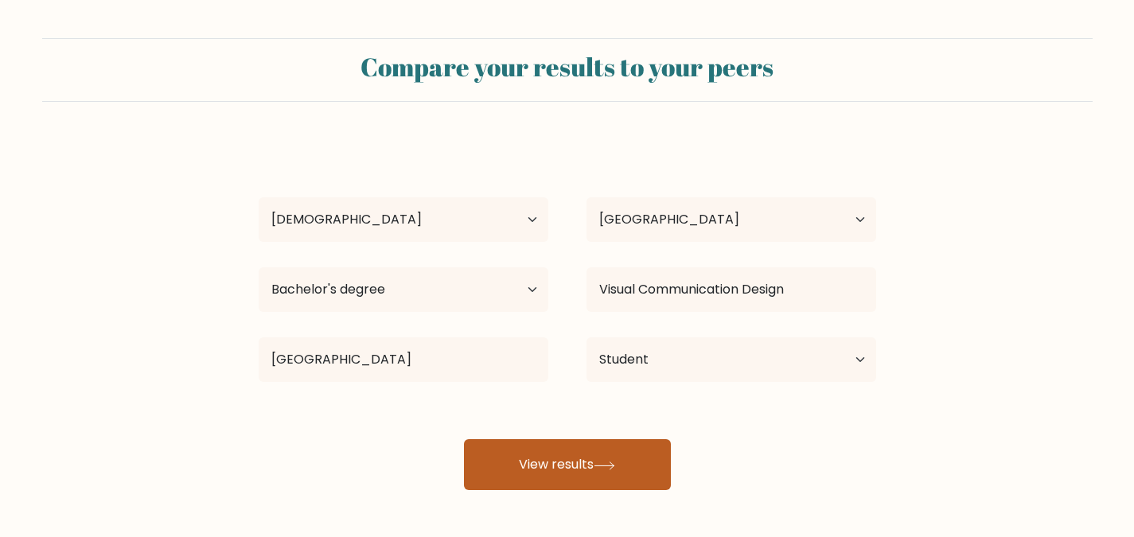
click at [547, 458] on button "View results" at bounding box center [567, 464] width 207 height 51
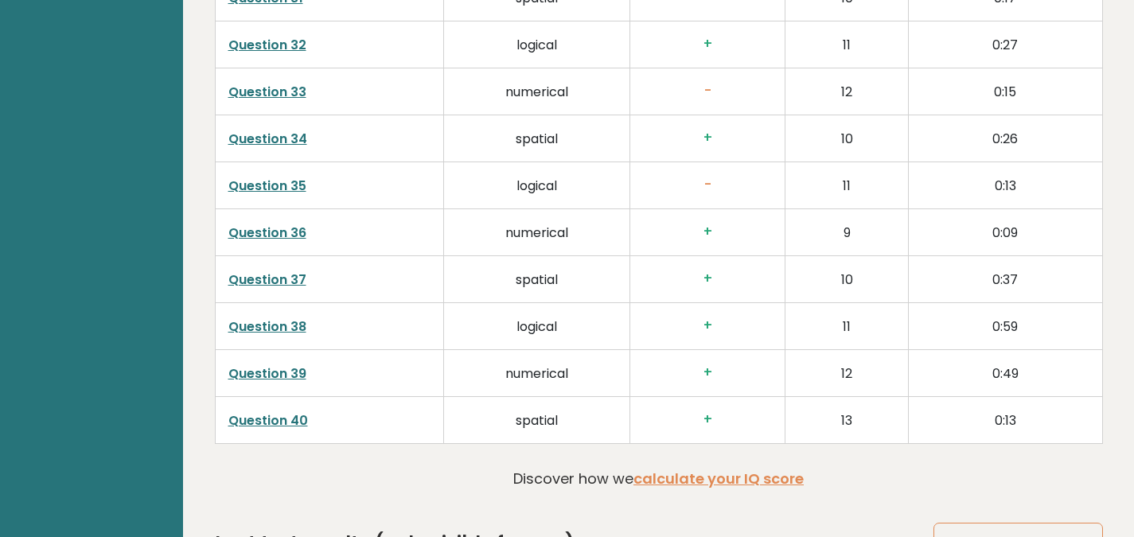
scroll to position [3844, 0]
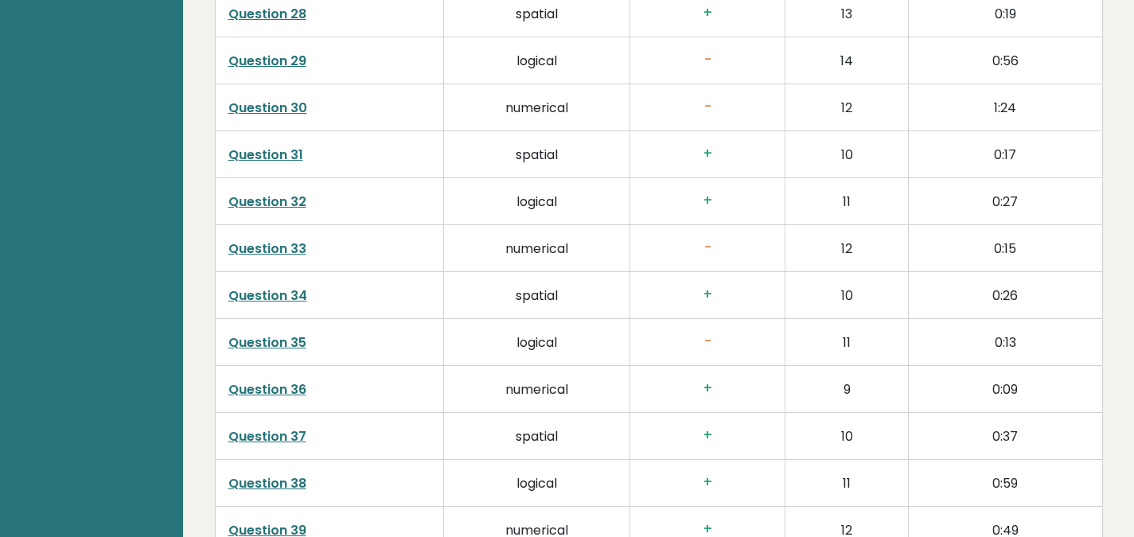
click at [255, 333] on link "Question 35" at bounding box center [267, 342] width 78 height 18
click at [259, 239] on link "Question 33" at bounding box center [267, 248] width 78 height 18
click at [268, 239] on link "Question 33" at bounding box center [267, 248] width 78 height 18
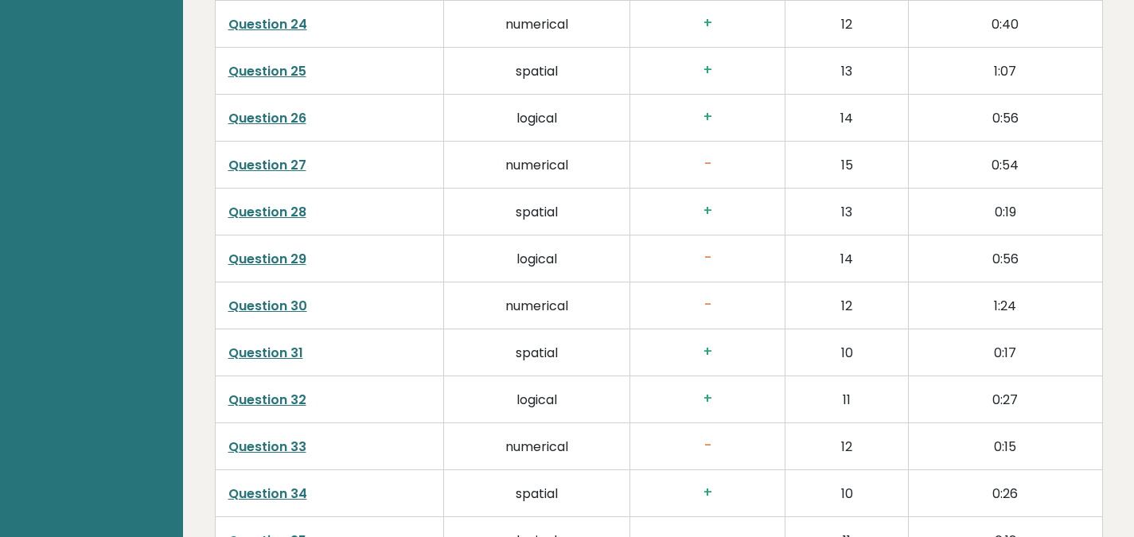
scroll to position [3579, 0]
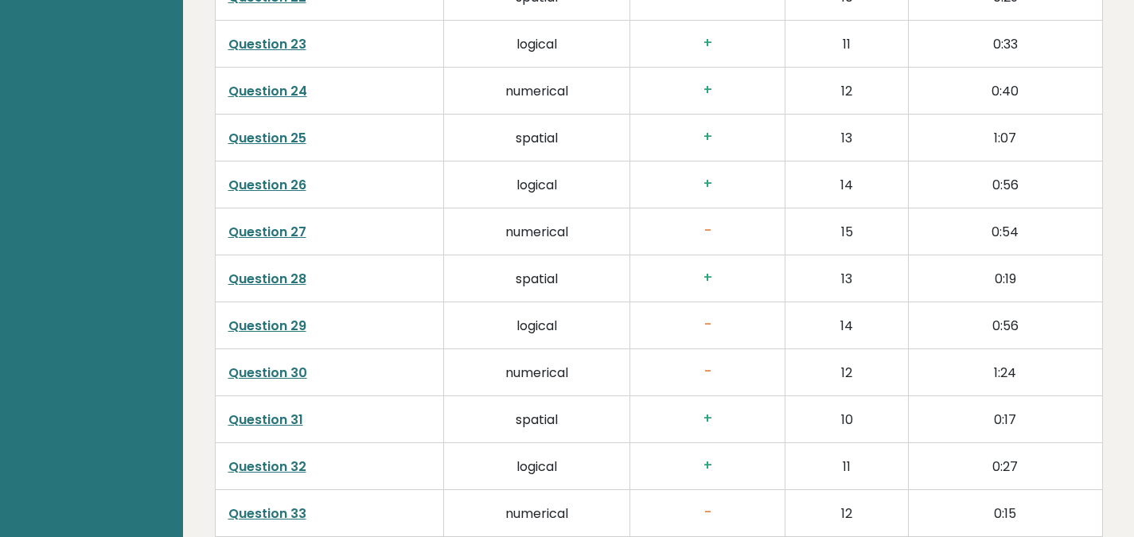
click at [281, 364] on link "Question 30" at bounding box center [267, 373] width 79 height 18
click at [271, 223] on link "Question 27" at bounding box center [267, 232] width 78 height 18
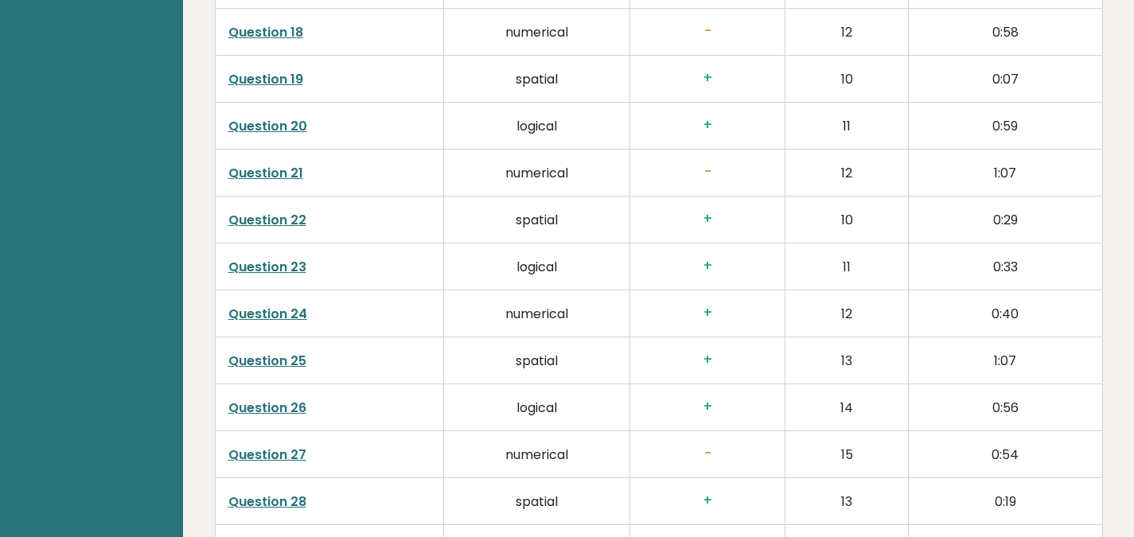
scroll to position [3313, 0]
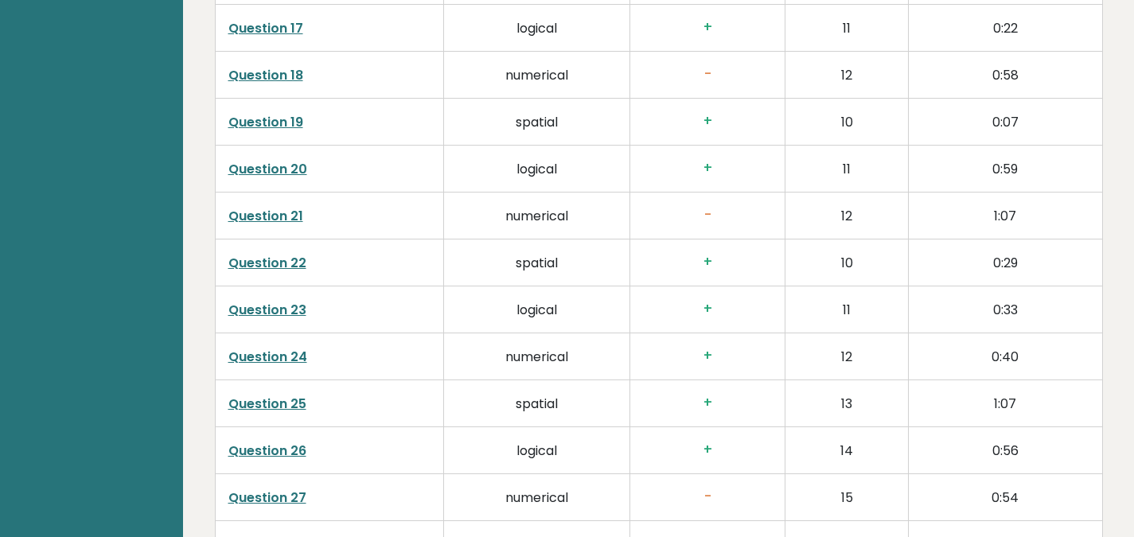
click at [267, 207] on link "Question 21" at bounding box center [265, 216] width 75 height 18
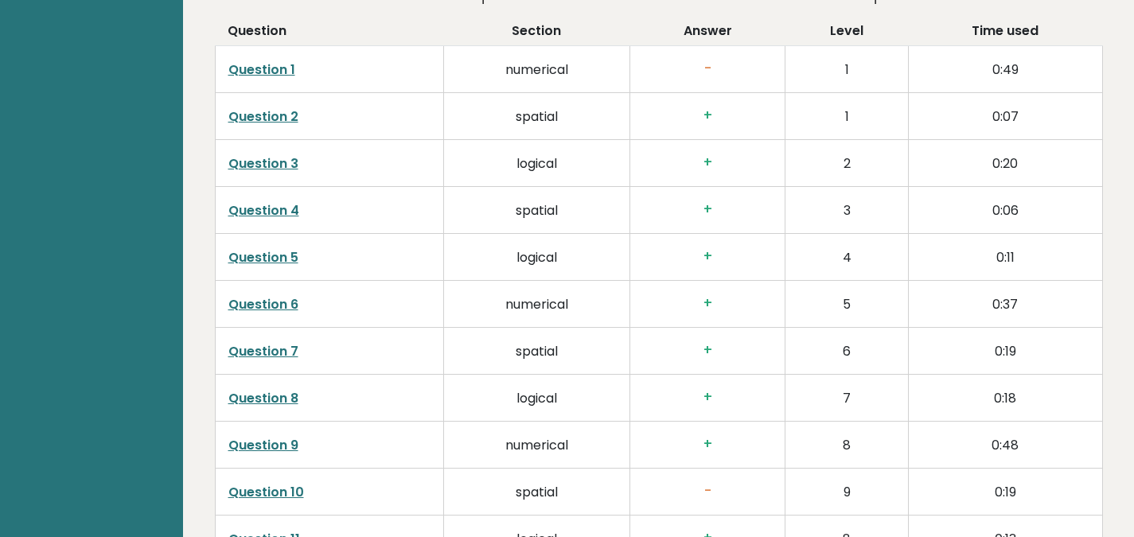
scroll to position [2517, 0]
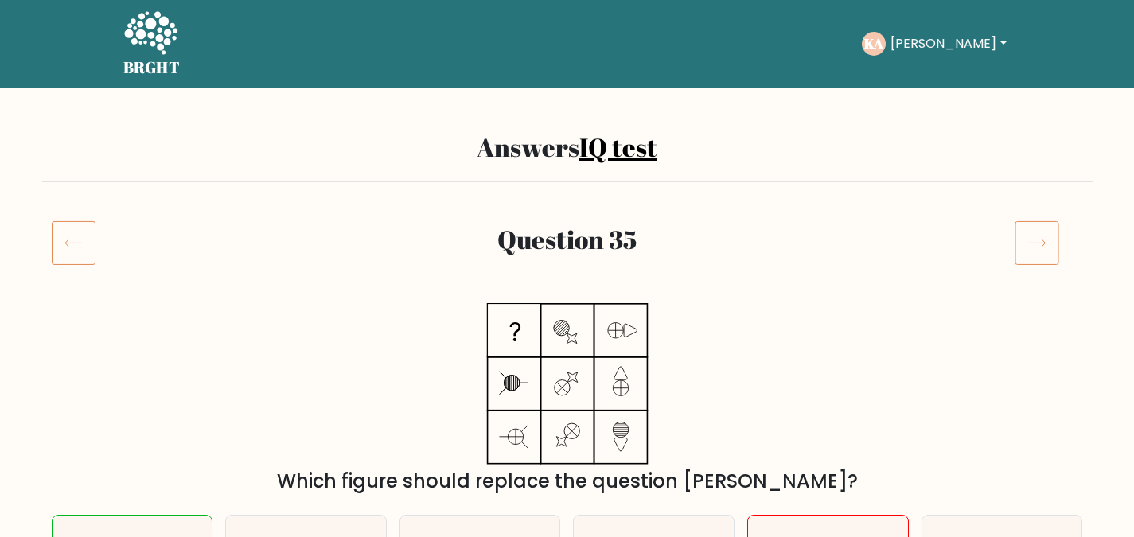
scroll to position [265, 0]
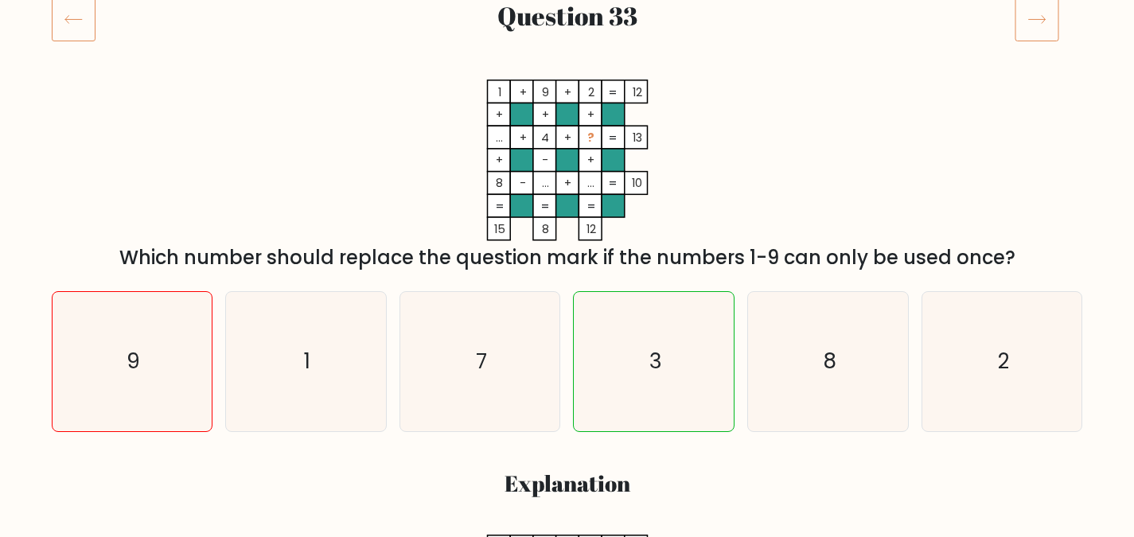
scroll to position [265, 0]
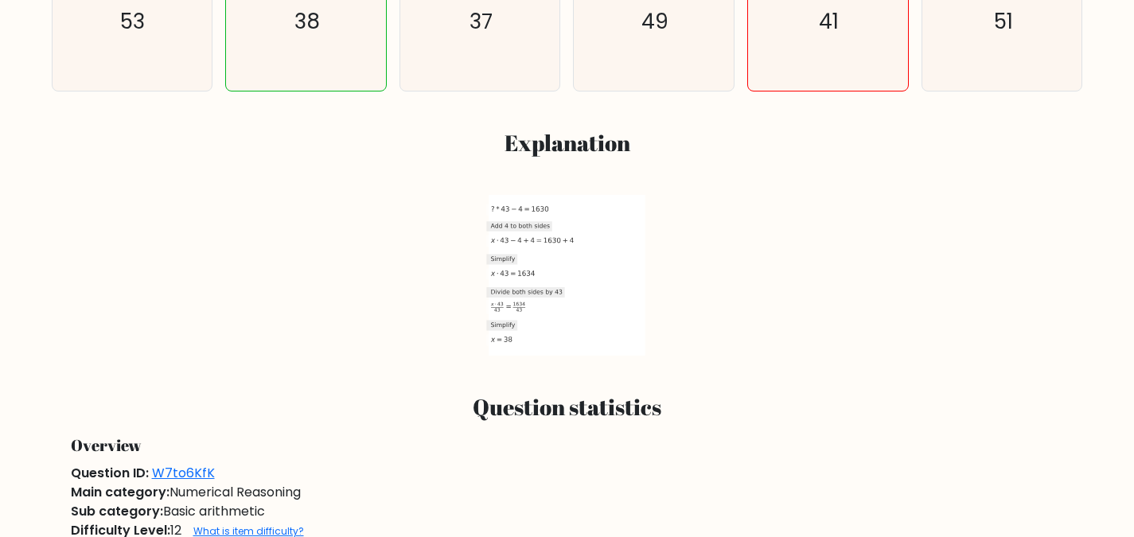
scroll to position [796, 0]
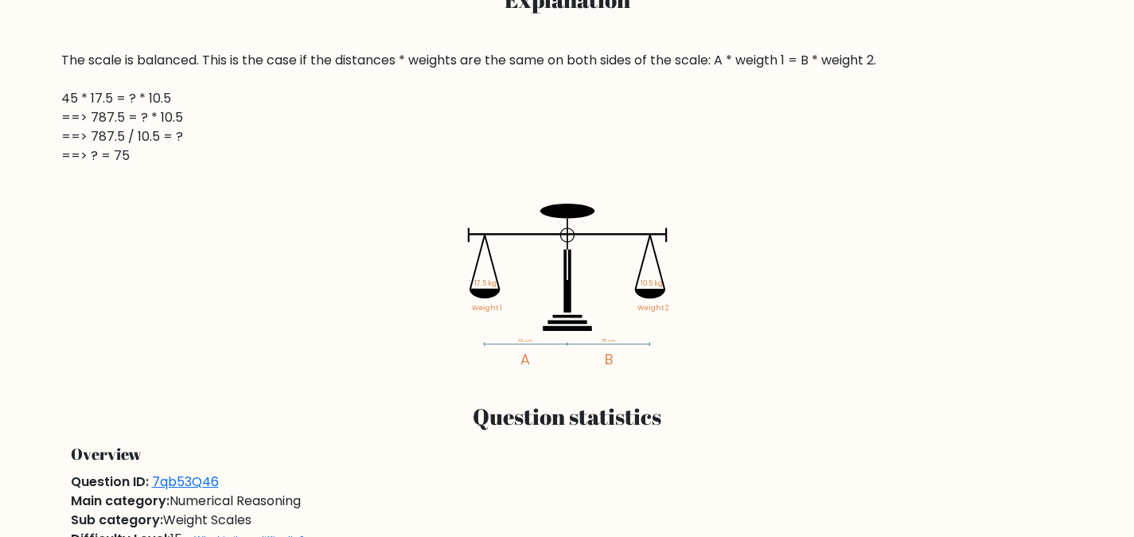
scroll to position [663, 0]
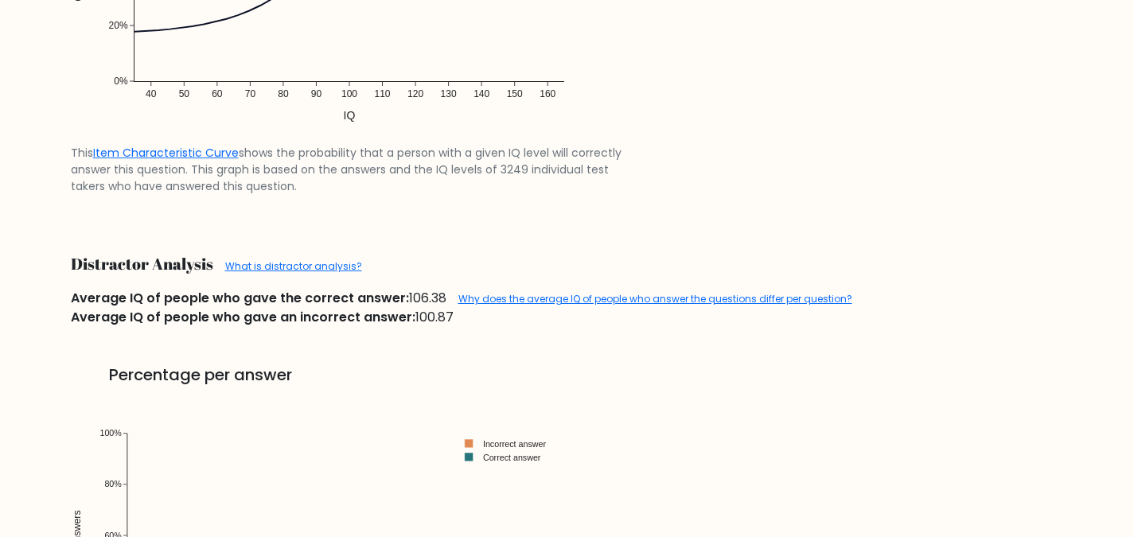
scroll to position [1856, 0]
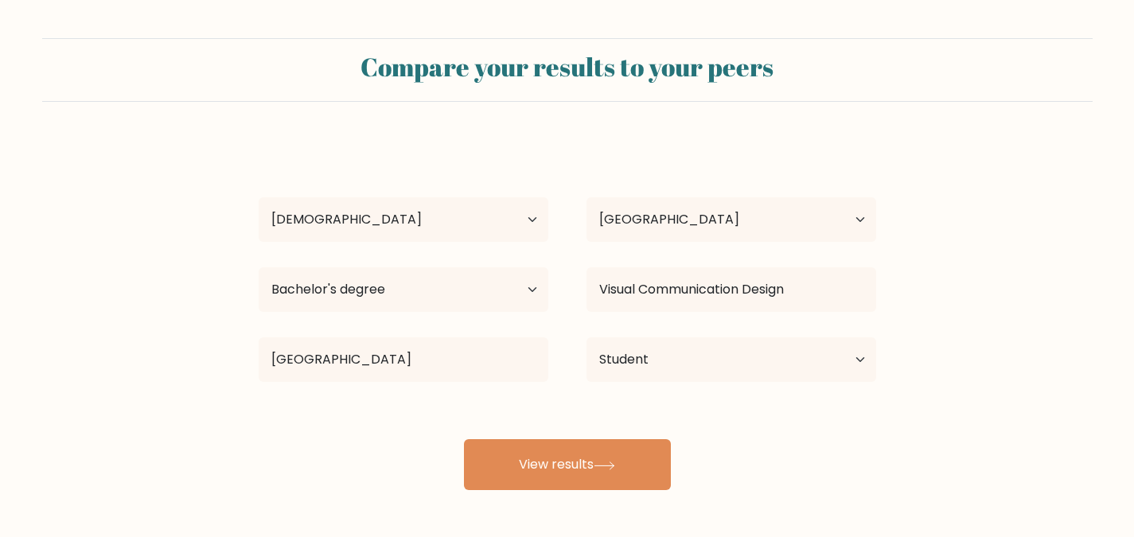
select select "18_24"
select select "ID"
select select "bachelors_degree"
select select "student"
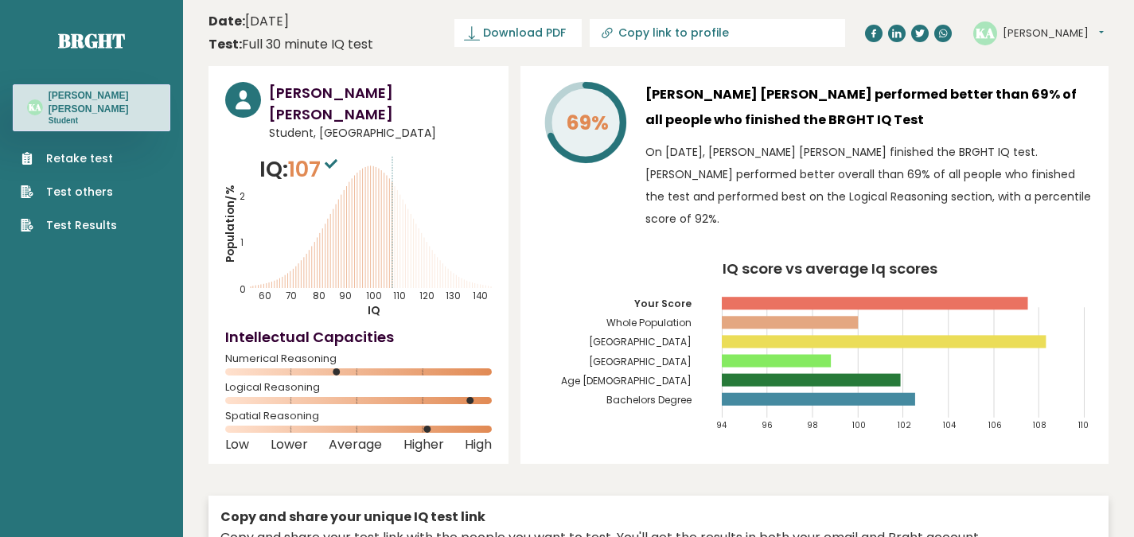
click at [80, 150] on link "Retake test" at bounding box center [69, 158] width 96 height 17
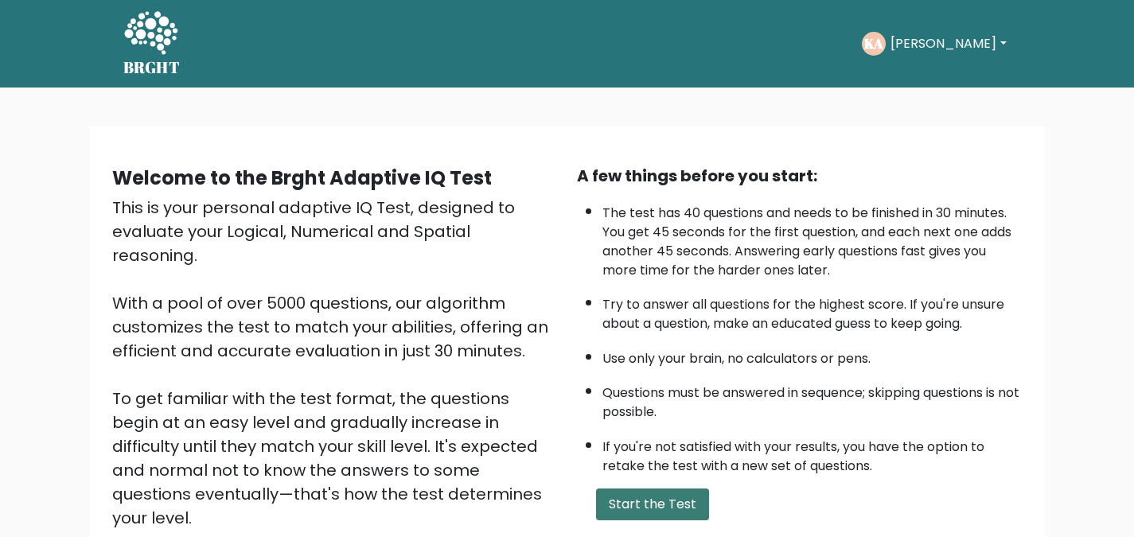
click at [675, 504] on button "Start the Test" at bounding box center [652, 505] width 113 height 32
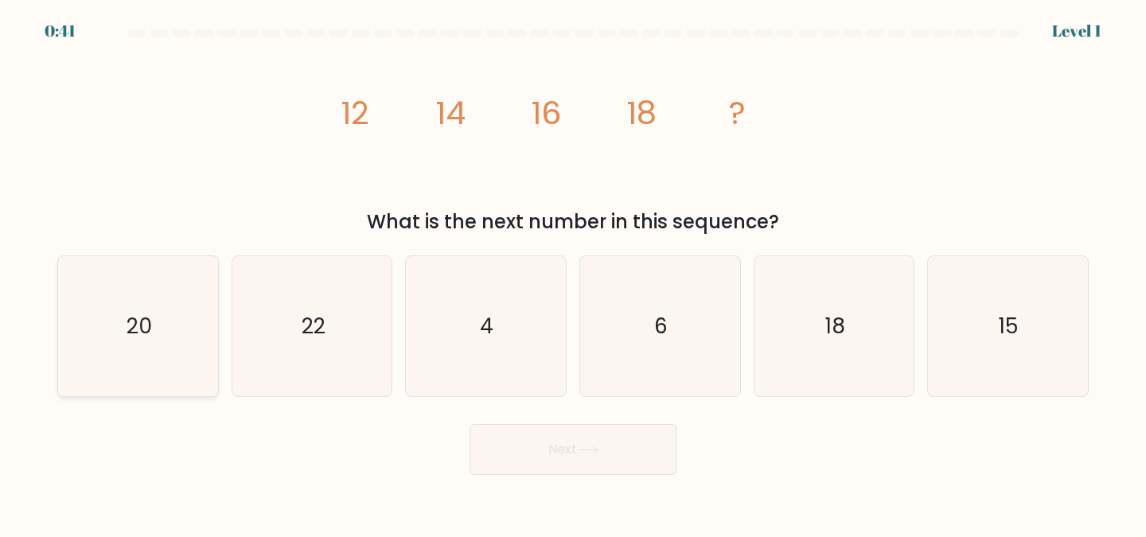
click at [156, 326] on icon "20" at bounding box center [138, 326] width 141 height 141
click at [573, 273] on input "a. 20" at bounding box center [573, 271] width 1 height 4
radio input "true"
click at [554, 461] on button "Next" at bounding box center [572, 449] width 207 height 51
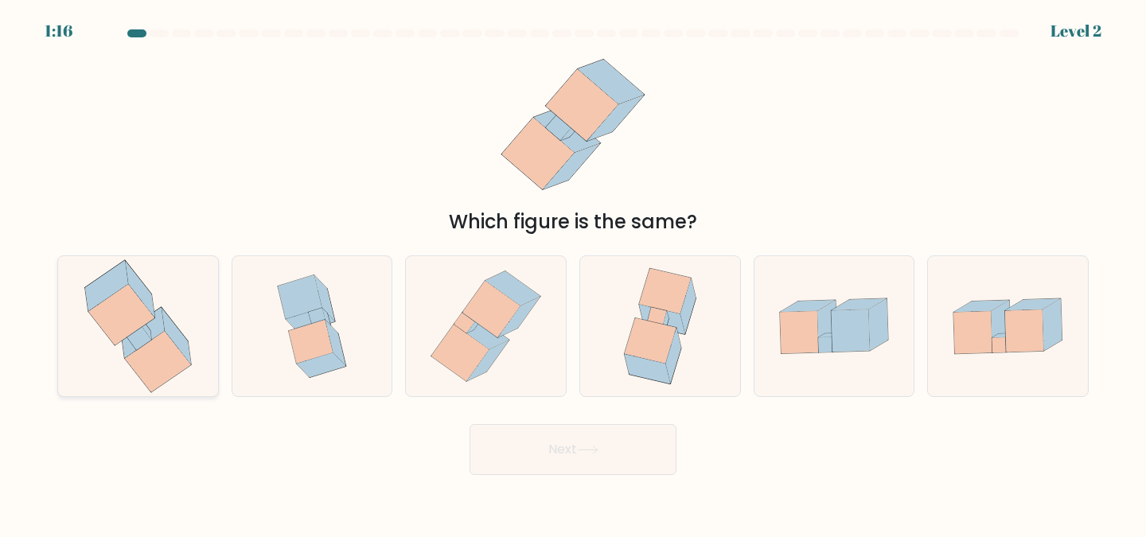
click at [189, 356] on icon at bounding box center [176, 336] width 29 height 56
click at [573, 273] on input "a." at bounding box center [573, 271] width 1 height 4
radio input "true"
click at [602, 445] on button "Next" at bounding box center [572, 449] width 207 height 51
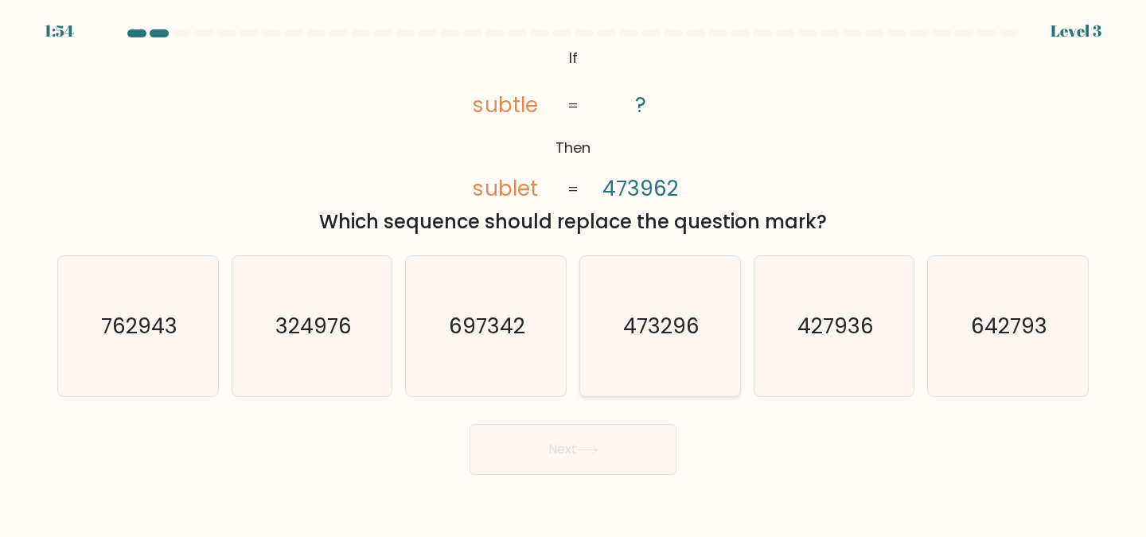
click at [669, 335] on text "473296" at bounding box center [661, 325] width 76 height 29
click at [574, 273] on input "d. 473296" at bounding box center [573, 271] width 1 height 4
radio input "true"
click at [625, 457] on button "Next" at bounding box center [572, 449] width 207 height 51
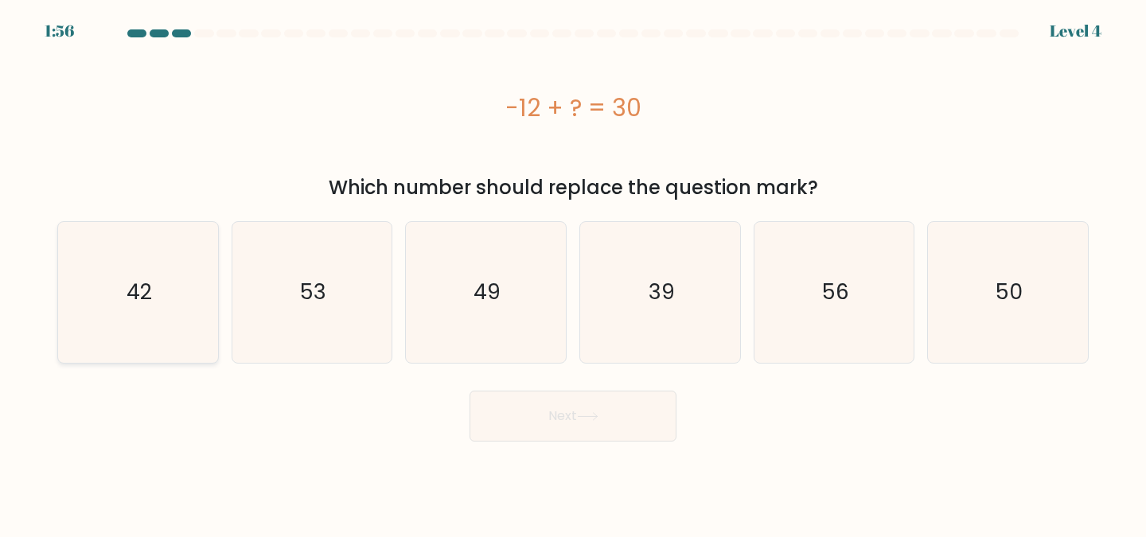
click at [159, 294] on icon "42" at bounding box center [138, 292] width 141 height 141
click at [573, 273] on input "a. 42" at bounding box center [573, 271] width 1 height 4
radio input "true"
click at [533, 431] on button "Next" at bounding box center [572, 416] width 207 height 51
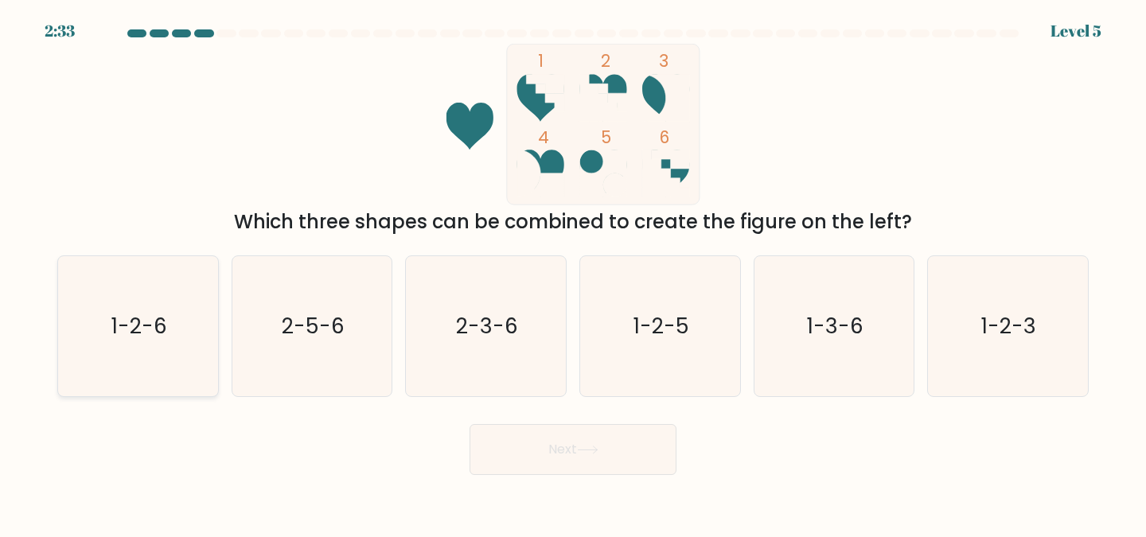
click at [132, 335] on text "1-2-6" at bounding box center [139, 325] width 56 height 29
click at [573, 273] on input "a. 1-2-6" at bounding box center [573, 271] width 1 height 4
radio input "true"
click at [492, 446] on button "Next" at bounding box center [572, 449] width 207 height 51
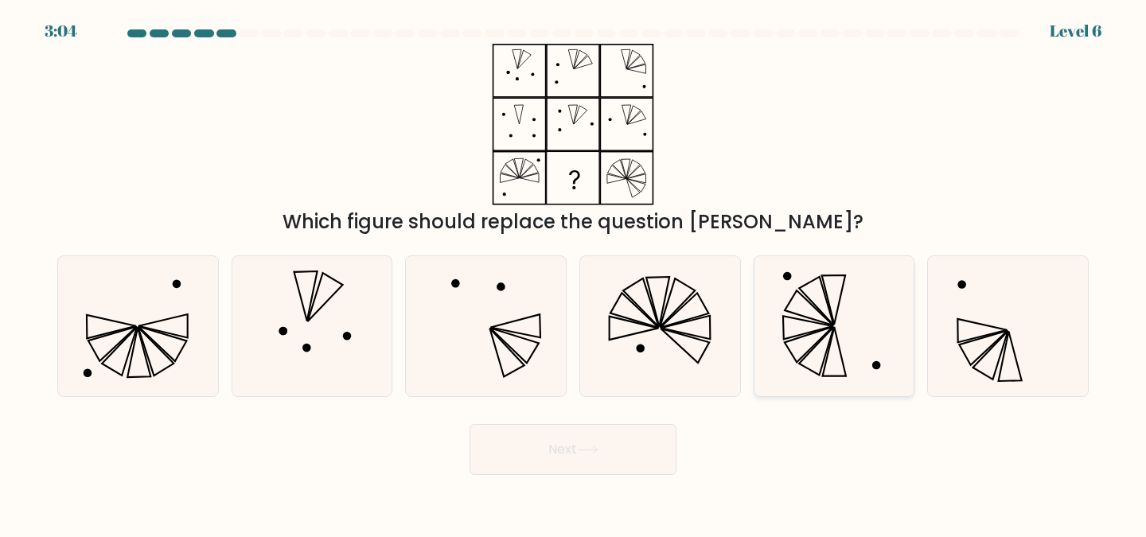
click at [853, 322] on icon at bounding box center [834, 326] width 141 height 141
click at [574, 273] on input "e." at bounding box center [573, 271] width 1 height 4
radio input "true"
click at [676, 343] on icon at bounding box center [660, 326] width 141 height 141
click at [574, 273] on input "d." at bounding box center [573, 271] width 1 height 4
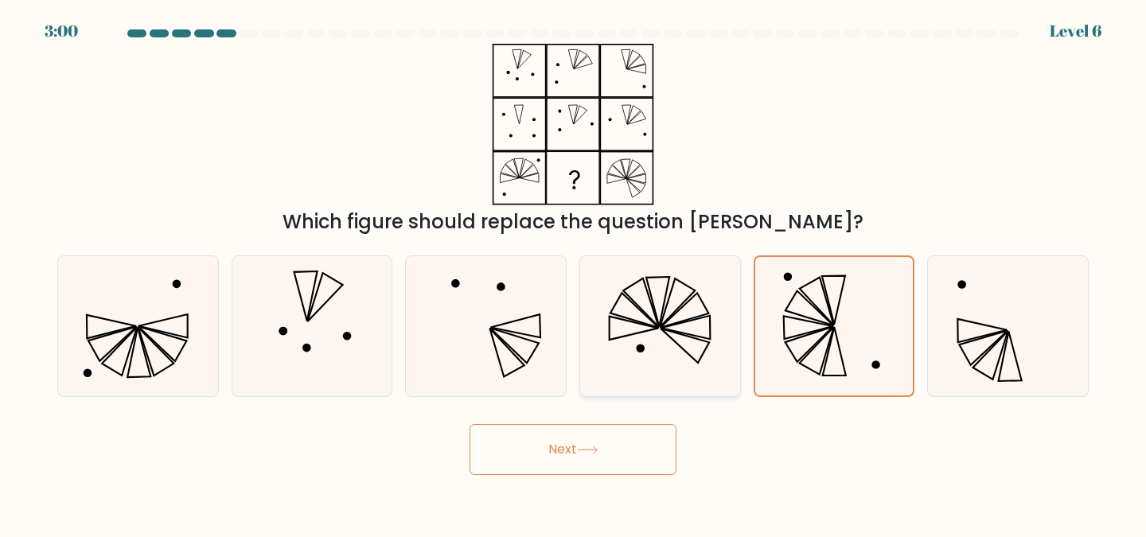
radio input "true"
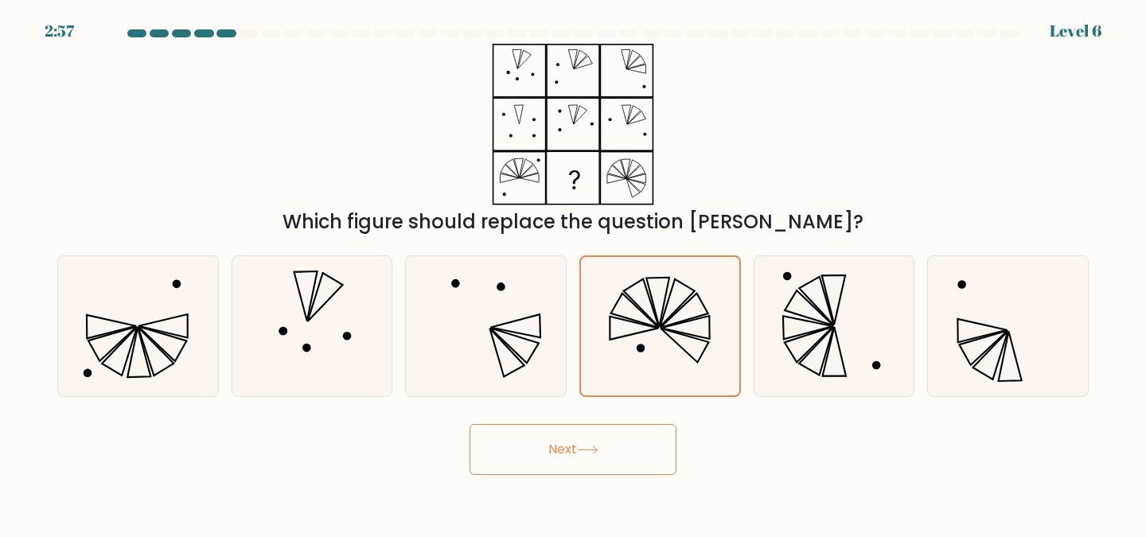
click at [559, 460] on button "Next" at bounding box center [572, 449] width 207 height 51
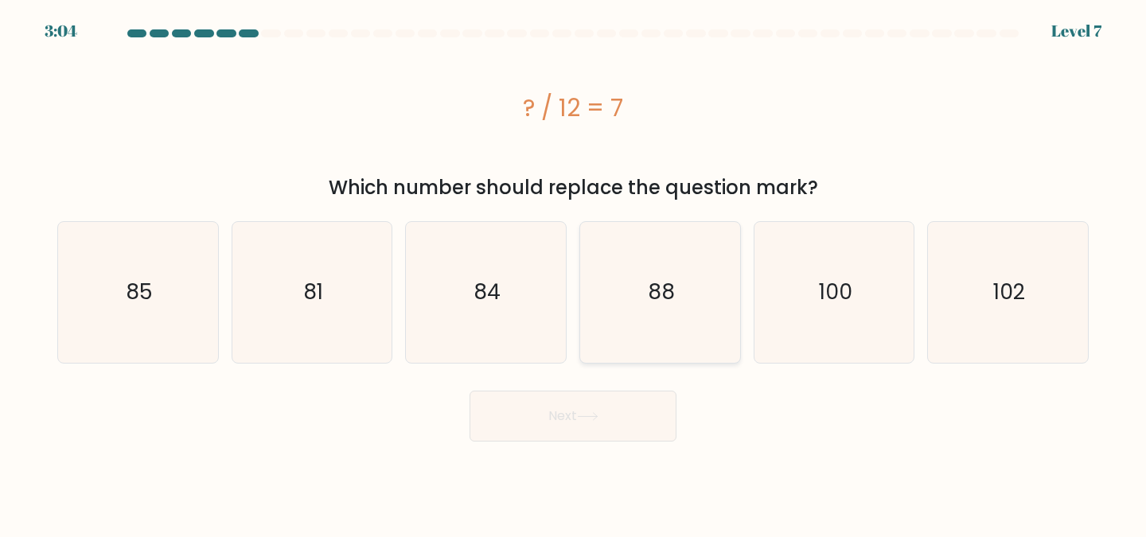
click at [646, 290] on icon "88" at bounding box center [660, 292] width 141 height 141
click at [574, 273] on input "d. 88" at bounding box center [573, 271] width 1 height 4
radio input "true"
click at [610, 420] on button "Next" at bounding box center [572, 416] width 207 height 51
click at [603, 422] on button "Next" at bounding box center [572, 416] width 207 height 51
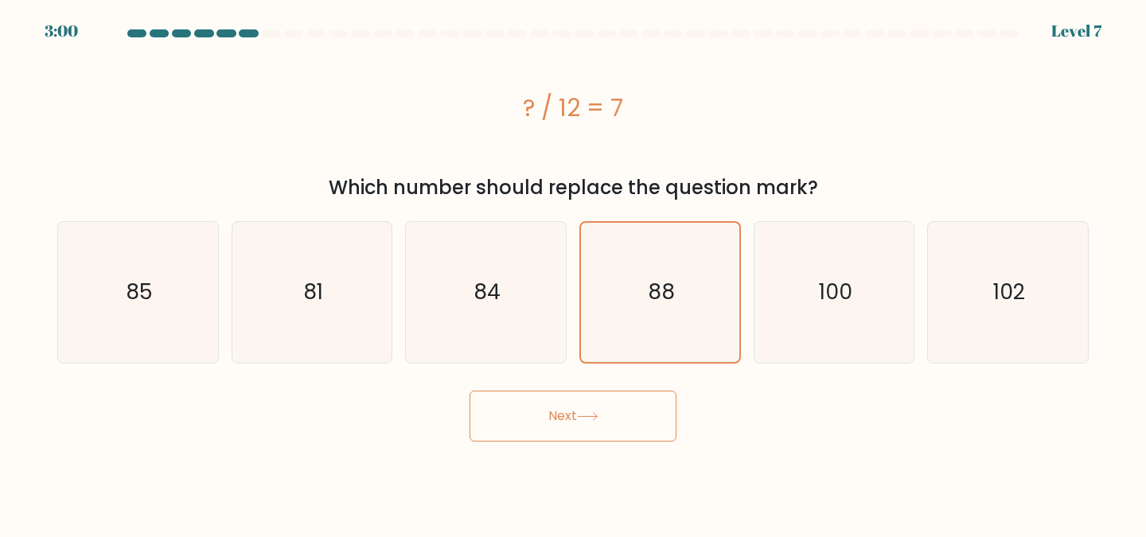
click at [835, 412] on div "Next" at bounding box center [573, 412] width 1050 height 59
click at [676, 329] on icon "88" at bounding box center [659, 292] width 139 height 139
click at [574, 273] on input "d. 88" at bounding box center [573, 271] width 1 height 4
click at [607, 412] on button "Next" at bounding box center [572, 416] width 207 height 51
click at [504, 318] on icon "84" at bounding box center [485, 292] width 141 height 141
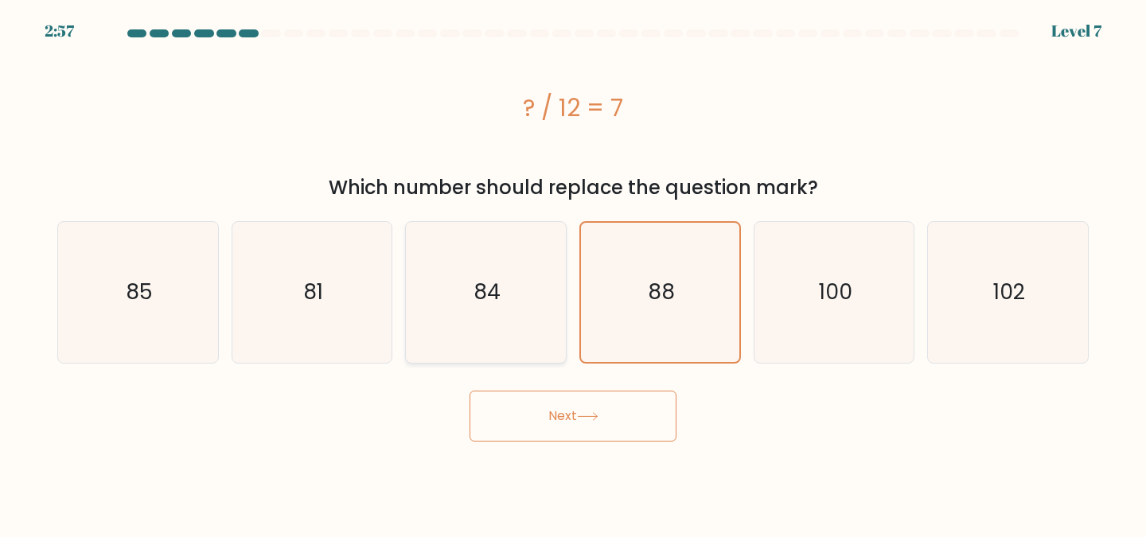
click at [573, 273] on input "c. 84" at bounding box center [573, 271] width 1 height 4
radio input "true"
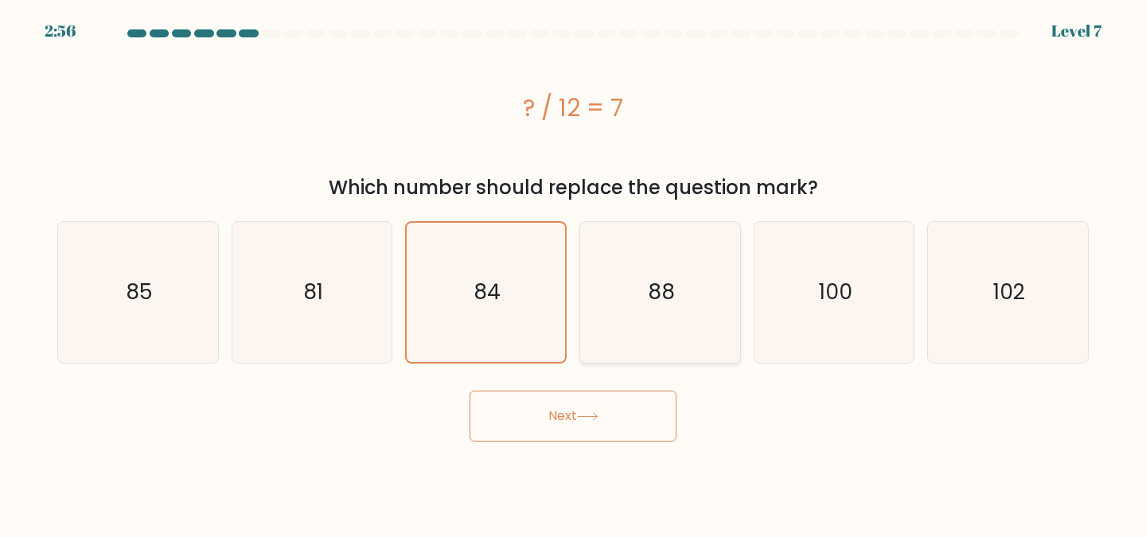
click at [656, 310] on icon "88" at bounding box center [660, 292] width 141 height 141
click at [574, 273] on input "d. 88" at bounding box center [573, 271] width 1 height 4
radio input "true"
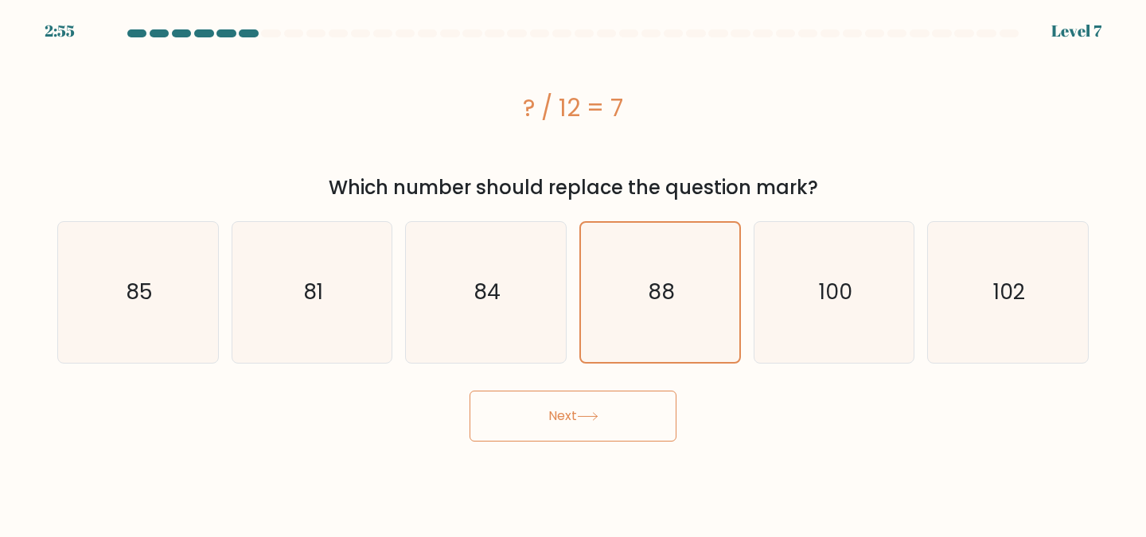
click at [563, 420] on button "Next" at bounding box center [572, 416] width 207 height 51
click at [740, 403] on div "Next" at bounding box center [573, 412] width 1050 height 59
click at [823, 306] on icon "100" at bounding box center [834, 292] width 141 height 141
click at [574, 273] on input "e. 100" at bounding box center [573, 271] width 1 height 4
radio input "true"
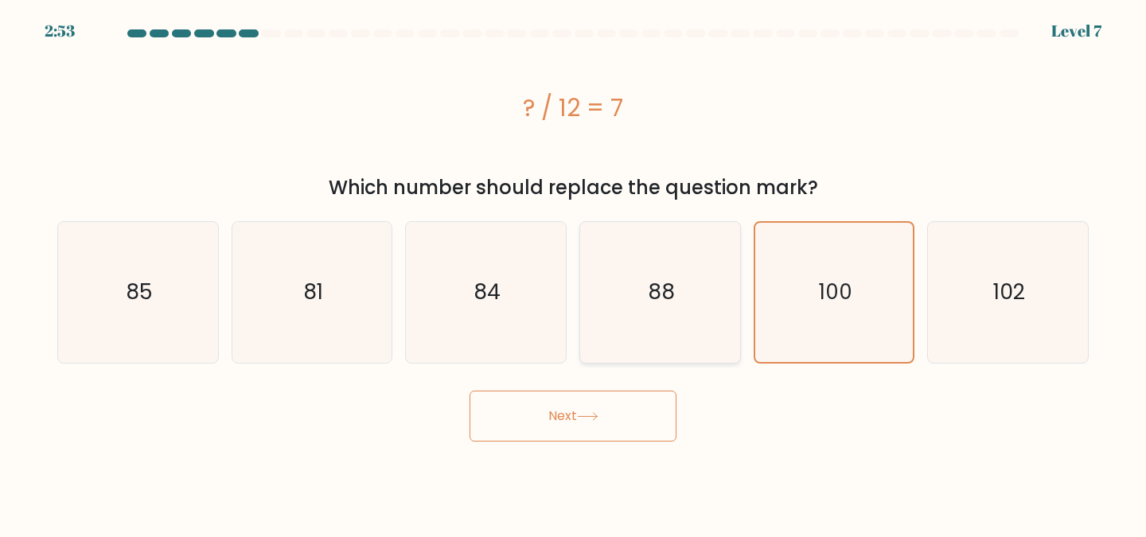
click at [685, 298] on icon "88" at bounding box center [660, 292] width 141 height 141
click at [574, 273] on input "d. 88" at bounding box center [573, 271] width 1 height 4
radio input "true"
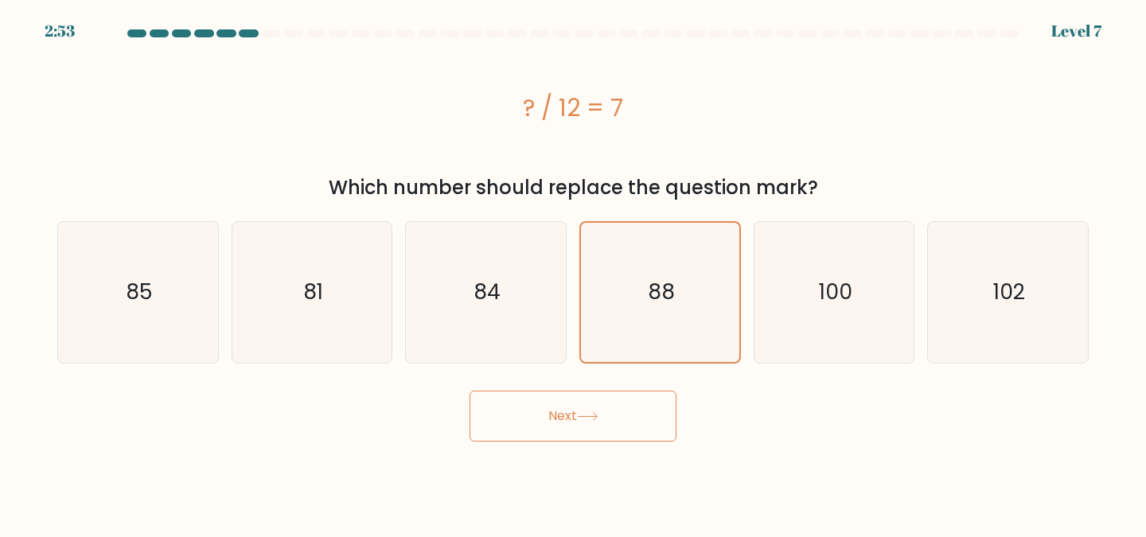
click at [628, 422] on button "Next" at bounding box center [572, 416] width 207 height 51
click at [659, 294] on text "88" at bounding box center [661, 291] width 27 height 29
click at [574, 273] on input "d. 88" at bounding box center [573, 271] width 1 height 4
radio input "true"
click at [620, 404] on button "Next" at bounding box center [572, 416] width 207 height 51
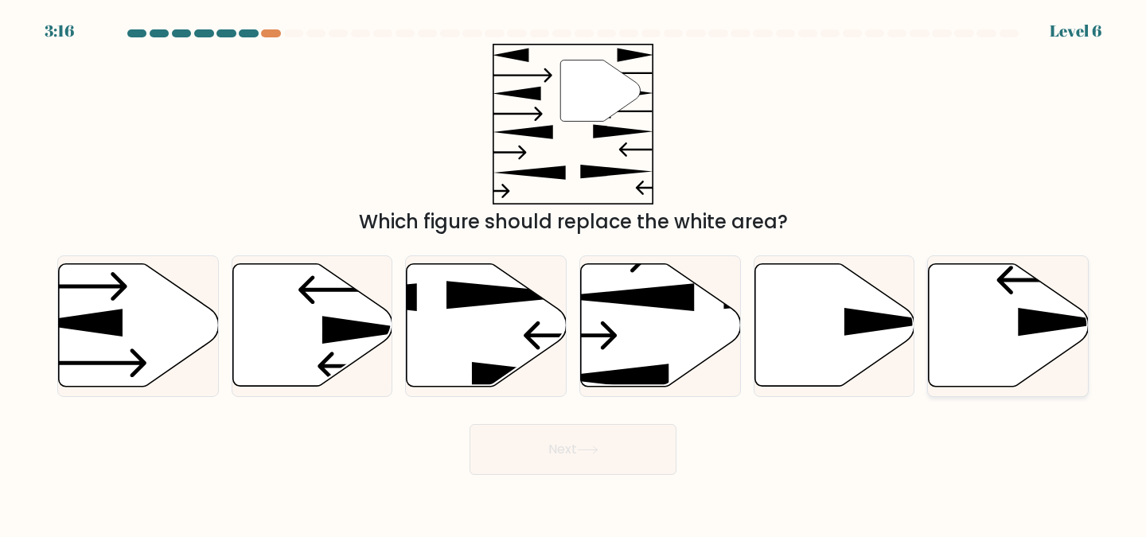
click at [1034, 332] on icon at bounding box center [1066, 323] width 96 height 28
click at [574, 273] on input "f." at bounding box center [573, 271] width 1 height 4
radio input "true"
click at [327, 338] on icon at bounding box center [370, 331] width 96 height 28
click at [573, 273] on input "b." at bounding box center [573, 271] width 1 height 4
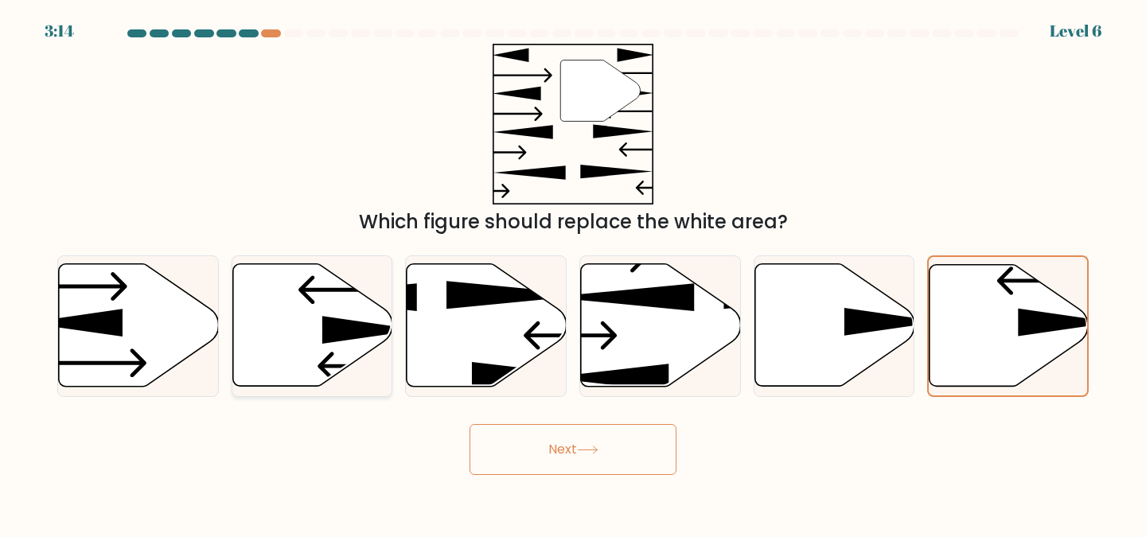
radio input "true"
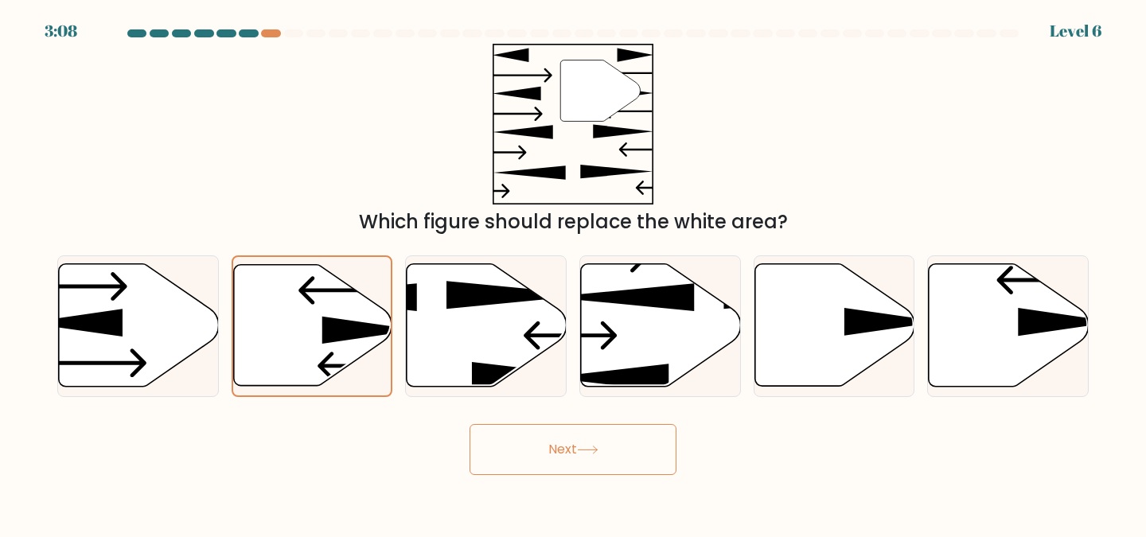
click at [500, 451] on button "Next" at bounding box center [572, 449] width 207 height 51
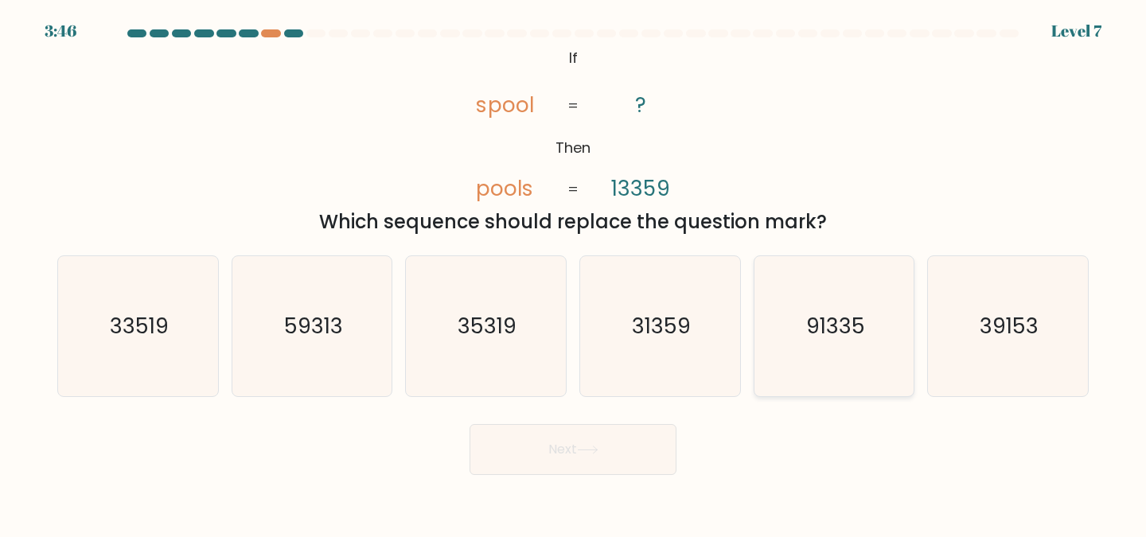
click at [853, 324] on text "91335" at bounding box center [835, 325] width 59 height 29
click at [574, 273] on input "e. 91335" at bounding box center [573, 271] width 1 height 4
radio input "true"
click at [597, 446] on icon at bounding box center [587, 450] width 21 height 9
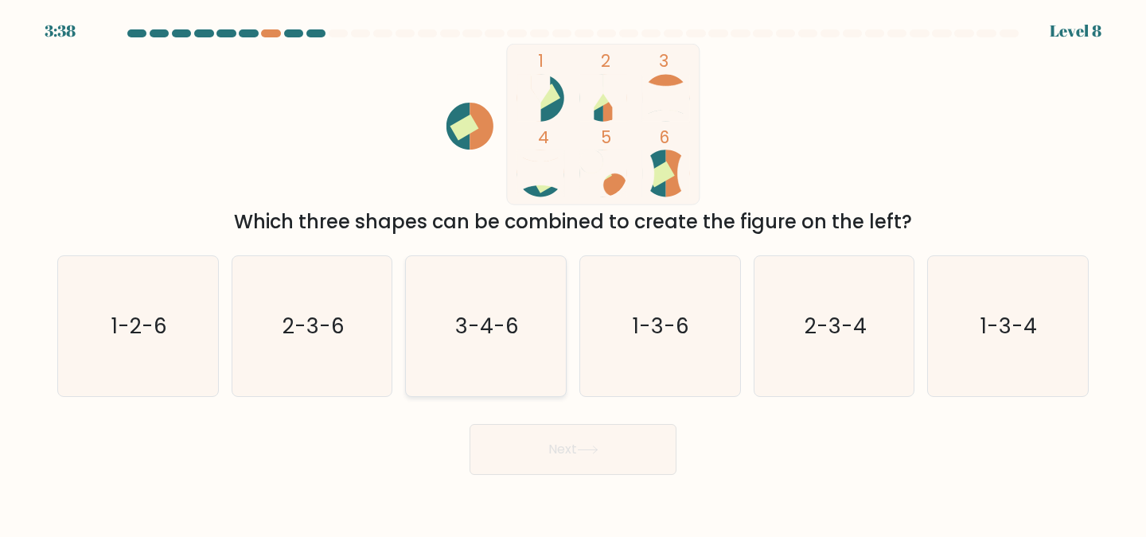
click at [456, 345] on icon "3-4-6" at bounding box center [485, 326] width 141 height 141
click at [573, 273] on input "c. 3-4-6" at bounding box center [573, 271] width 1 height 4
radio input "true"
click at [539, 446] on button "Next" at bounding box center [572, 449] width 207 height 51
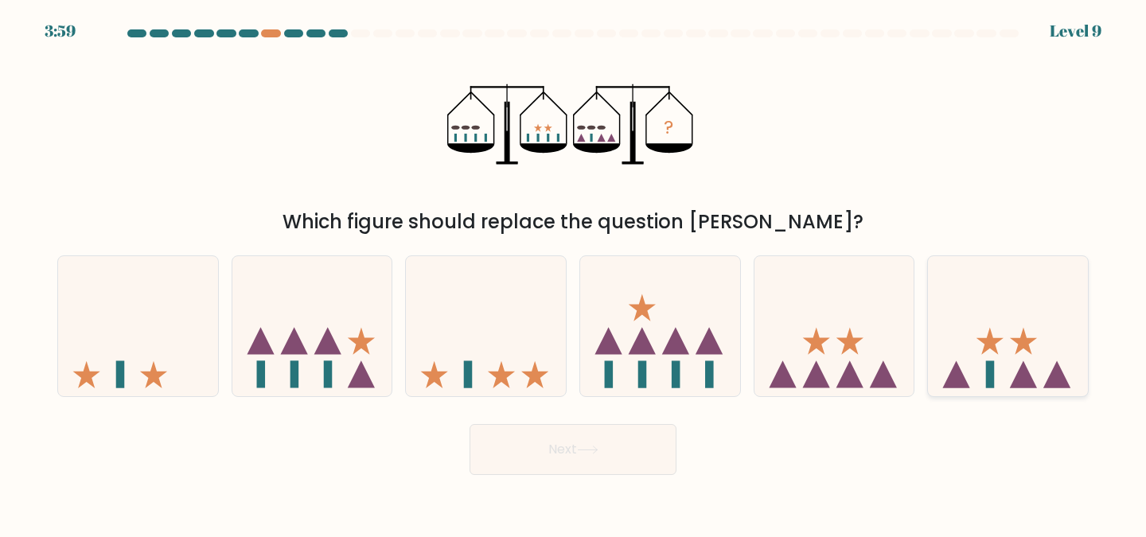
click at [961, 354] on icon at bounding box center [1008, 326] width 160 height 132
click at [574, 273] on input "f." at bounding box center [573, 271] width 1 height 4
radio input "true"
click at [554, 455] on button "Next" at bounding box center [572, 449] width 207 height 51
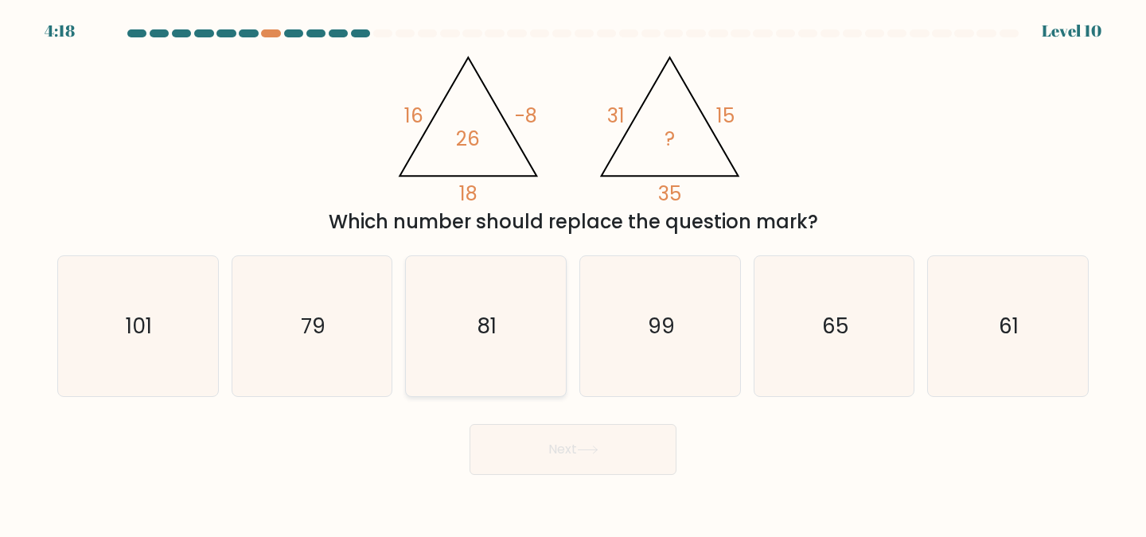
click at [509, 364] on icon "81" at bounding box center [485, 326] width 141 height 141
click at [573, 273] on input "c. 81" at bounding box center [573, 271] width 1 height 4
radio input "true"
click at [564, 444] on button "Next" at bounding box center [572, 449] width 207 height 51
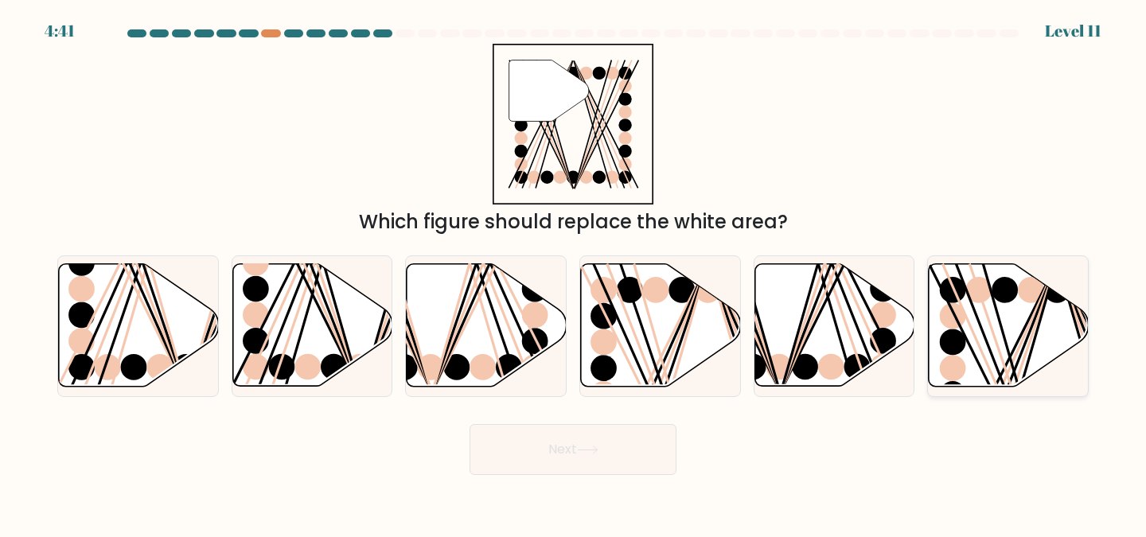
click at [997, 352] on icon at bounding box center [1009, 325] width 160 height 123
click at [574, 273] on input "f." at bounding box center [573, 271] width 1 height 4
radio input "true"
click at [609, 446] on button "Next" at bounding box center [572, 449] width 207 height 51
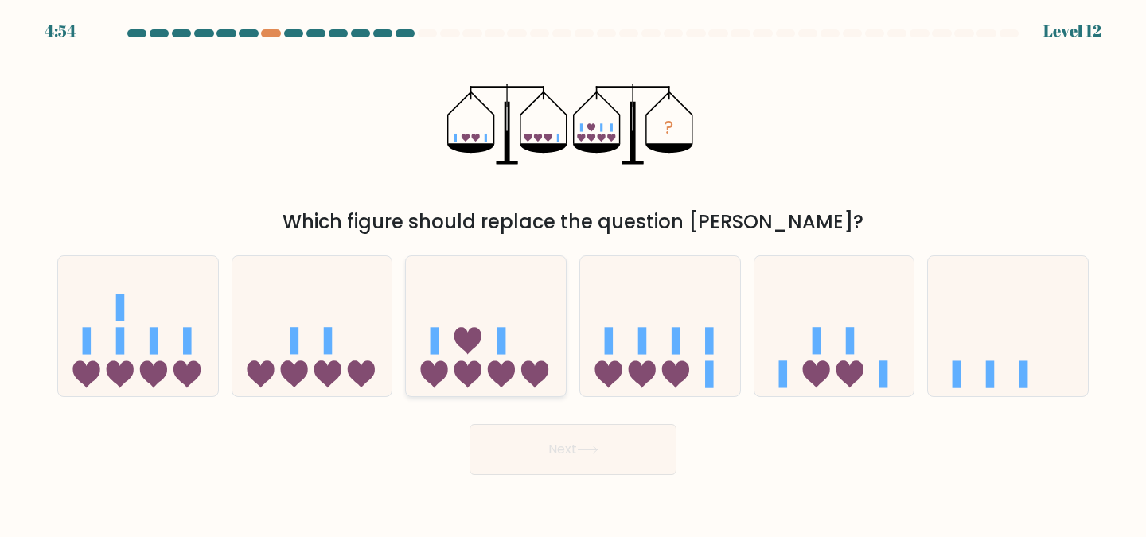
click at [503, 299] on icon at bounding box center [486, 326] width 160 height 132
click at [573, 273] on input "c." at bounding box center [573, 271] width 1 height 4
radio input "true"
click at [667, 345] on icon at bounding box center [660, 326] width 160 height 132
click at [574, 273] on input "d." at bounding box center [573, 271] width 1 height 4
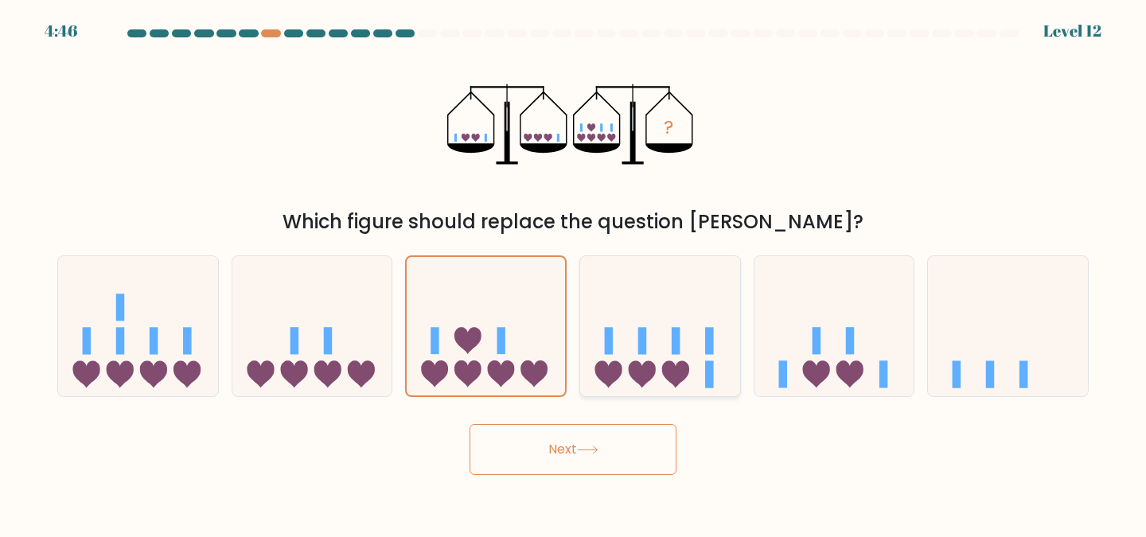
radio input "true"
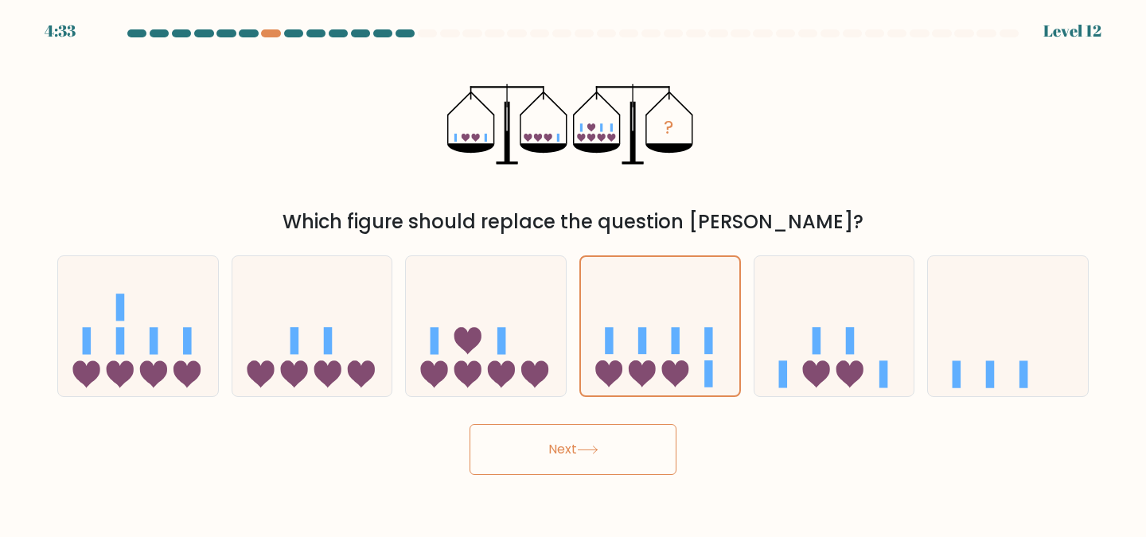
click at [647, 454] on button "Next" at bounding box center [572, 449] width 207 height 51
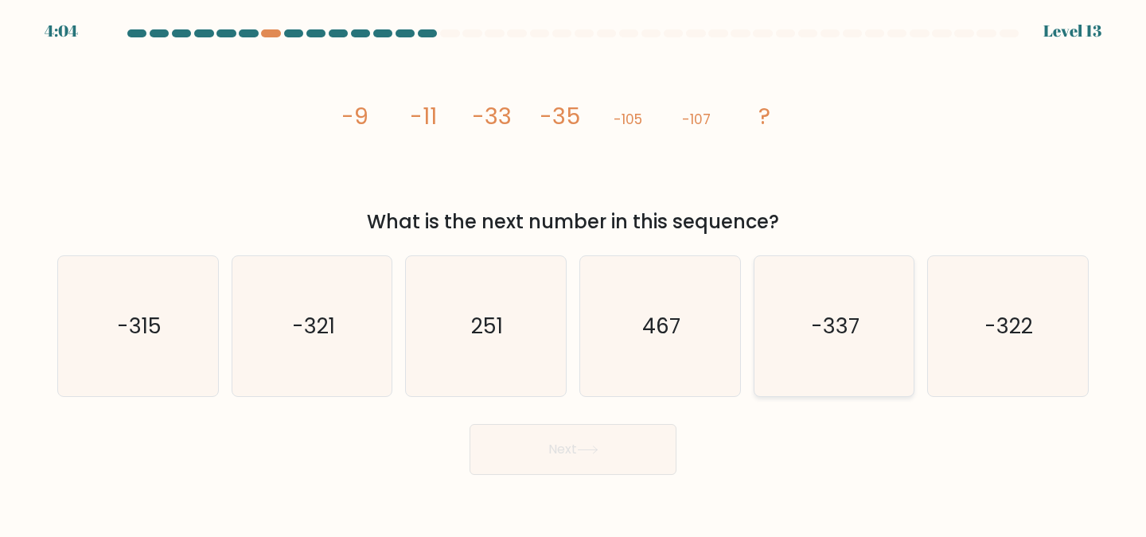
click at [881, 304] on icon "-337" at bounding box center [834, 326] width 141 height 141
click at [574, 273] on input "e. -337" at bounding box center [573, 271] width 1 height 4
radio input "true"
click at [627, 454] on button "Next" at bounding box center [572, 449] width 207 height 51
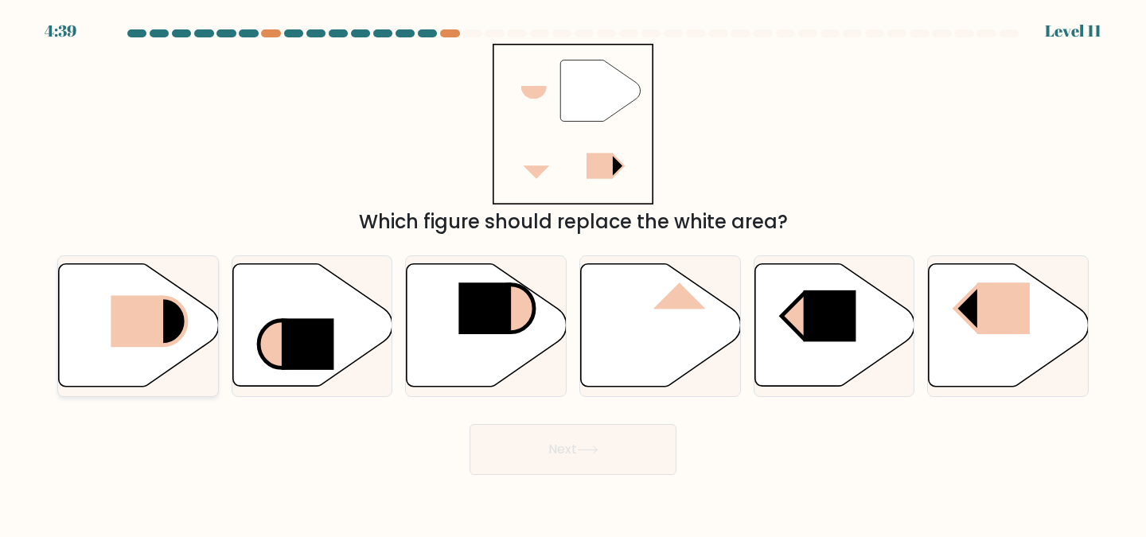
click at [137, 329] on rect at bounding box center [137, 322] width 53 height 52
click at [573, 273] on input "a." at bounding box center [573, 271] width 1 height 4
radio input "true"
click at [595, 463] on button "Next" at bounding box center [572, 449] width 207 height 51
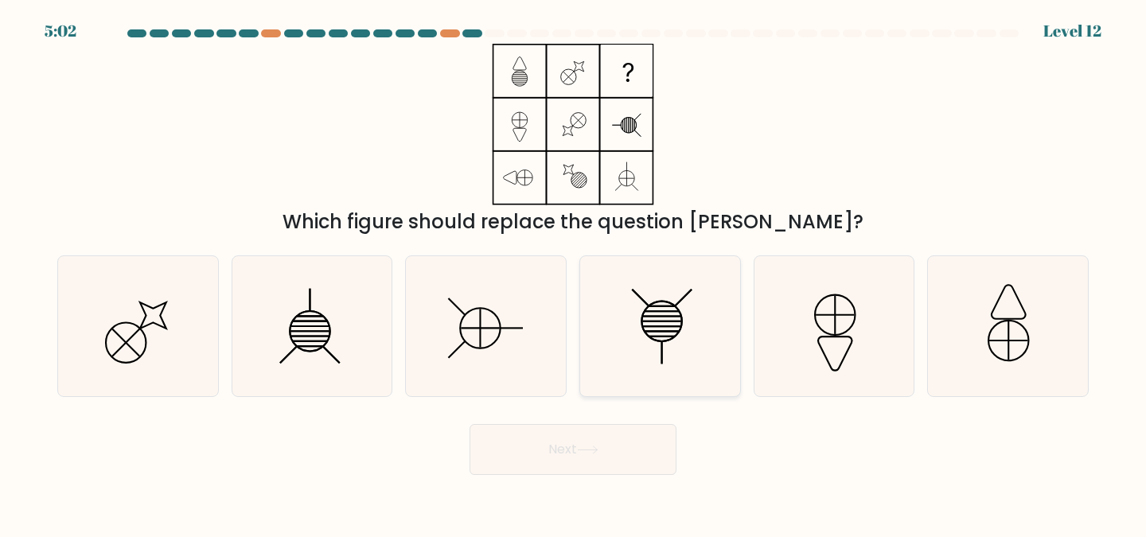
click at [685, 329] on icon at bounding box center [660, 326] width 141 height 141
click at [574, 273] on input "d." at bounding box center [573, 271] width 1 height 4
radio input "true"
click at [565, 444] on button "Next" at bounding box center [572, 449] width 207 height 51
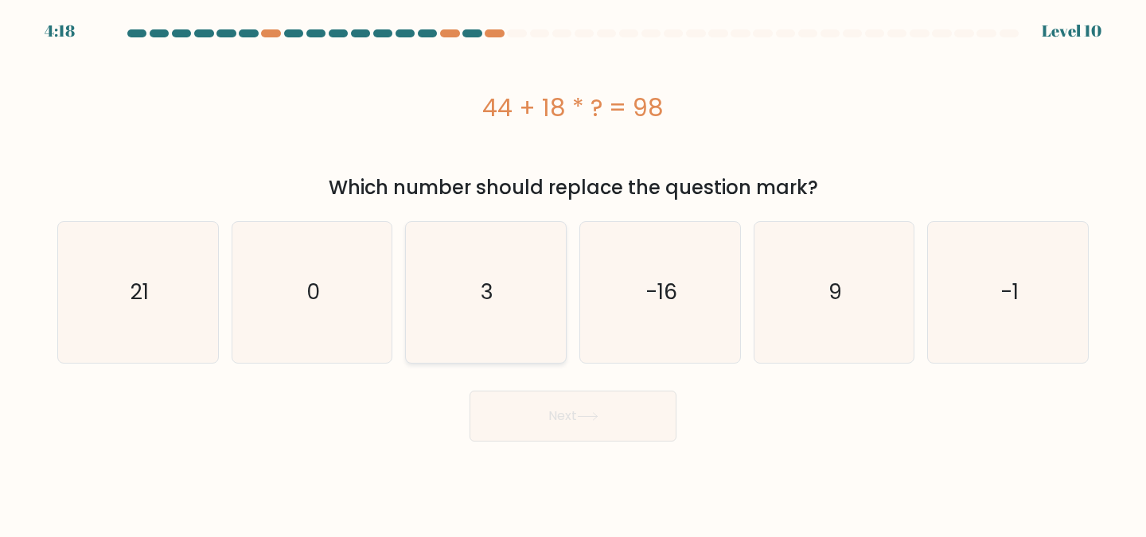
click at [534, 306] on icon "3" at bounding box center [485, 292] width 141 height 141
click at [573, 273] on input "c. 3" at bounding box center [573, 271] width 1 height 4
radio input "true"
click at [563, 420] on button "Next" at bounding box center [572, 416] width 207 height 51
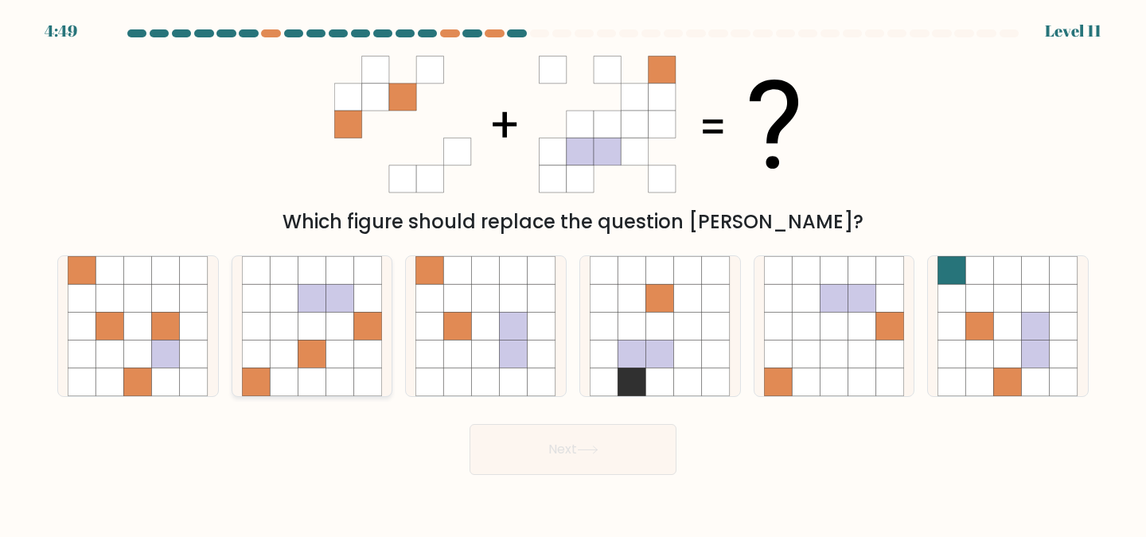
click at [280, 345] on icon at bounding box center [284, 355] width 28 height 28
click at [573, 273] on input "b." at bounding box center [573, 271] width 1 height 4
radio input "true"
click at [528, 452] on button "Next" at bounding box center [572, 449] width 207 height 51
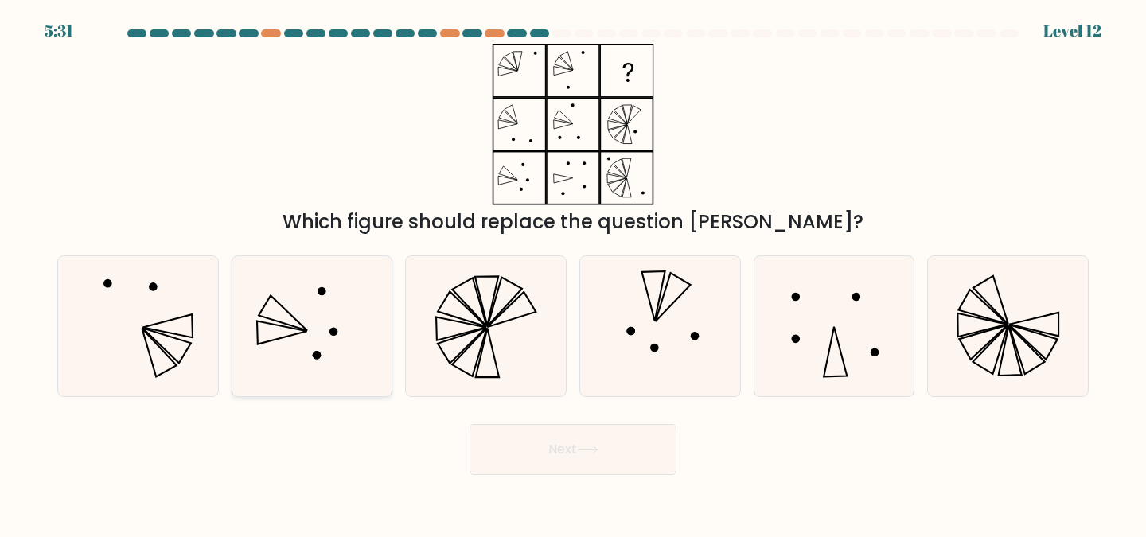
click at [335, 330] on circle at bounding box center [333, 331] width 9 height 9
click at [573, 273] on input "b." at bounding box center [573, 271] width 1 height 4
radio input "true"
click at [528, 310] on icon at bounding box center [485, 326] width 141 height 141
click at [573, 273] on input "c." at bounding box center [573, 271] width 1 height 4
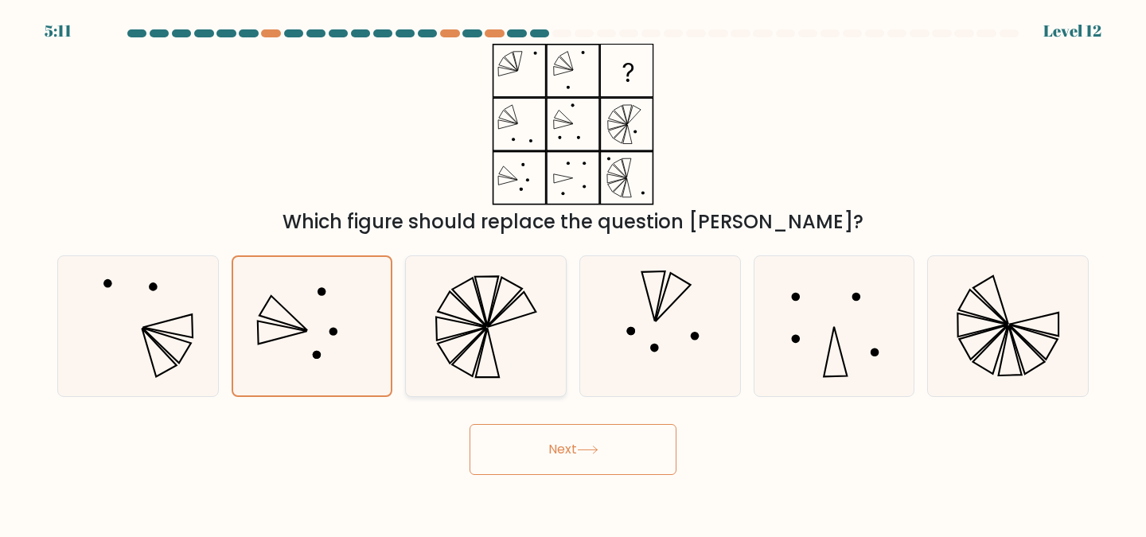
radio input "true"
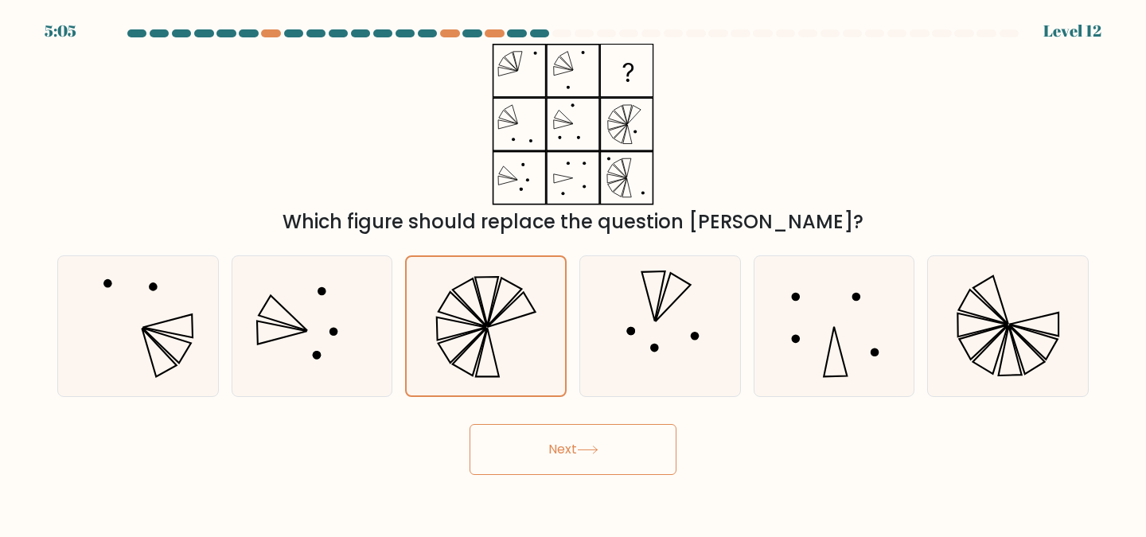
click at [567, 446] on button "Next" at bounding box center [572, 449] width 207 height 51
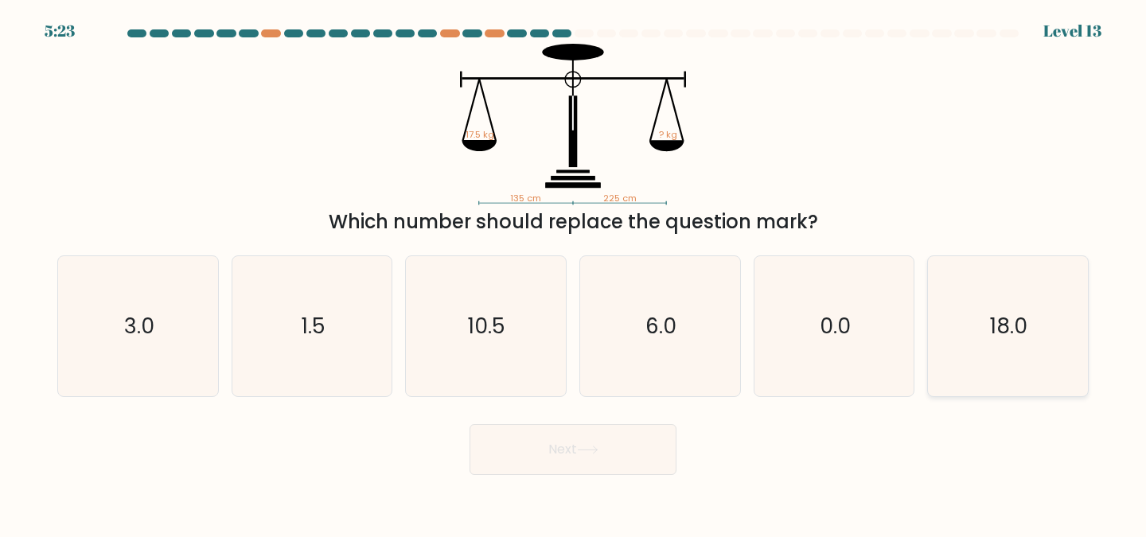
click at [1002, 341] on icon "18.0" at bounding box center [1007, 326] width 141 height 141
click at [574, 273] on input "f. 18.0" at bounding box center [573, 271] width 1 height 4
radio input "true"
click at [617, 434] on button "Next" at bounding box center [572, 449] width 207 height 51
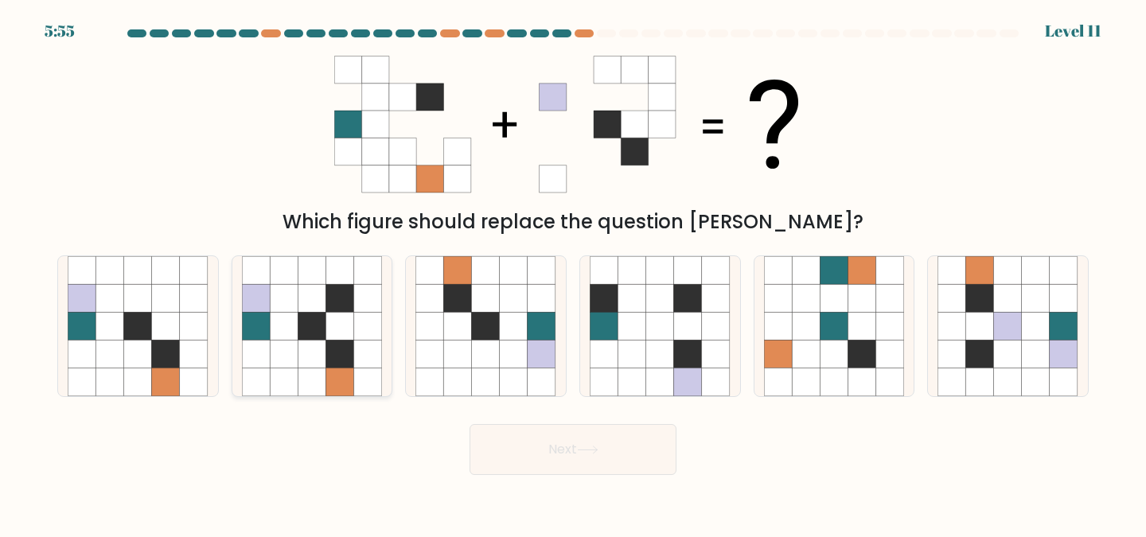
click at [271, 312] on icon at bounding box center [284, 298] width 28 height 28
click at [573, 273] on input "b." at bounding box center [573, 271] width 1 height 4
radio input "true"
click at [545, 435] on button "Next" at bounding box center [572, 449] width 207 height 51
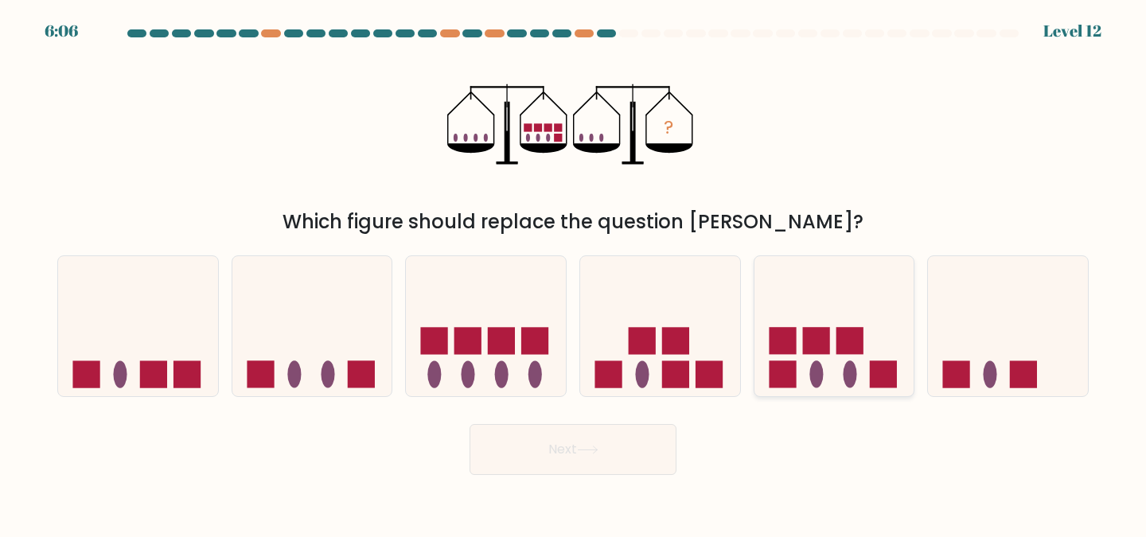
click at [878, 348] on icon at bounding box center [834, 326] width 160 height 132
click at [574, 273] on input "e." at bounding box center [573, 271] width 1 height 4
radio input "true"
click at [565, 451] on button "Next" at bounding box center [572, 449] width 207 height 51
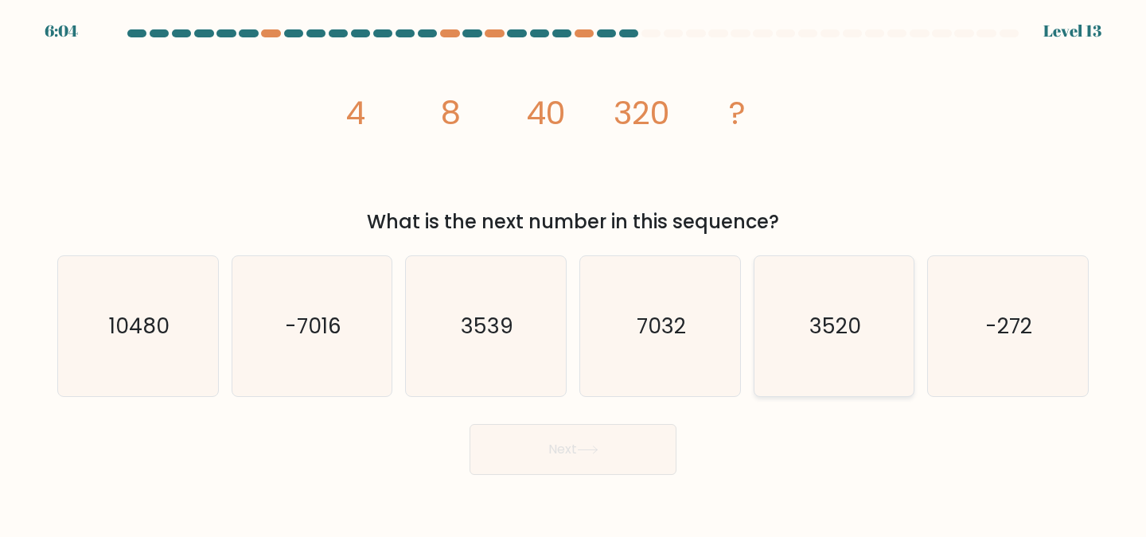
click at [811, 345] on icon "3520" at bounding box center [834, 326] width 141 height 141
click at [574, 273] on input "e. 3520" at bounding box center [573, 271] width 1 height 4
radio input "true"
click at [554, 456] on button "Next" at bounding box center [572, 449] width 207 height 51
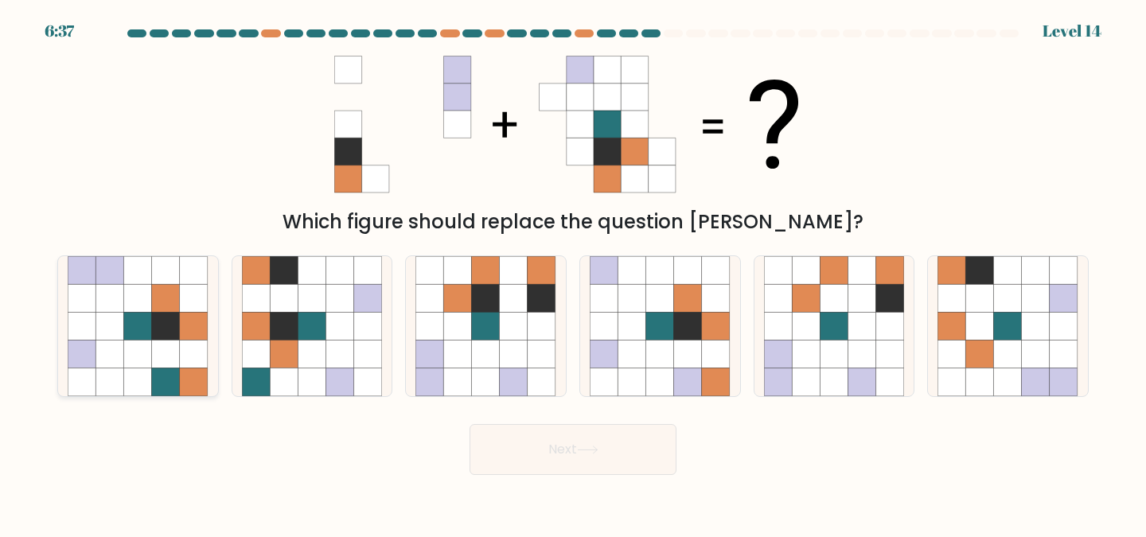
click at [138, 317] on icon at bounding box center [138, 326] width 28 height 28
click at [573, 273] on input "a." at bounding box center [573, 271] width 1 height 4
radio input "true"
click at [520, 357] on icon at bounding box center [514, 355] width 28 height 28
click at [573, 273] on input "c." at bounding box center [573, 271] width 1 height 4
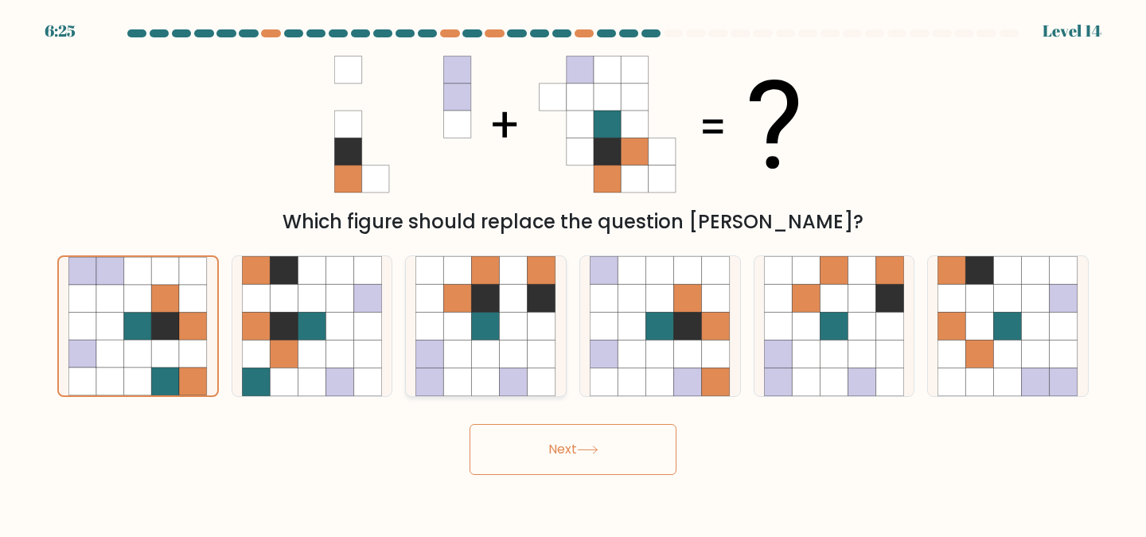
radio input "true"
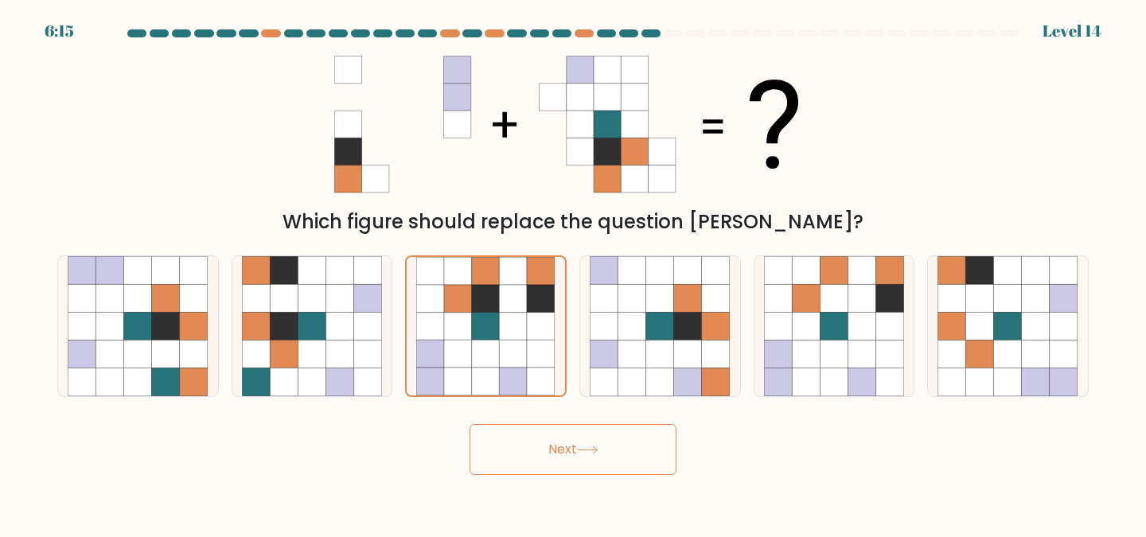
click at [527, 450] on button "Next" at bounding box center [572, 449] width 207 height 51
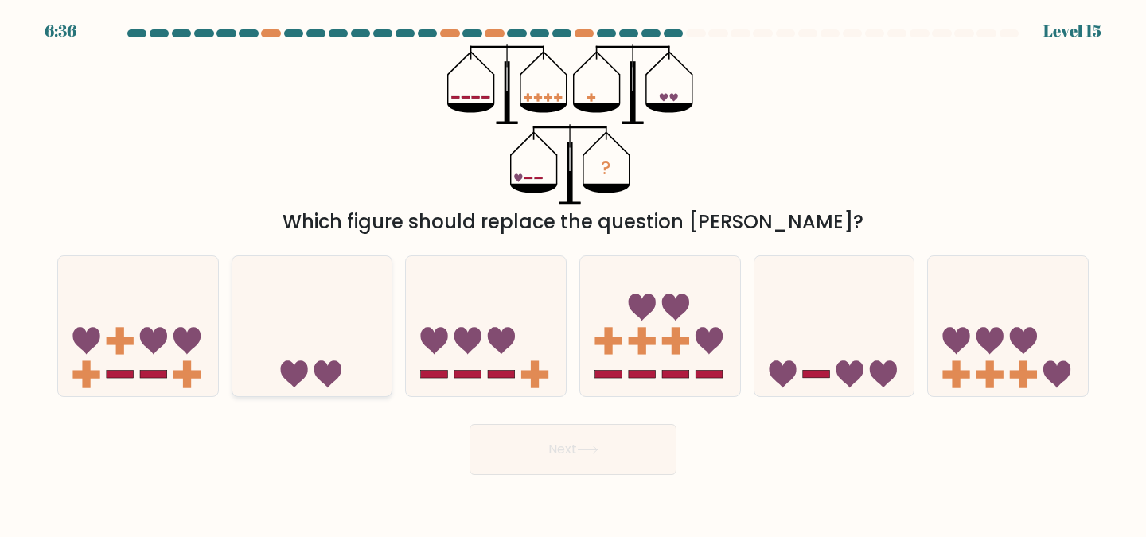
click at [318, 335] on icon at bounding box center [312, 326] width 160 height 132
click at [573, 273] on input "b." at bounding box center [573, 271] width 1 height 4
radio input "true"
click at [812, 327] on icon at bounding box center [834, 326] width 160 height 132
click at [574, 273] on input "e." at bounding box center [573, 271] width 1 height 4
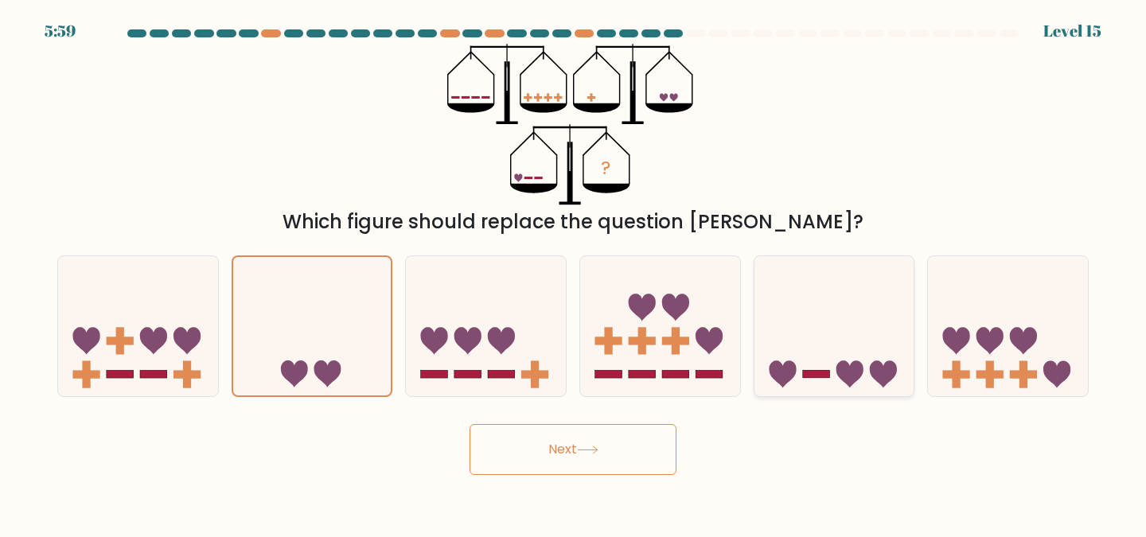
radio input "true"
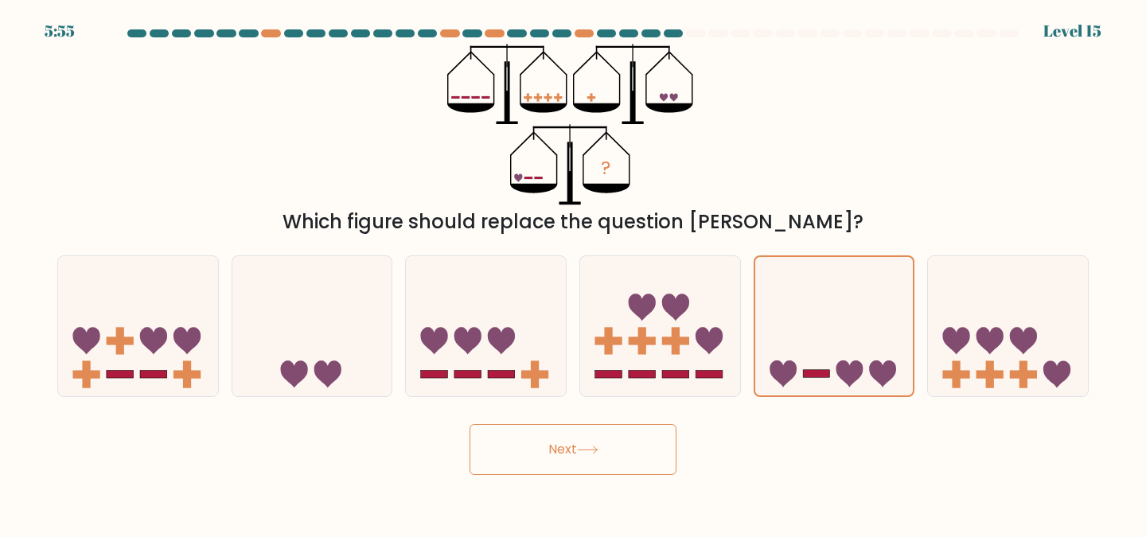
click at [553, 463] on button "Next" at bounding box center [572, 449] width 207 height 51
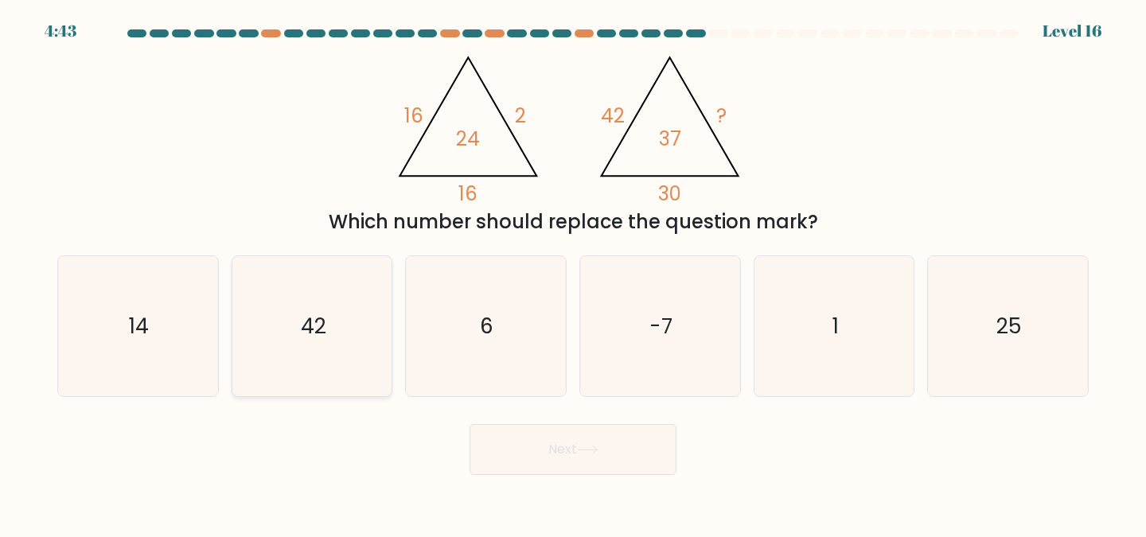
click at [302, 326] on text "42" at bounding box center [313, 325] width 25 height 29
click at [573, 273] on input "b. 42" at bounding box center [573, 271] width 1 height 4
radio input "true"
click at [563, 443] on button "Next" at bounding box center [572, 449] width 207 height 51
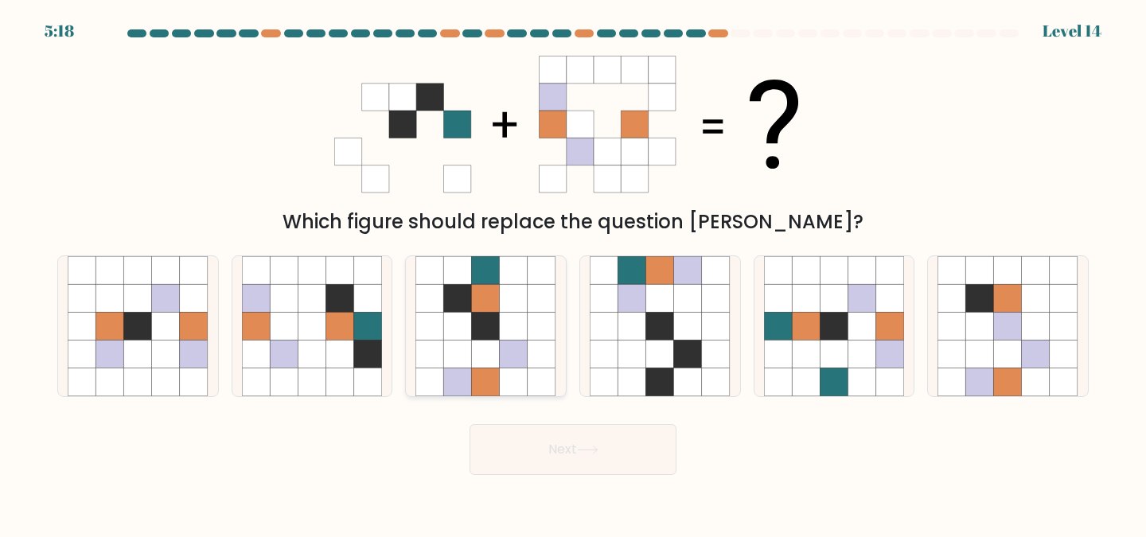
click at [485, 317] on icon at bounding box center [486, 326] width 28 height 28
click at [573, 273] on input "c." at bounding box center [573, 271] width 1 height 4
radio input "true"
click at [627, 477] on body "5:13 Level 14" at bounding box center [573, 268] width 1146 height 537
click at [626, 458] on button "Next" at bounding box center [572, 449] width 207 height 51
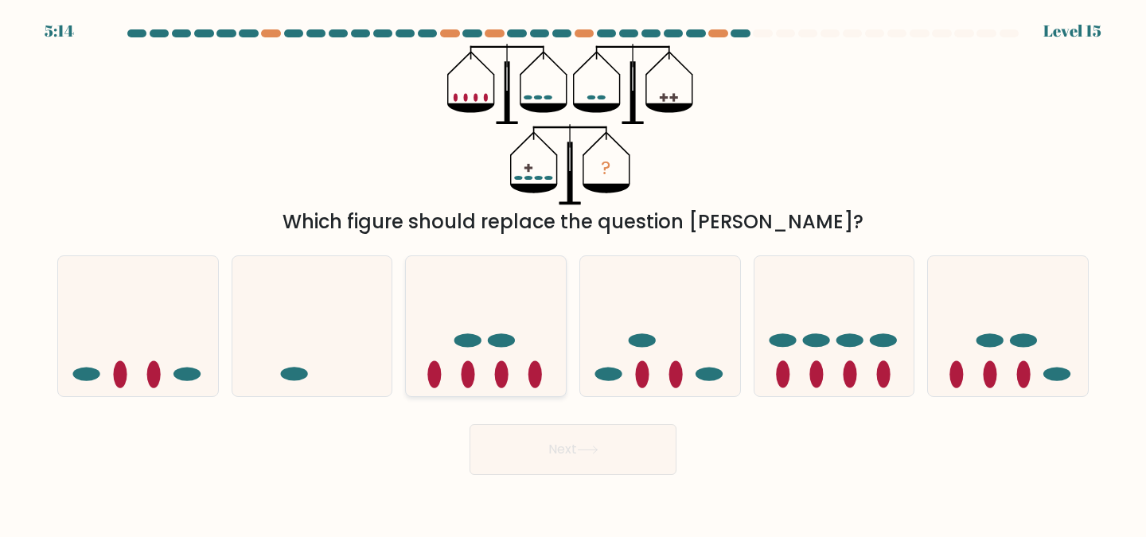
click at [450, 370] on icon at bounding box center [486, 326] width 160 height 132
click at [573, 273] on input "c." at bounding box center [573, 271] width 1 height 4
radio input "true"
click at [974, 341] on icon at bounding box center [1008, 326] width 160 height 132
click at [574, 273] on input "f." at bounding box center [573, 271] width 1 height 4
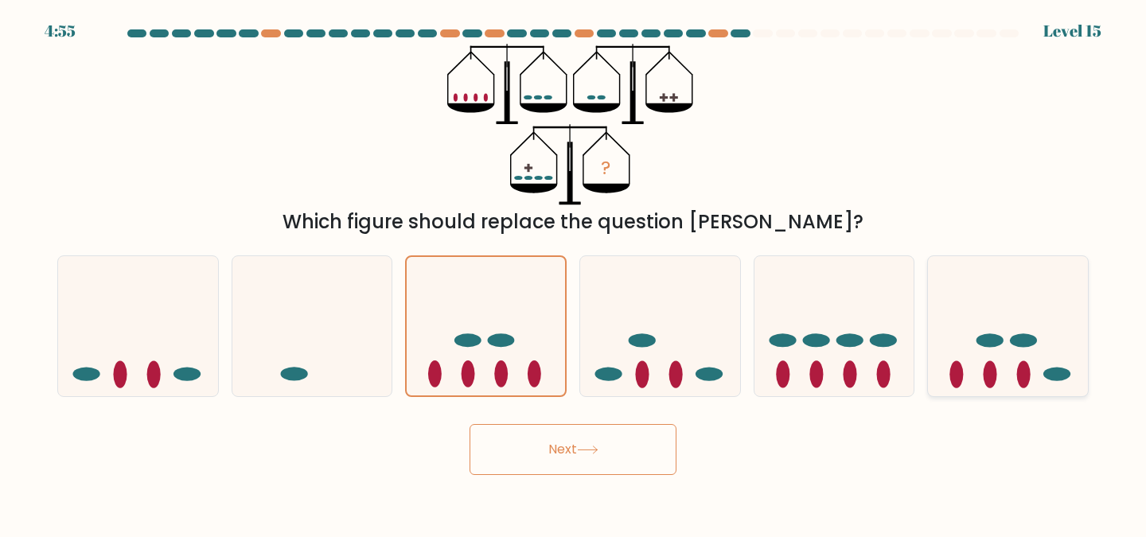
radio input "true"
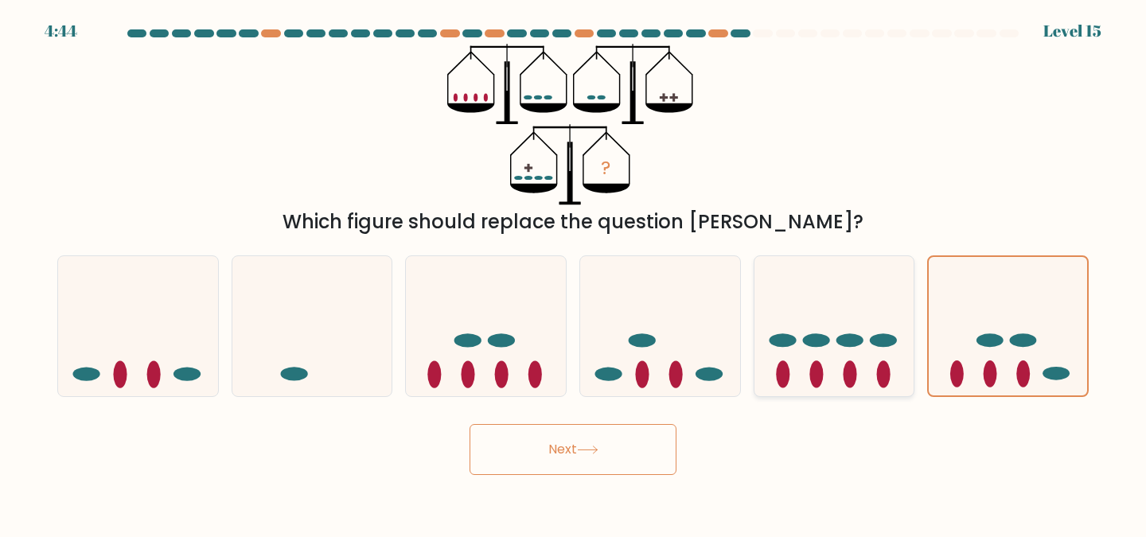
click at [804, 345] on icon at bounding box center [834, 326] width 160 height 132
click at [574, 273] on input "e." at bounding box center [573, 271] width 1 height 4
radio input "true"
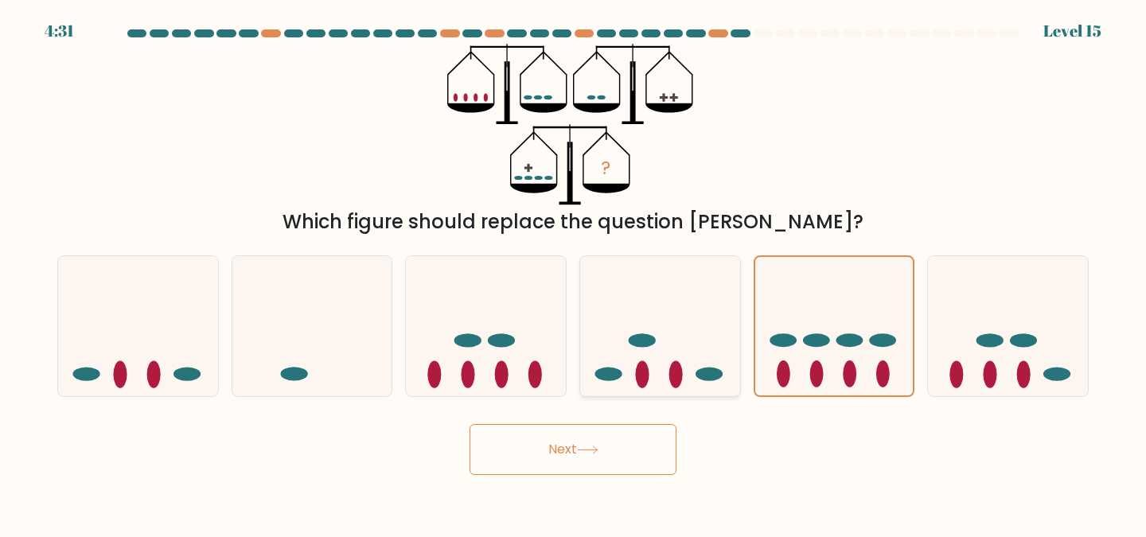
click at [703, 332] on icon at bounding box center [660, 326] width 160 height 132
click at [574, 273] on input "d." at bounding box center [573, 271] width 1 height 4
radio input "true"
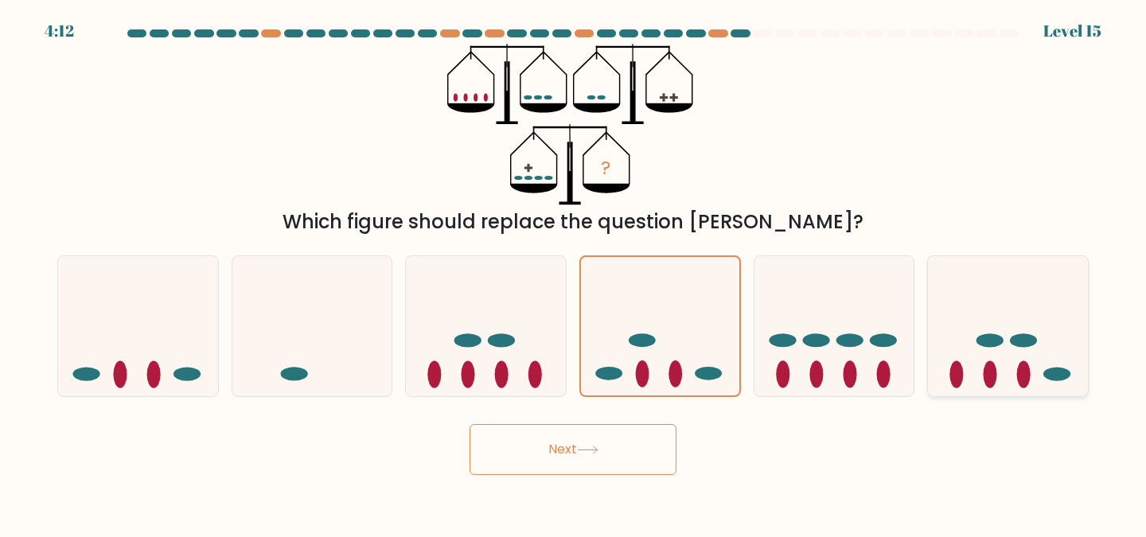
click at [953, 333] on icon at bounding box center [1008, 326] width 160 height 132
click at [574, 273] on input "f." at bounding box center [573, 271] width 1 height 4
radio input "true"
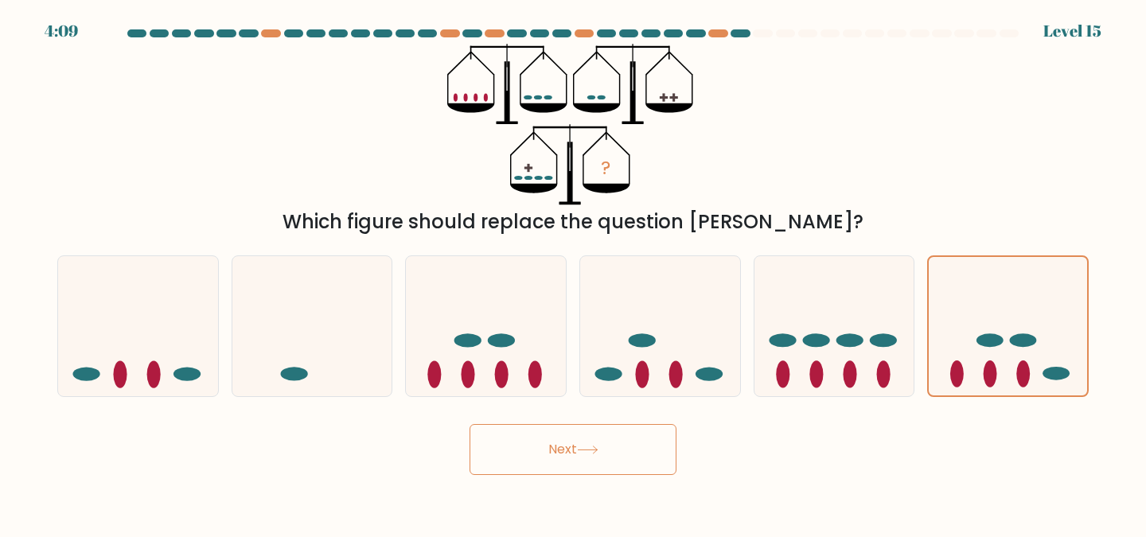
click at [596, 461] on button "Next" at bounding box center [572, 449] width 207 height 51
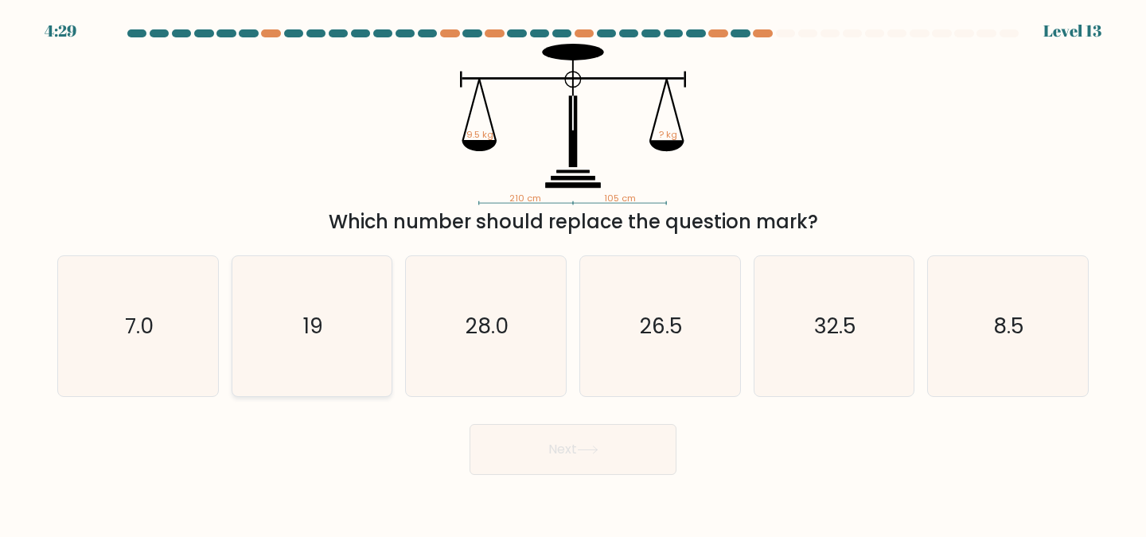
click at [260, 315] on icon "19" at bounding box center [312, 326] width 141 height 141
click at [573, 273] on input "b. 19" at bounding box center [573, 271] width 1 height 4
radio input "true"
click at [509, 456] on button "Next" at bounding box center [572, 449] width 207 height 51
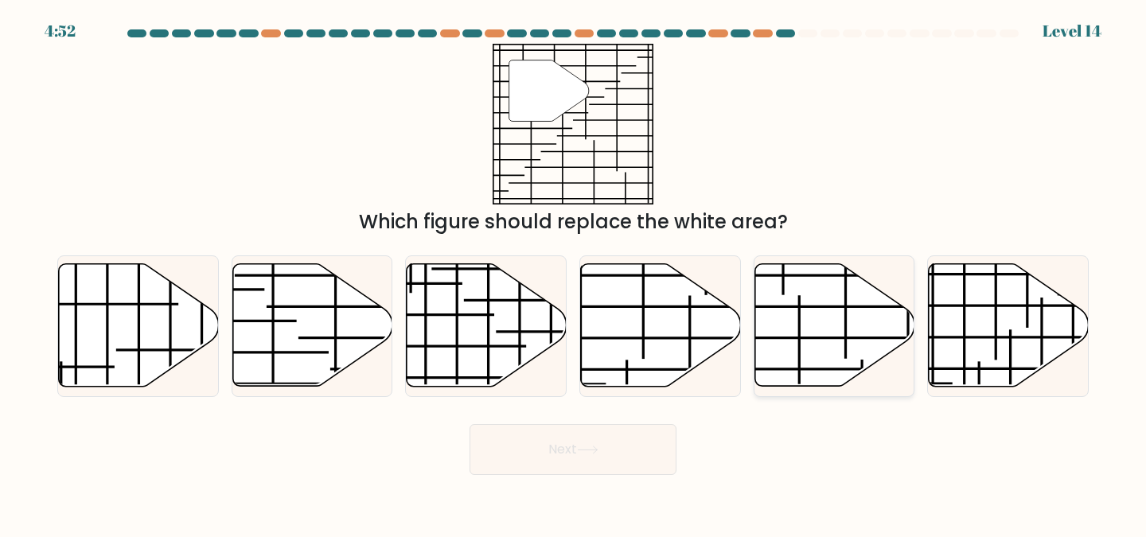
click at [849, 290] on icon at bounding box center [834, 325] width 160 height 123
click at [574, 273] on input "e." at bounding box center [573, 271] width 1 height 4
radio input "true"
click at [608, 436] on button "Next" at bounding box center [572, 449] width 207 height 51
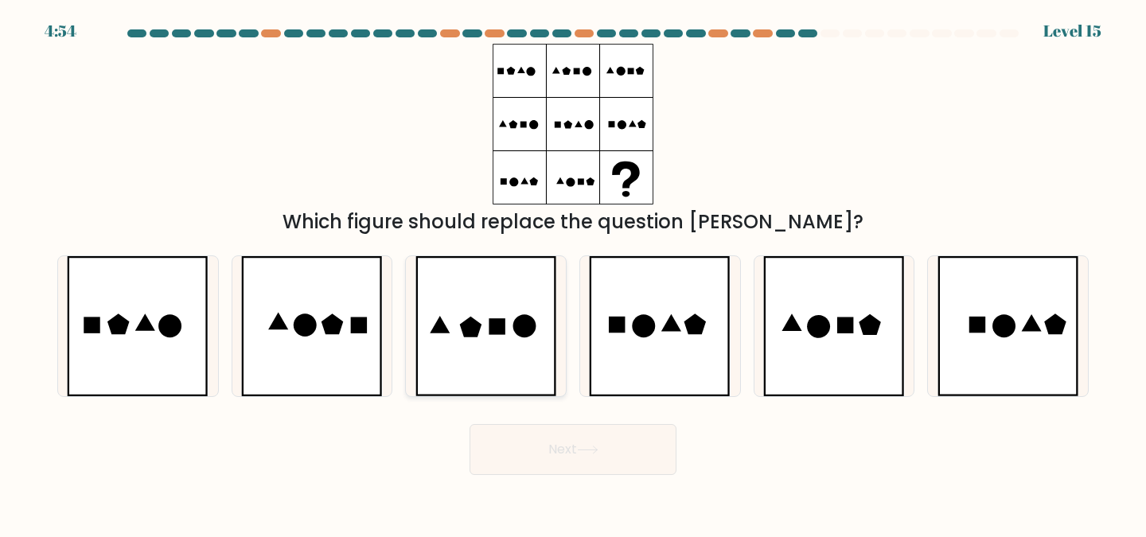
click at [457, 337] on icon at bounding box center [486, 326] width 142 height 141
click at [573, 273] on input "c." at bounding box center [573, 271] width 1 height 4
radio input "true"
click at [574, 450] on button "Next" at bounding box center [572, 449] width 207 height 51
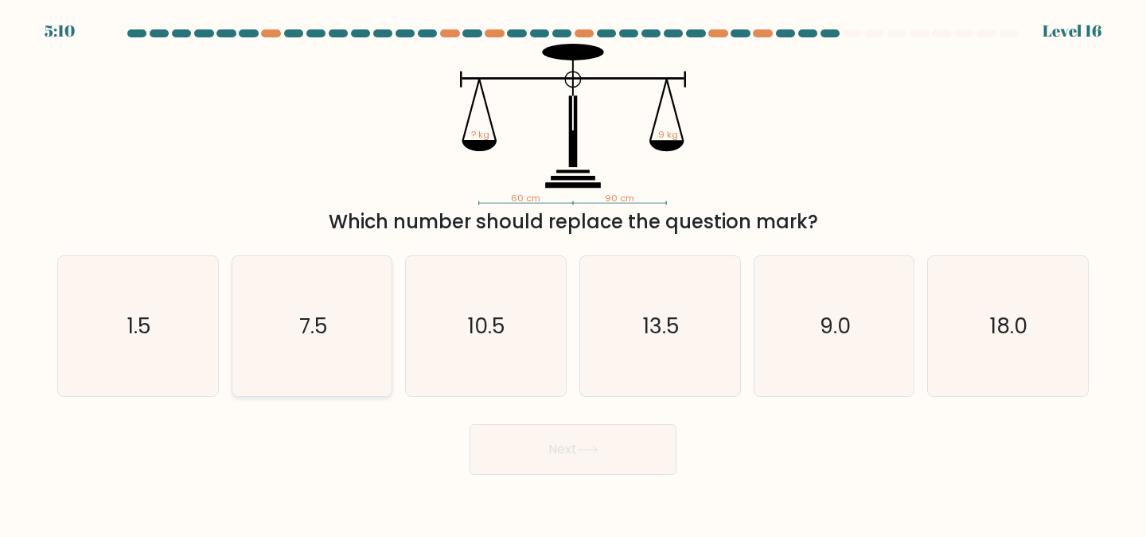
click at [311, 311] on icon "7.5" at bounding box center [312, 326] width 141 height 141
click at [573, 273] on input "b. 7.5" at bounding box center [573, 271] width 1 height 4
radio input "true"
click at [545, 454] on button "Next" at bounding box center [572, 449] width 207 height 51
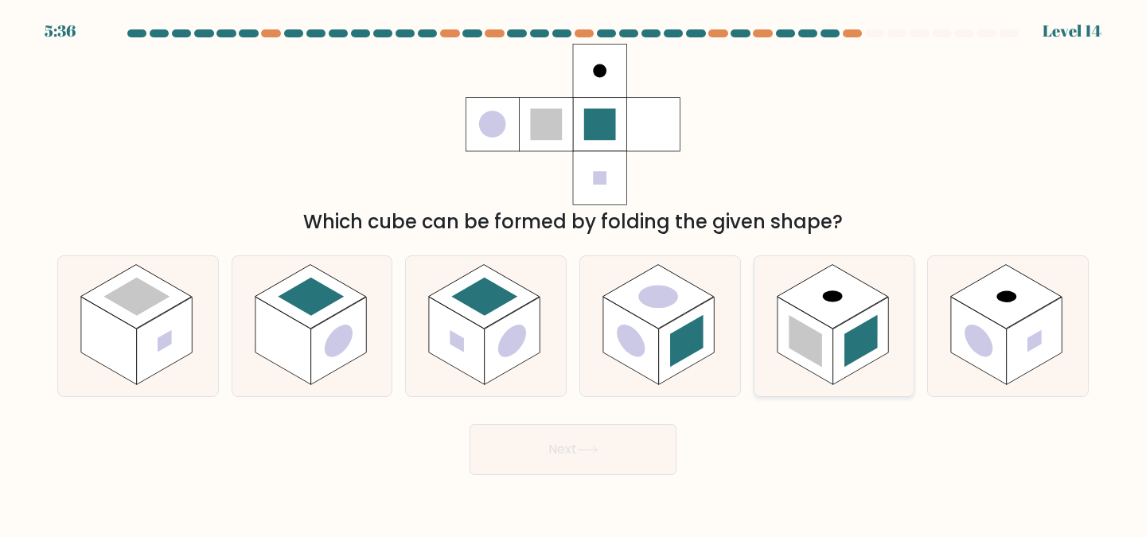
click at [885, 328] on rect at bounding box center [861, 341] width 56 height 88
click at [574, 273] on input "e." at bounding box center [573, 271] width 1 height 4
radio input "true"
click at [591, 449] on icon at bounding box center [587, 450] width 21 height 9
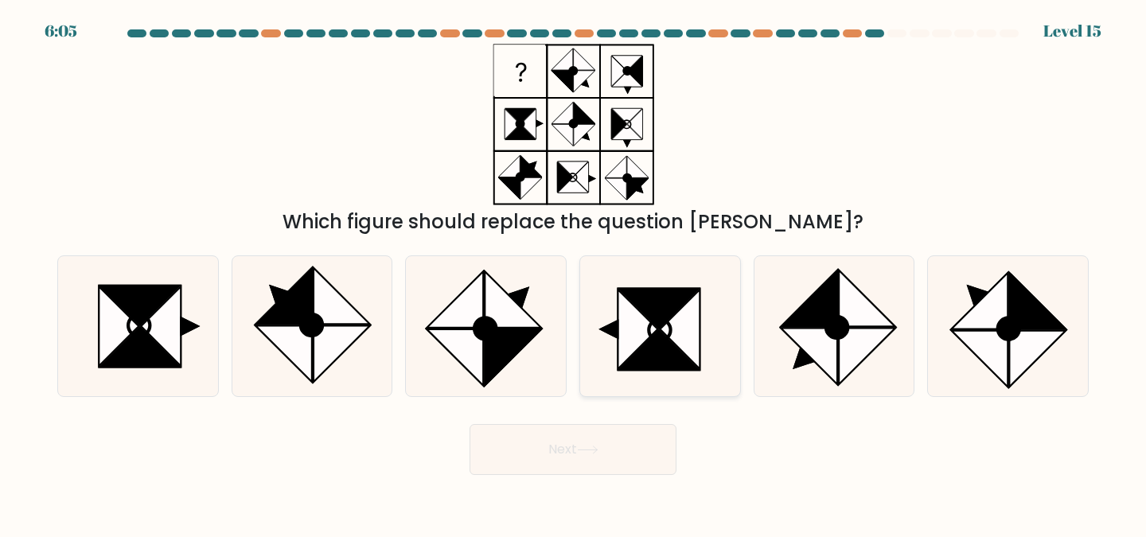
click at [661, 326] on icon at bounding box center [659, 308] width 80 height 40
click at [574, 273] on input "d." at bounding box center [573, 271] width 1 height 4
radio input "true"
click at [122, 303] on icon at bounding box center [140, 306] width 80 height 40
click at [573, 273] on input "a." at bounding box center [573, 271] width 1 height 4
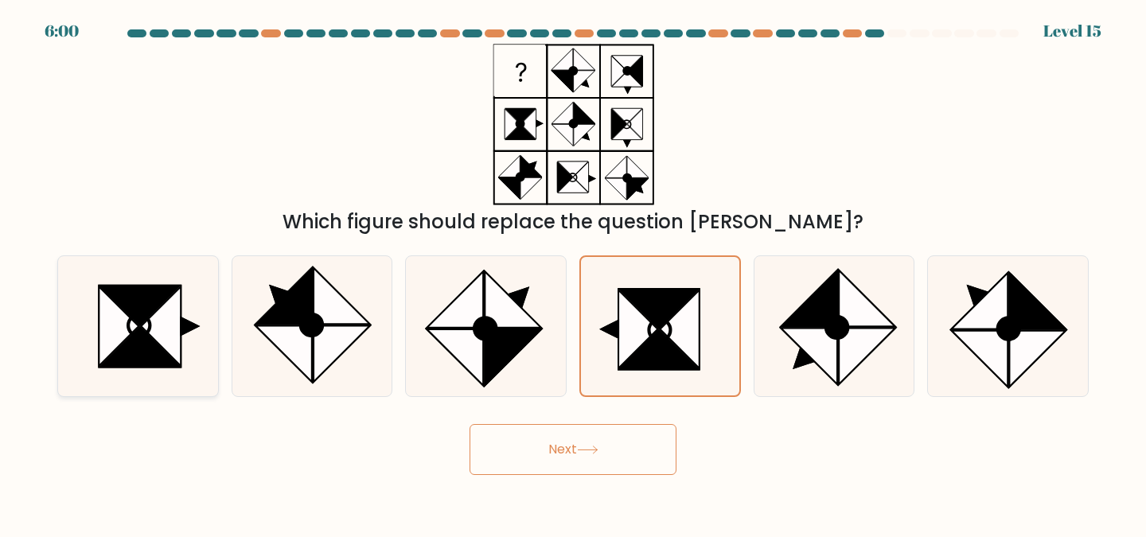
radio input "true"
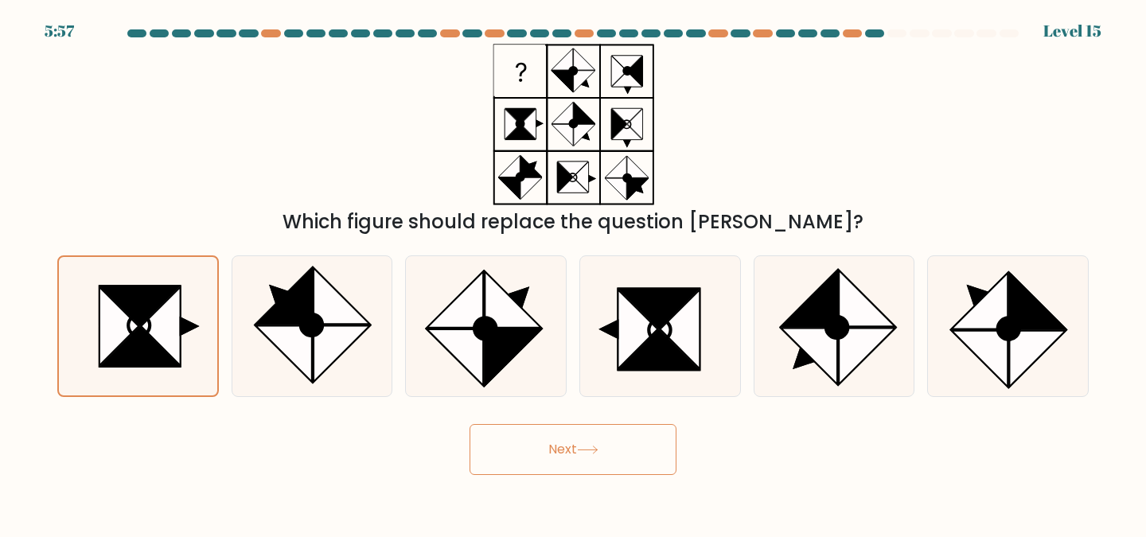
click at [603, 436] on button "Next" at bounding box center [572, 449] width 207 height 51
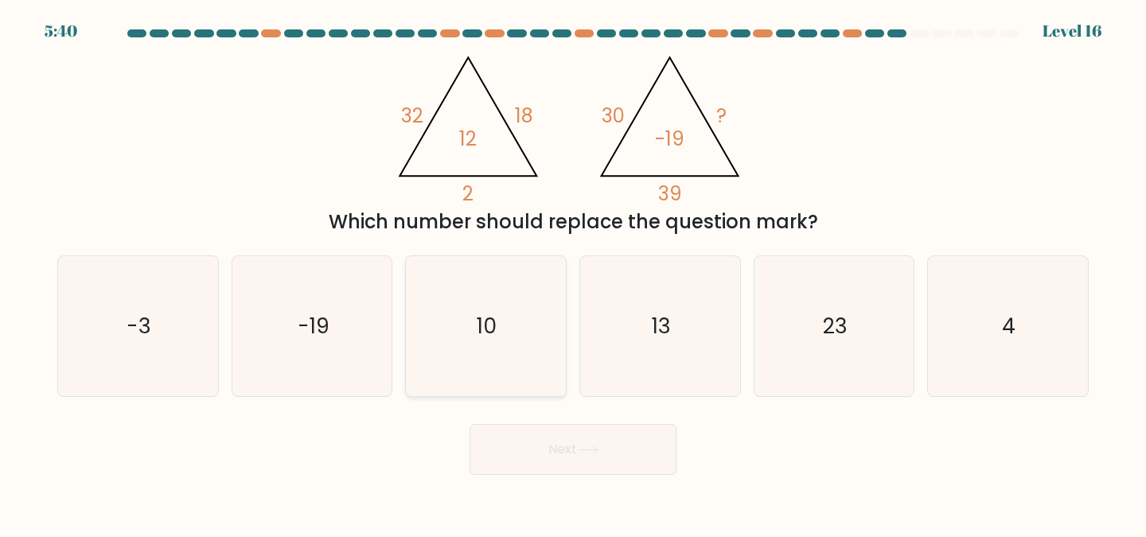
click at [481, 336] on text "10" at bounding box center [487, 325] width 20 height 29
click at [573, 273] on input "c. 10" at bounding box center [573, 271] width 1 height 4
radio input "true"
click at [572, 459] on button "Next" at bounding box center [572, 449] width 207 height 51
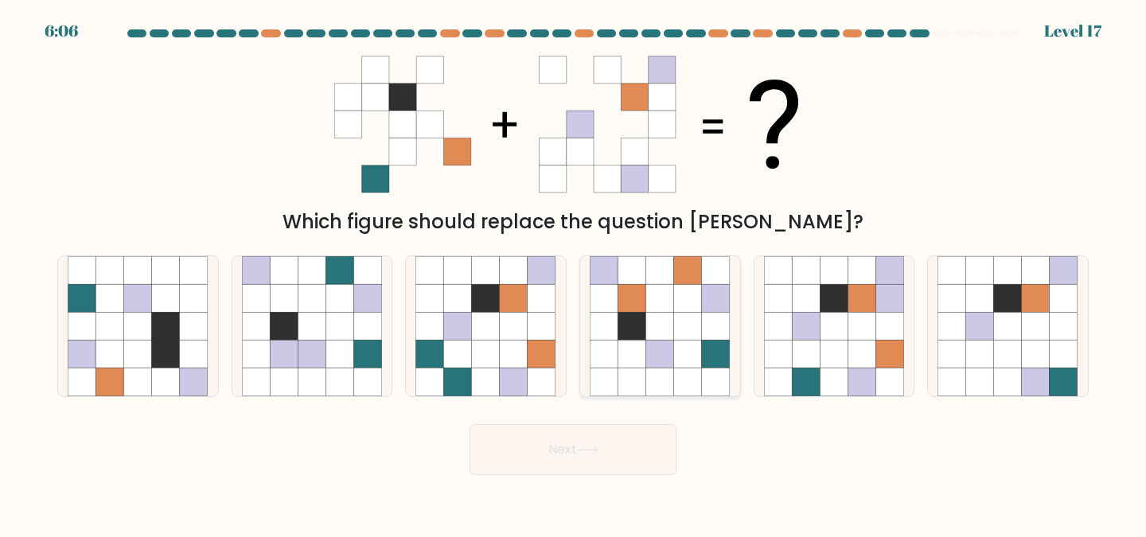
click at [707, 342] on icon at bounding box center [716, 355] width 28 height 28
click at [574, 273] on input "d." at bounding box center [573, 271] width 1 height 4
radio input "true"
click at [655, 455] on button "Next" at bounding box center [572, 449] width 207 height 51
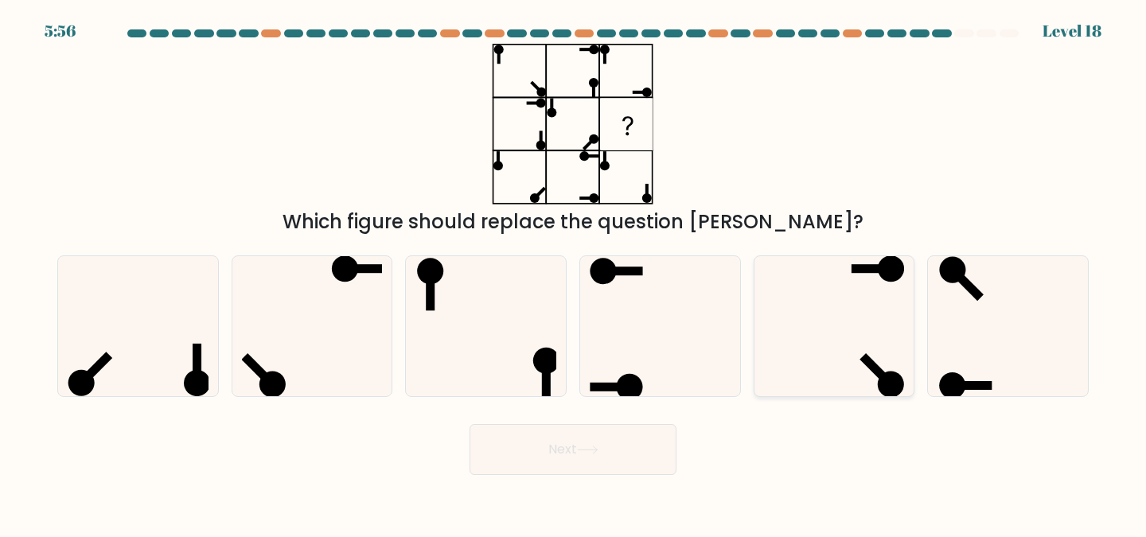
click at [892, 359] on icon at bounding box center [834, 326] width 141 height 141
click at [574, 273] on input "e." at bounding box center [573, 271] width 1 height 4
radio input "true"
click at [576, 447] on button "Next" at bounding box center [572, 449] width 207 height 51
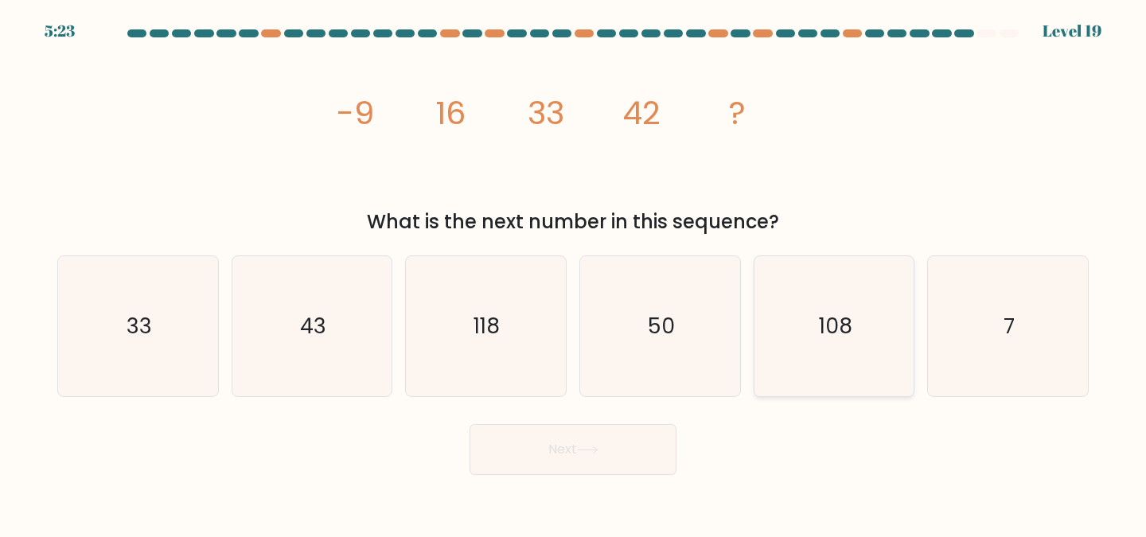
click at [813, 356] on icon "108" at bounding box center [834, 326] width 141 height 141
click at [574, 273] on input "e. 108" at bounding box center [573, 271] width 1 height 4
radio input "true"
click at [678, 344] on icon "50" at bounding box center [660, 326] width 141 height 141
click at [574, 273] on input "d. 50" at bounding box center [573, 271] width 1 height 4
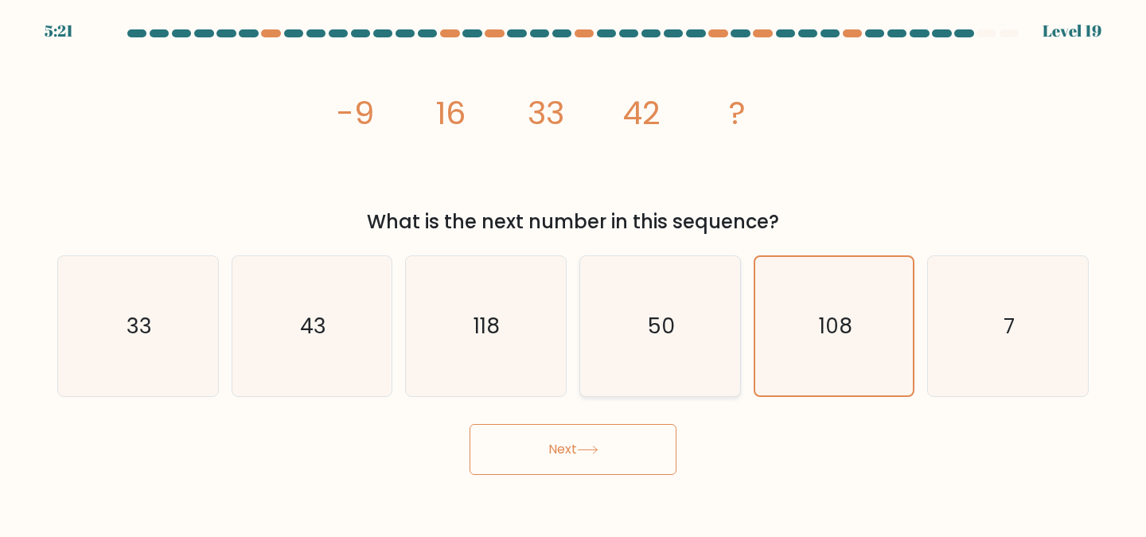
radio input "true"
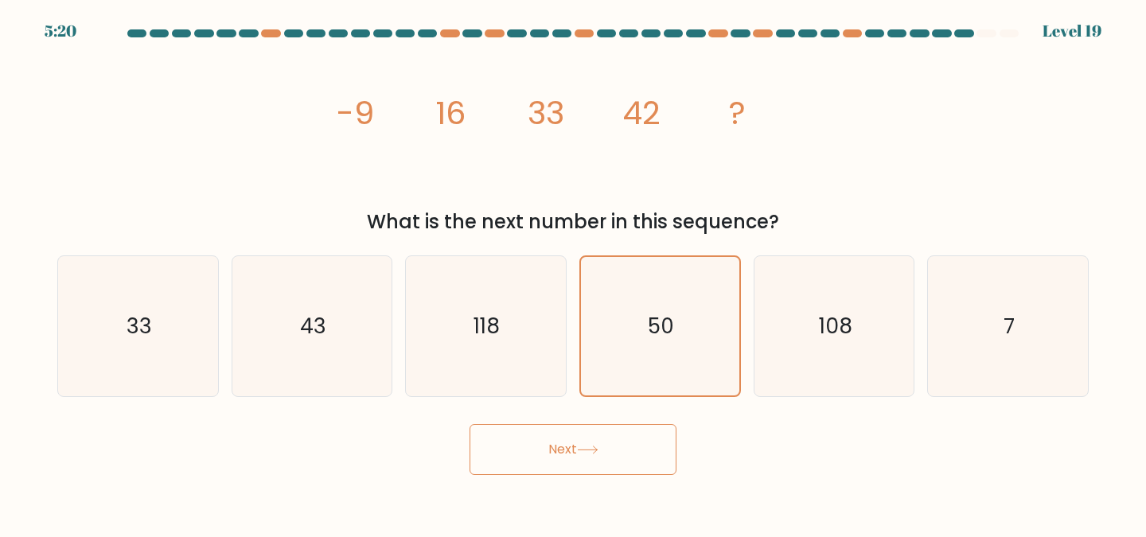
click at [617, 444] on button "Next" at bounding box center [572, 449] width 207 height 51
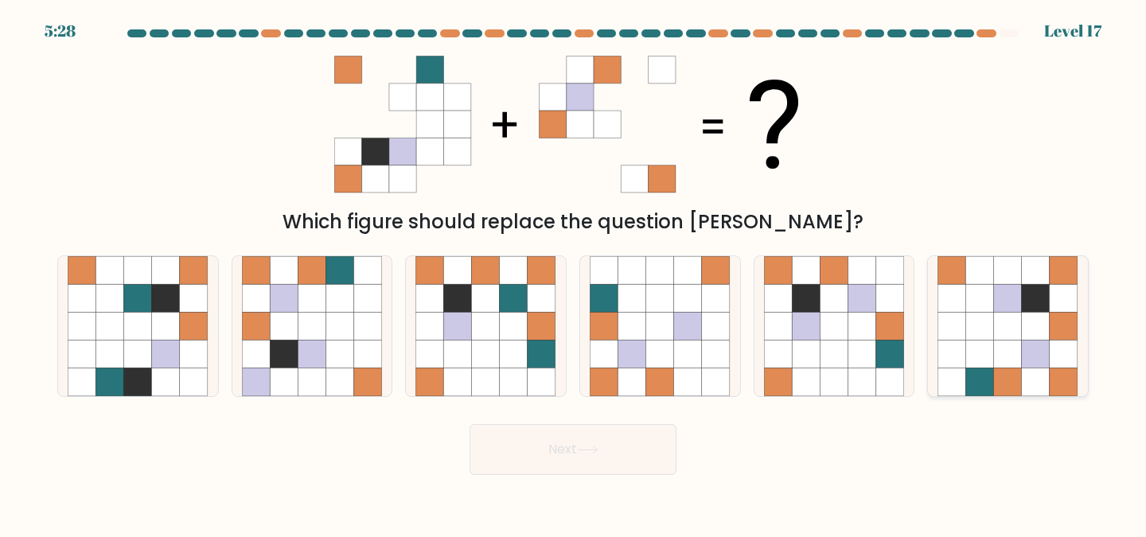
click at [999, 346] on icon at bounding box center [1008, 355] width 28 height 28
click at [574, 273] on input "f." at bounding box center [573, 271] width 1 height 4
radio input "true"
click at [608, 452] on button "Next" at bounding box center [572, 449] width 207 height 51
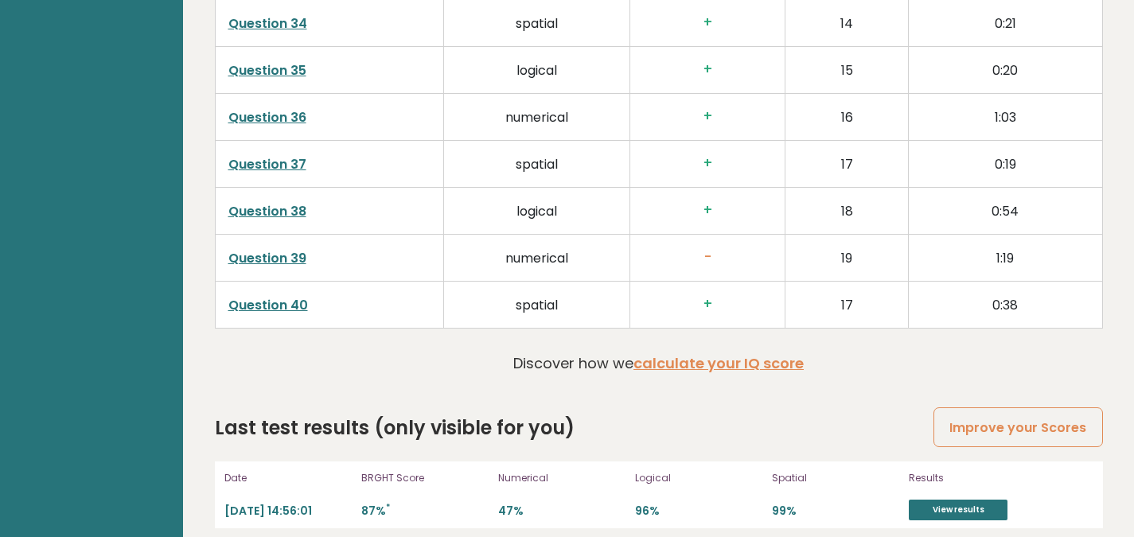
scroll to position [4112, 0]
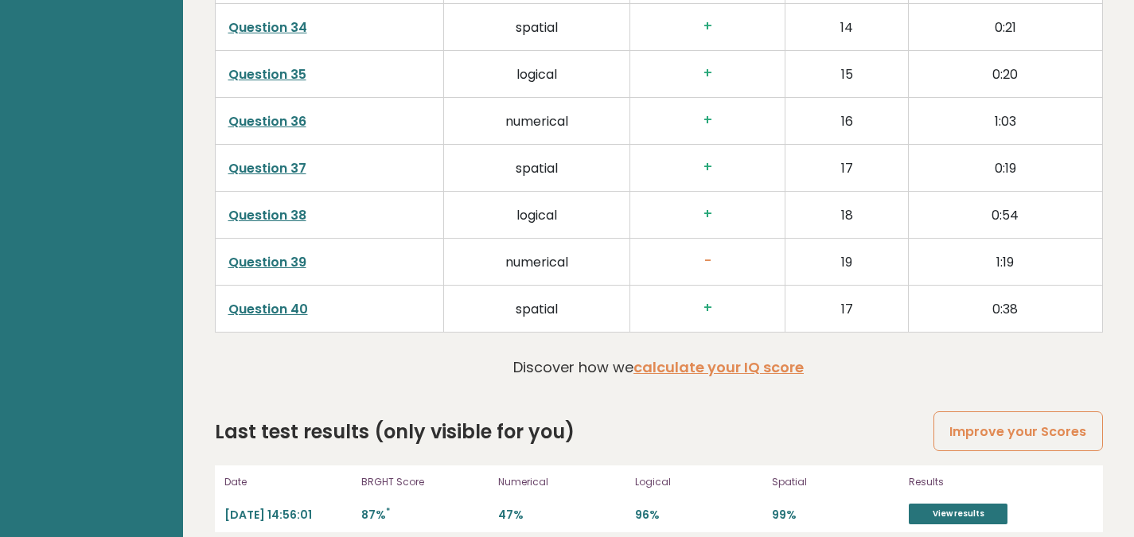
click at [294, 253] on link "Question 39" at bounding box center [267, 262] width 78 height 18
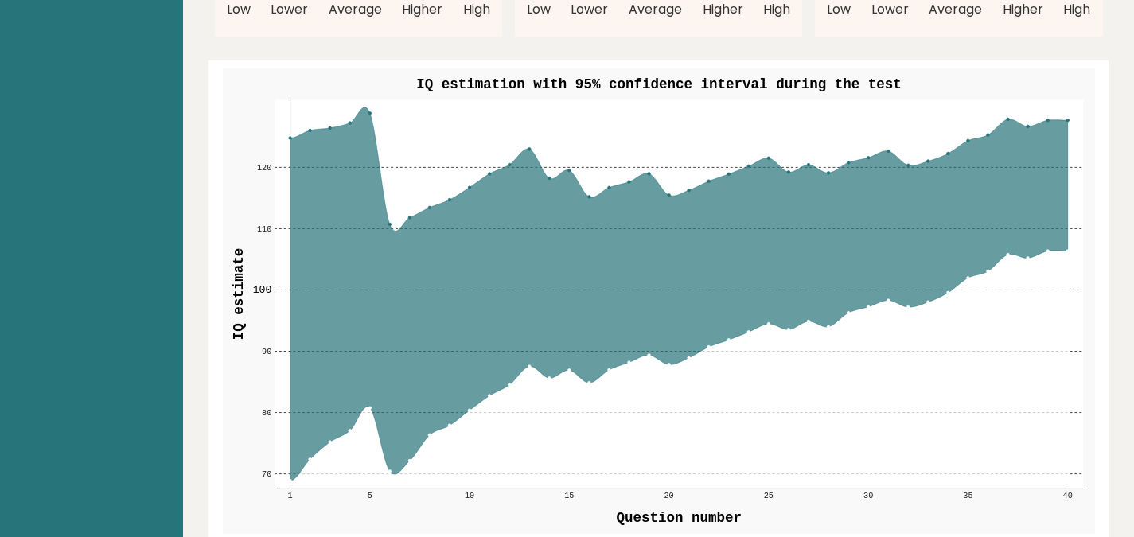
scroll to position [1864, 0]
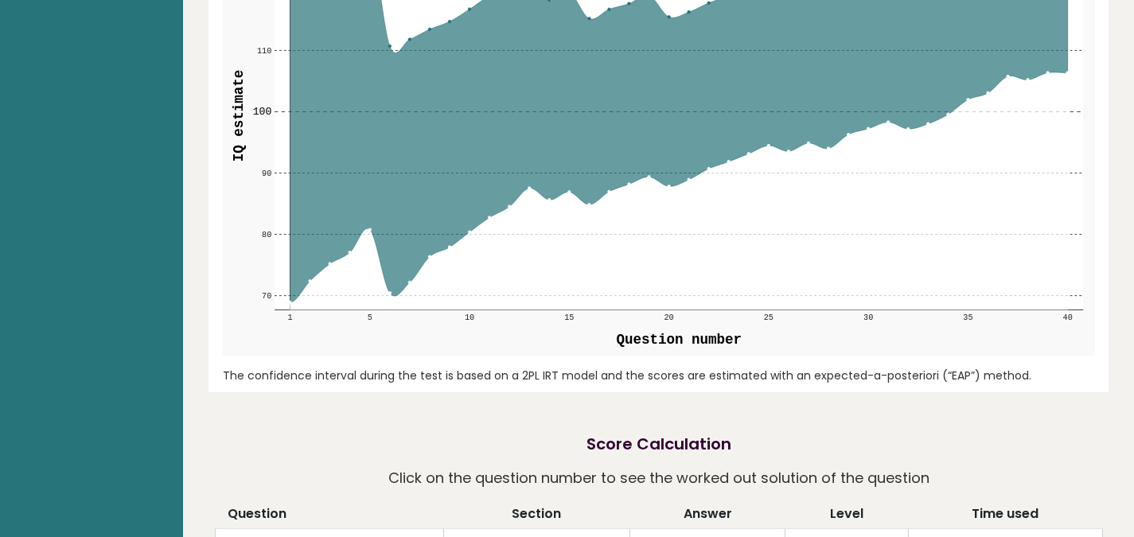
click at [848, 368] on div "The confidence interval during the test is based on a 2PL IRT model and the sco…" at bounding box center [659, 376] width 872 height 17
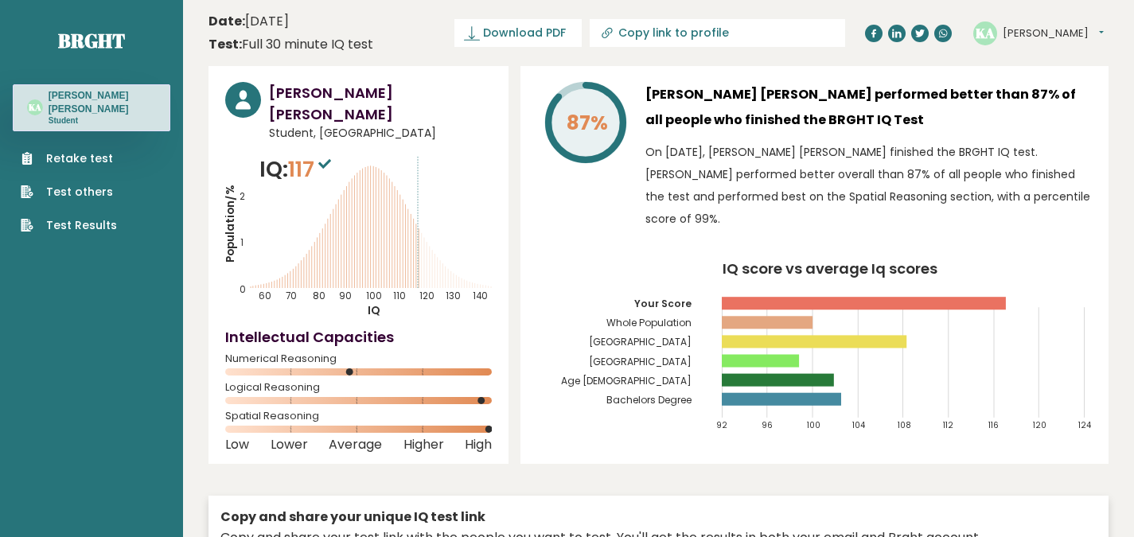
scroll to position [0, 0]
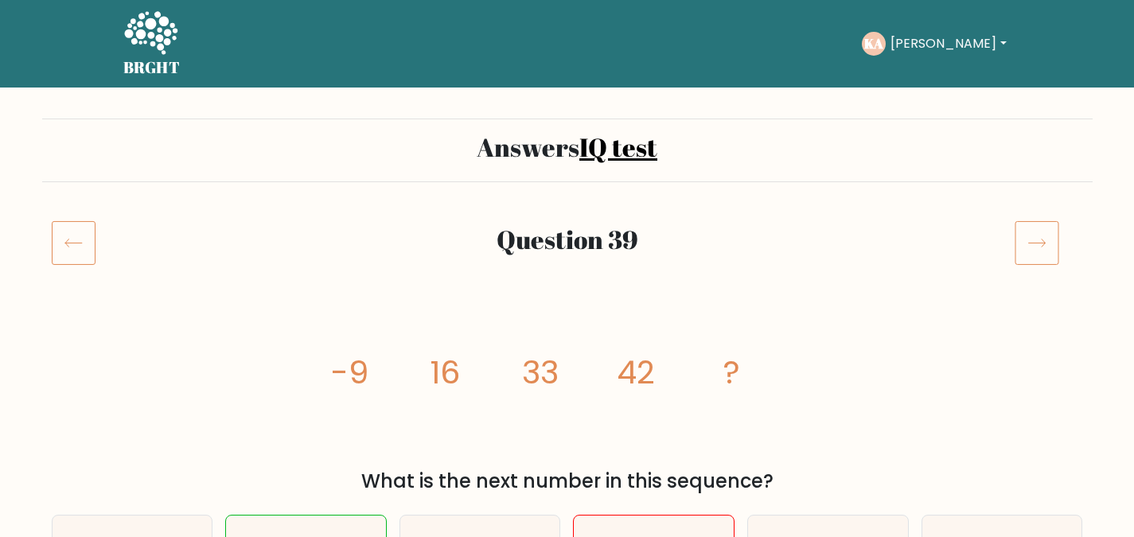
click at [84, 257] on icon at bounding box center [74, 242] width 44 height 45
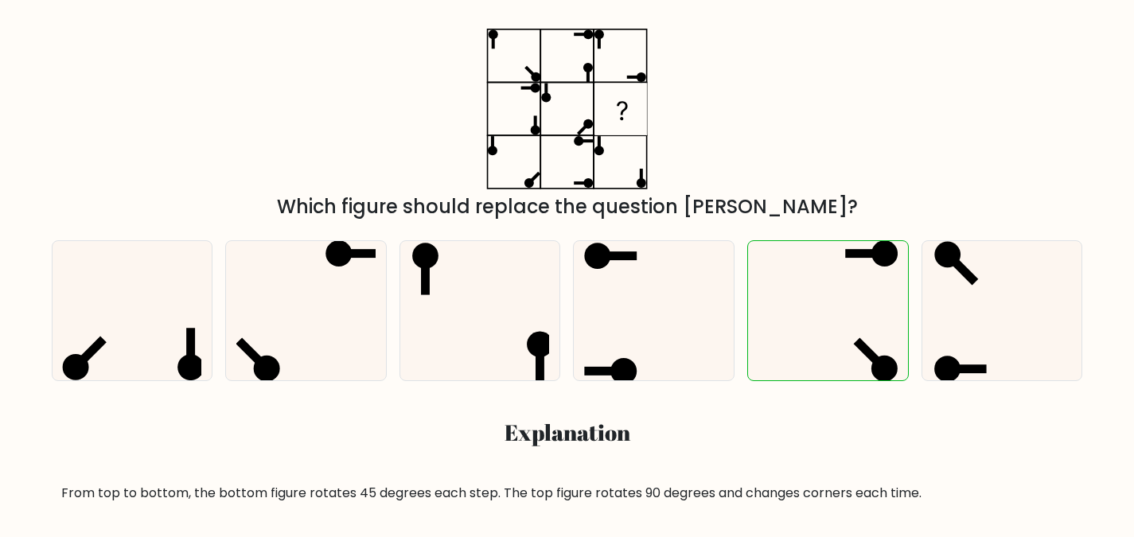
scroll to position [274, 0]
